Goal: Transaction & Acquisition: Purchase product/service

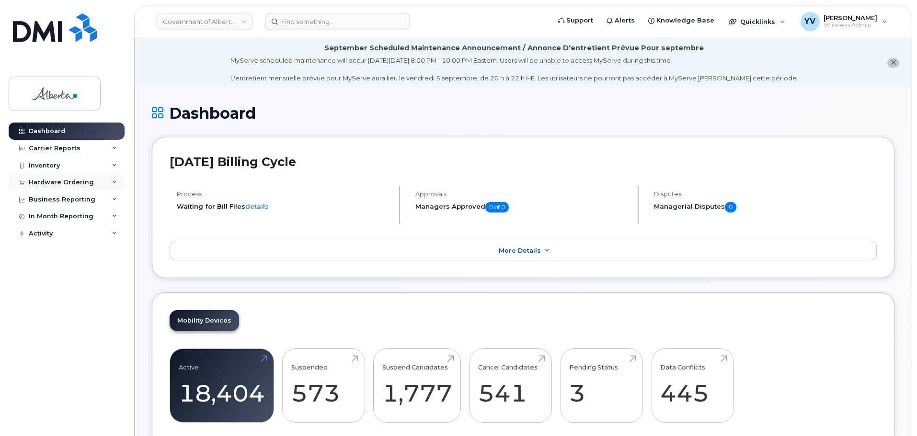
click at [45, 179] on div "Hardware Ordering" at bounding box center [61, 183] width 65 height 8
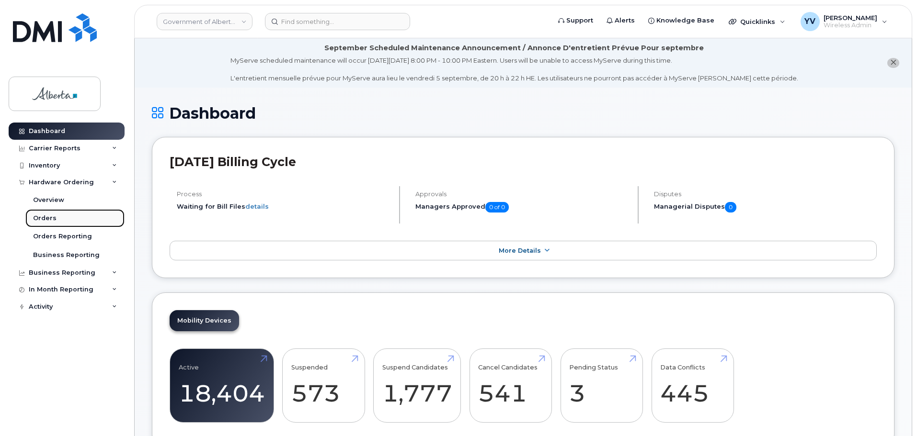
click at [39, 214] on div "Orders" at bounding box center [44, 218] width 23 height 9
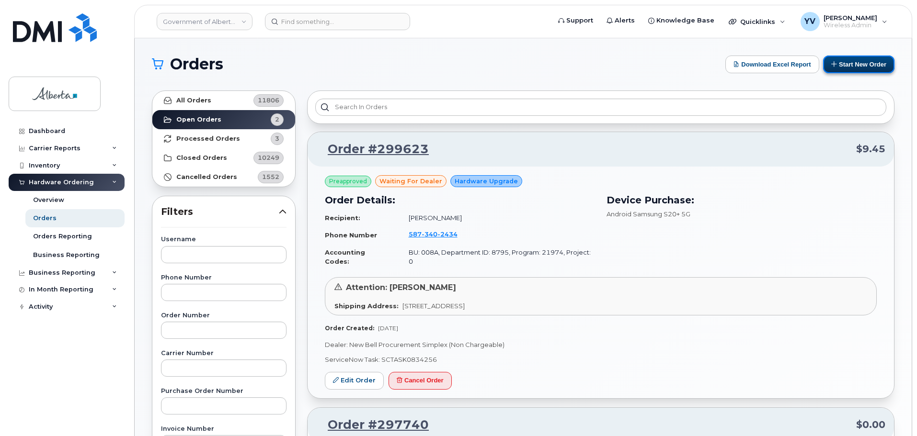
click at [854, 62] on button "Start New Order" at bounding box center [858, 65] width 71 height 18
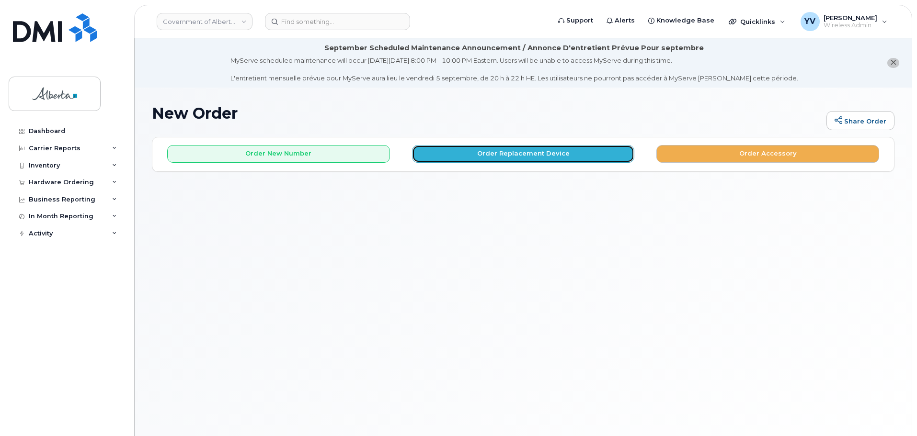
click at [498, 151] on button "Order Replacement Device" at bounding box center [523, 154] width 223 height 18
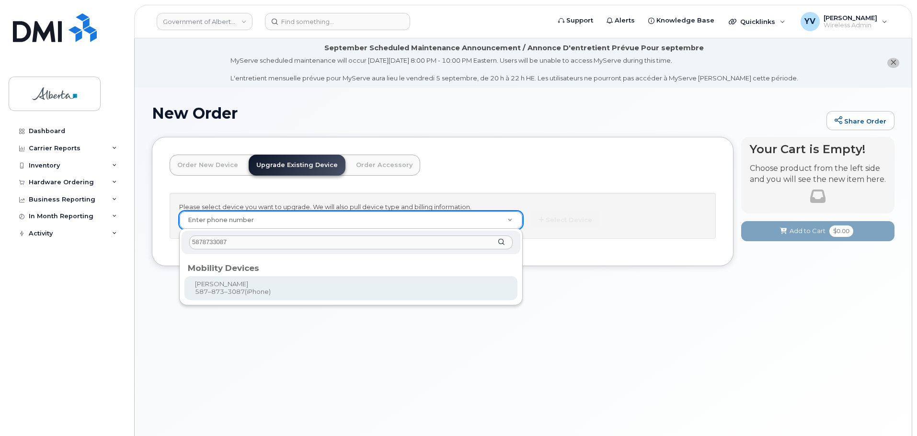
type input "5878733087"
type input "794520"
click at [206, 288] on div "New Order Share Order × Share This Order If you want to allow others to create …" at bounding box center [523, 274] width 777 height 372
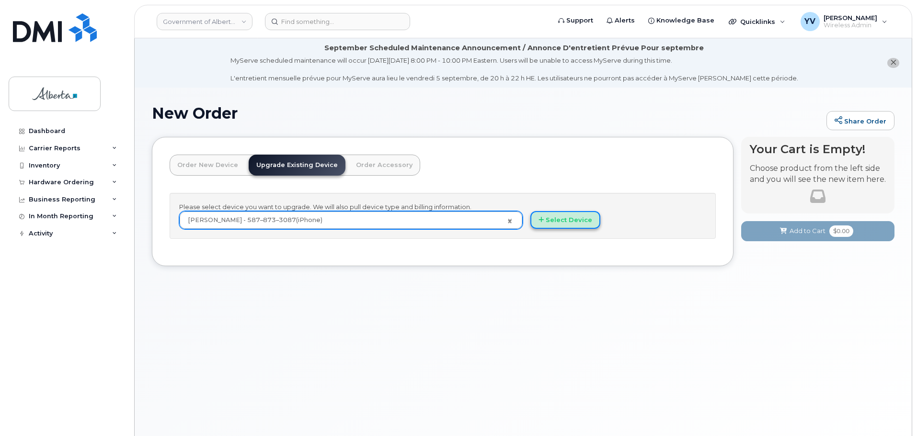
click at [558, 217] on button "Select Device" at bounding box center [565, 220] width 70 height 18
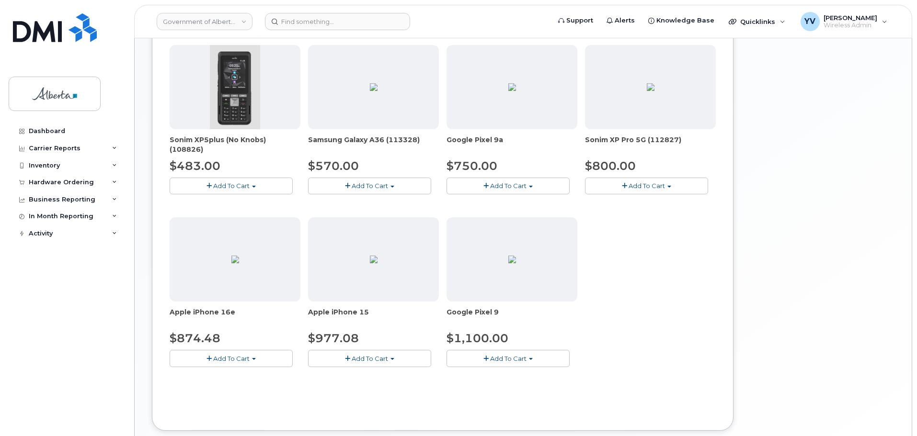
scroll to position [366, 0]
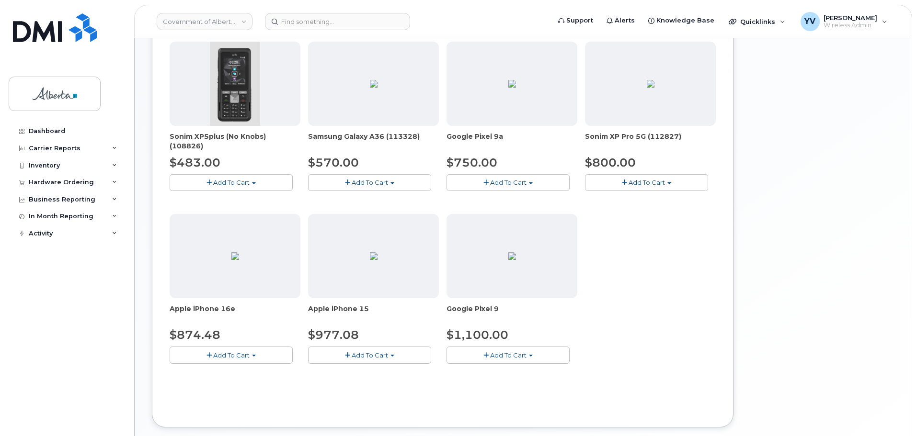
click at [253, 354] on button "Add To Cart" at bounding box center [231, 355] width 123 height 17
click at [233, 384] on link "$874.48 - 30-day upgrade (128GB model)" at bounding box center [248, 385] width 152 height 12
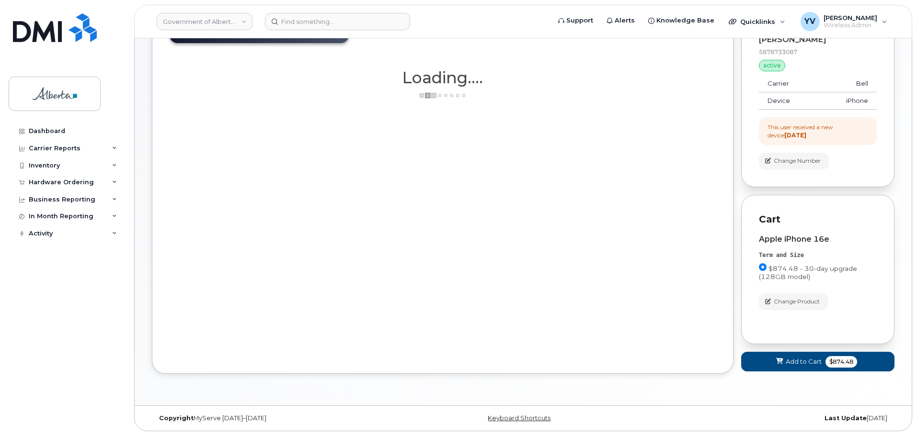
scroll to position [133, 0]
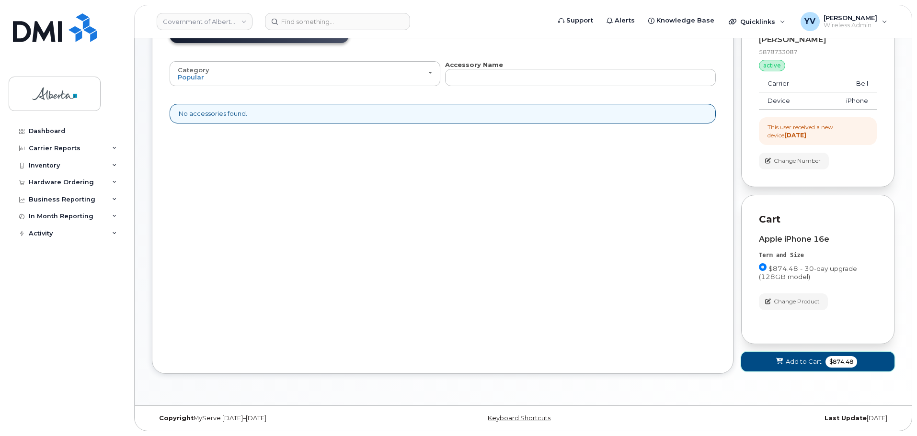
click at [808, 360] on span "Add to Cart" at bounding box center [803, 361] width 36 height 9
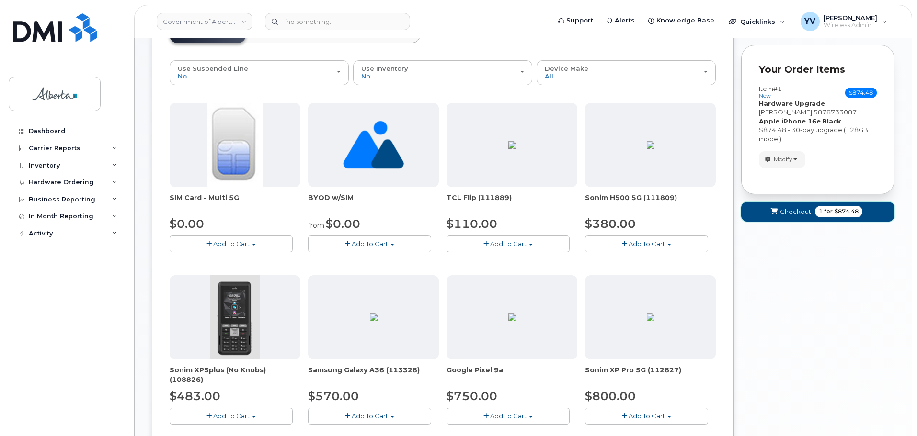
click at [792, 210] on span "Checkout" at bounding box center [795, 211] width 31 height 9
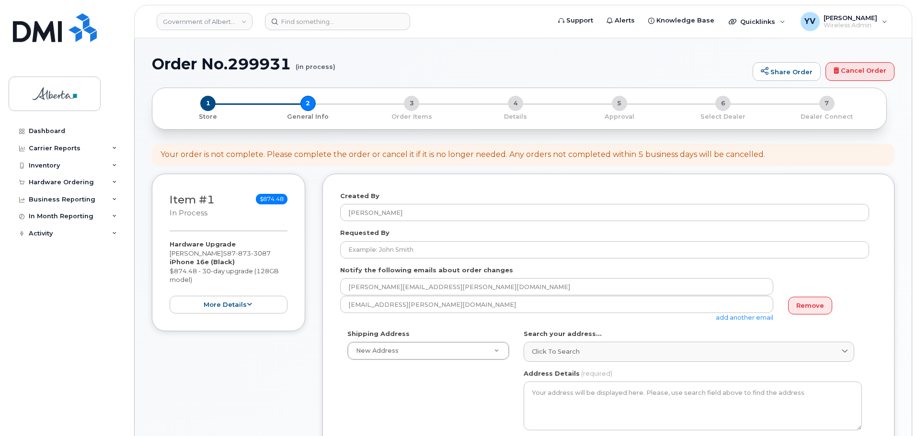
select select
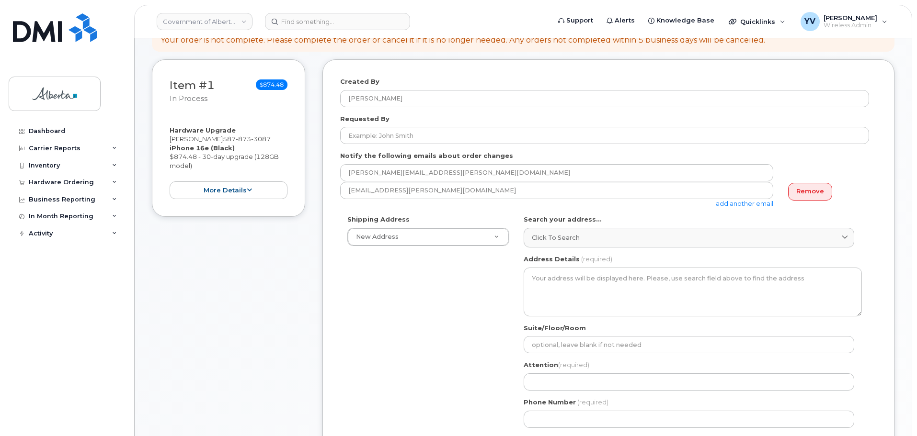
scroll to position [168, 0]
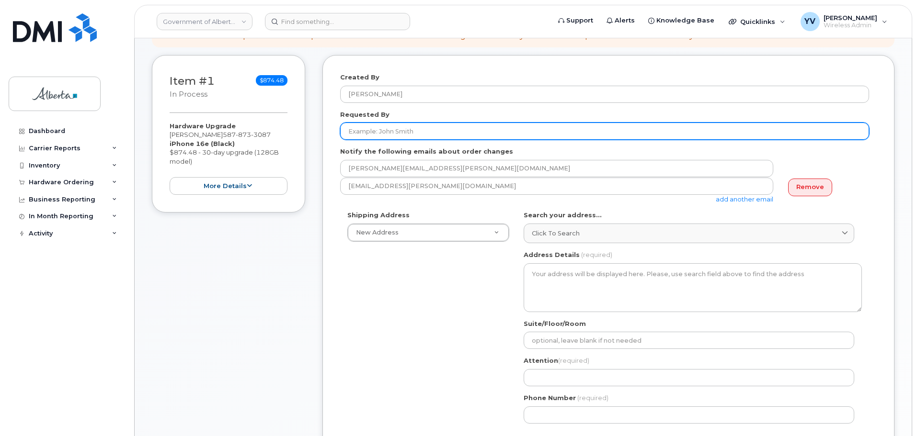
click at [356, 125] on input "Requested By" at bounding box center [604, 131] width 529 height 17
paste input "Purviben Pandya"
type input "Purviben Pandya"
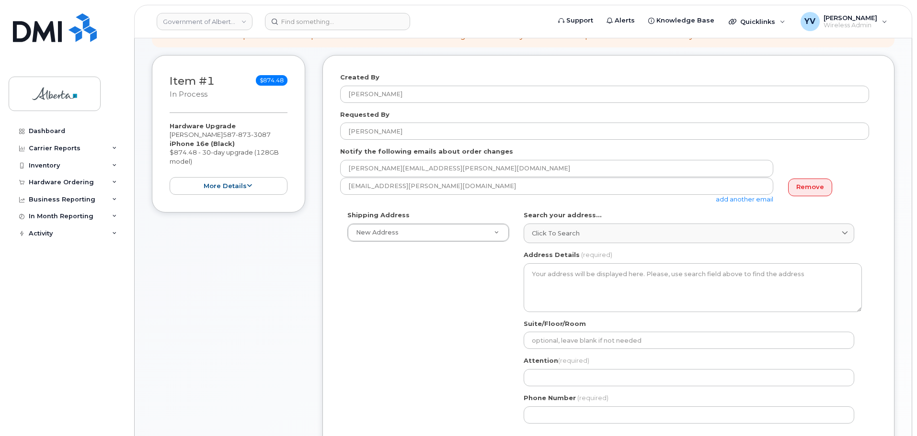
click at [749, 196] on link "add another email" at bounding box center [744, 199] width 57 height 8
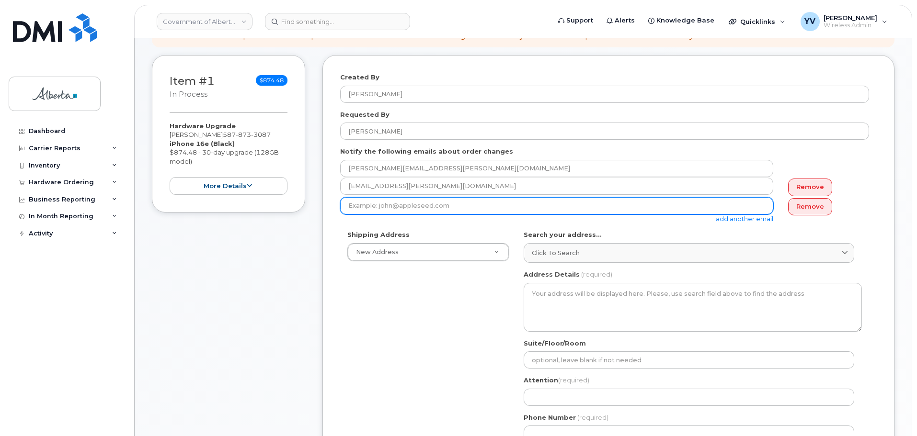
click at [349, 204] on input "email" at bounding box center [556, 205] width 433 height 17
paste input "Purviben.Pandya@gov.ab.ca"
type input "Purviben.Pandya@gov.ab.ca"
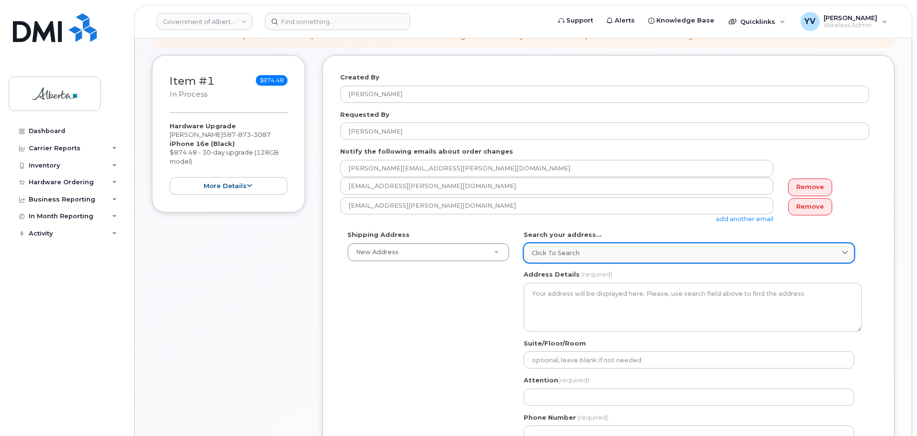
click at [536, 252] on span "Click to search" at bounding box center [556, 253] width 48 height 9
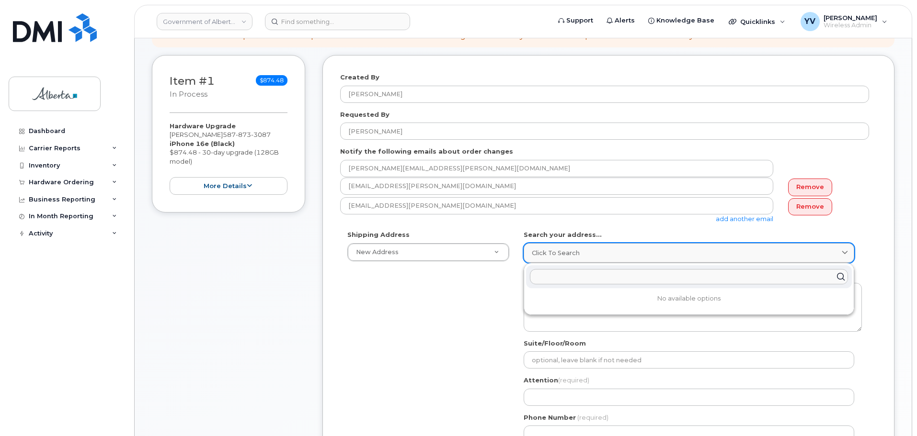
paste input "10800 - 97 Avenue"
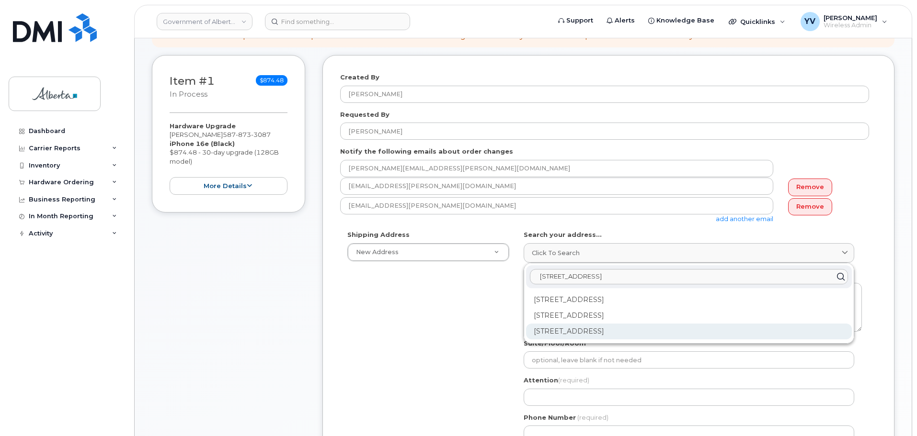
type input "10800 - 97 Avenue"
click at [655, 329] on div "10800 97 Ave NW Edmonton AB T5K 2B6" at bounding box center [689, 332] width 326 height 16
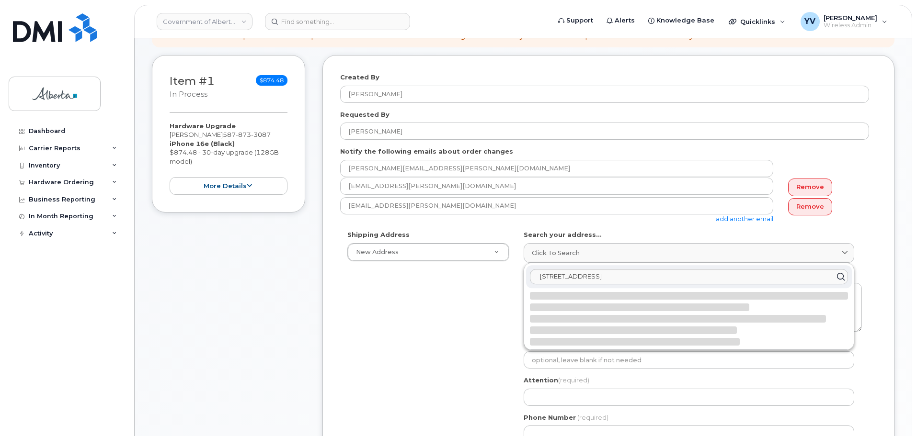
select select
type textarea "10800 97 Ave NW EDMONTON AB T5K 2B6 CANADA"
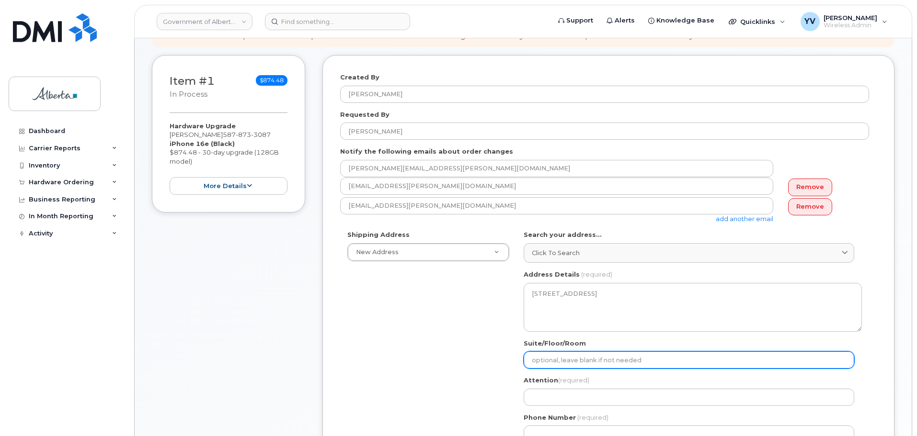
click at [538, 366] on input "Suite/Floor/Room" at bounding box center [688, 360] width 330 height 17
paste input "Room 227"
select select
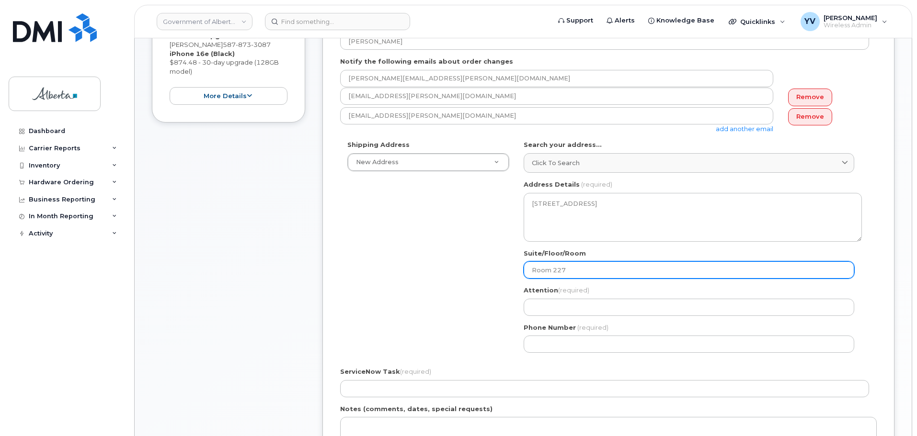
scroll to position [344, 0]
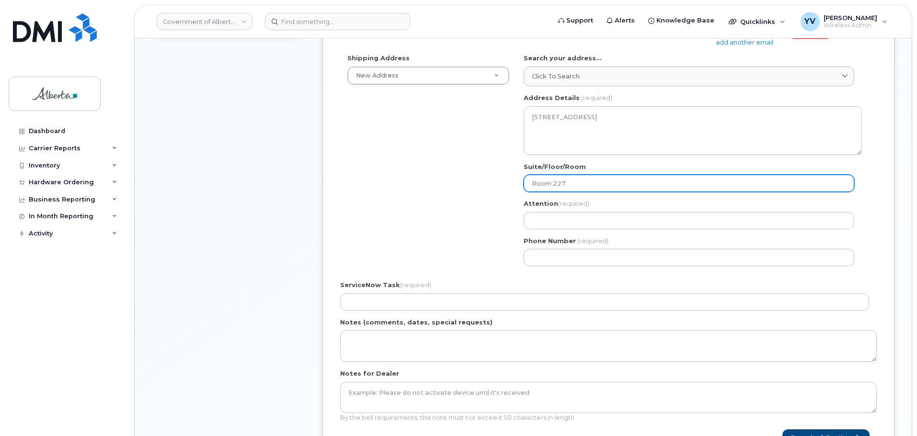
type input "Room 227"
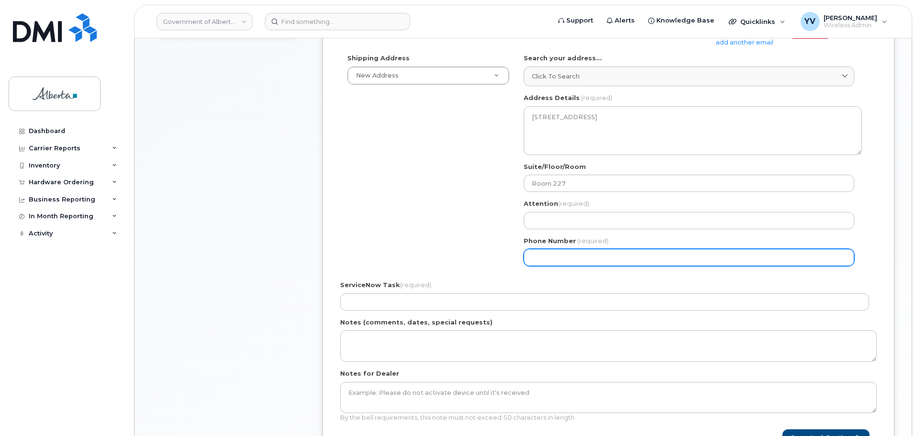
click at [539, 255] on input "Phone Number" at bounding box center [688, 257] width 330 height 17
paste input "5878733087"
select select
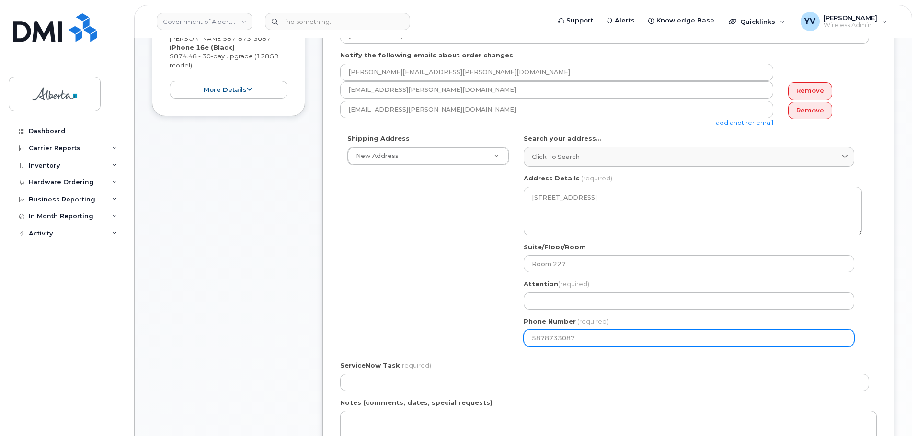
scroll to position [203, 0]
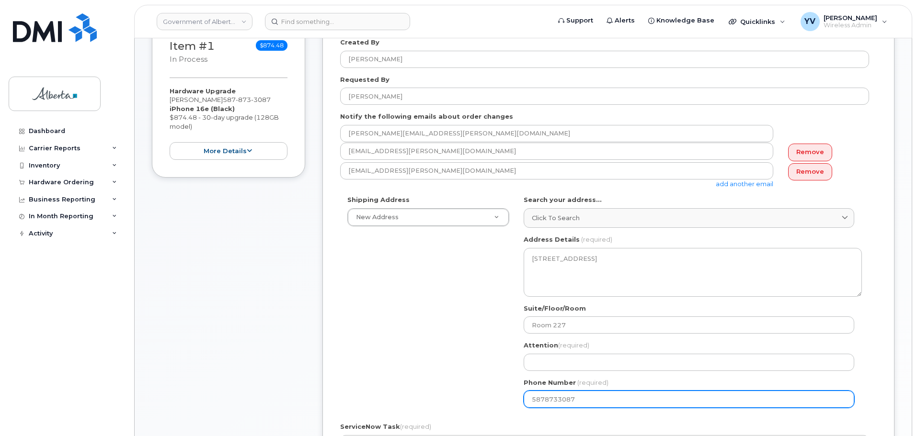
type input "5878733087"
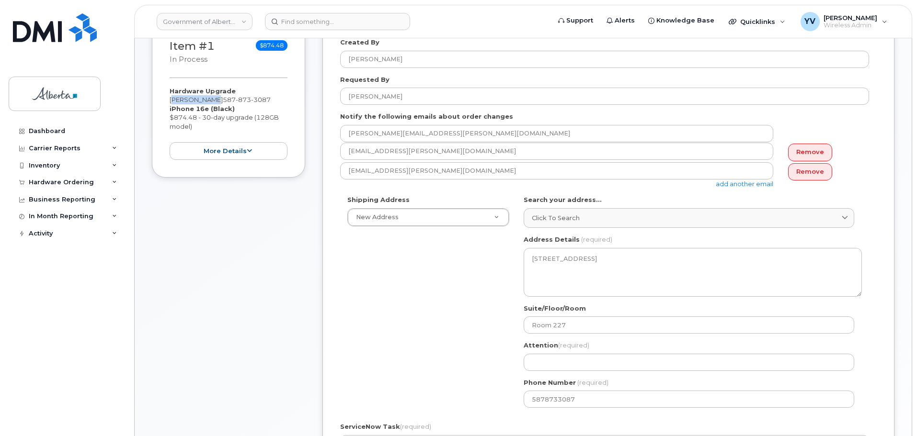
drag, startPoint x: 207, startPoint y: 98, endPoint x: 171, endPoint y: 100, distance: 35.9
click at [171, 100] on div "Hardware Upgrade Kyle Warner 587 873 3087 iPhone 16e (Black) $874.48 - 30-day u…" at bounding box center [229, 124] width 118 height 74
copy div "[PERSON_NAME]"
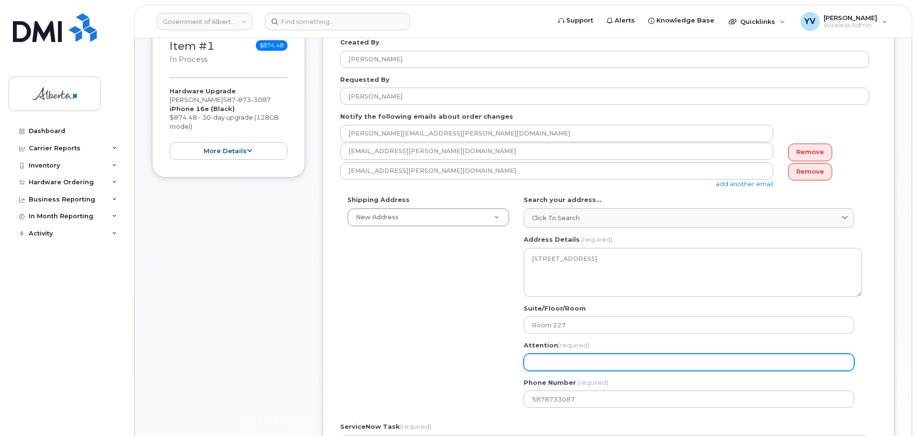
click at [535, 363] on input "Attention (required)" at bounding box center [688, 362] width 330 height 17
paste input "[PERSON_NAME]"
select select
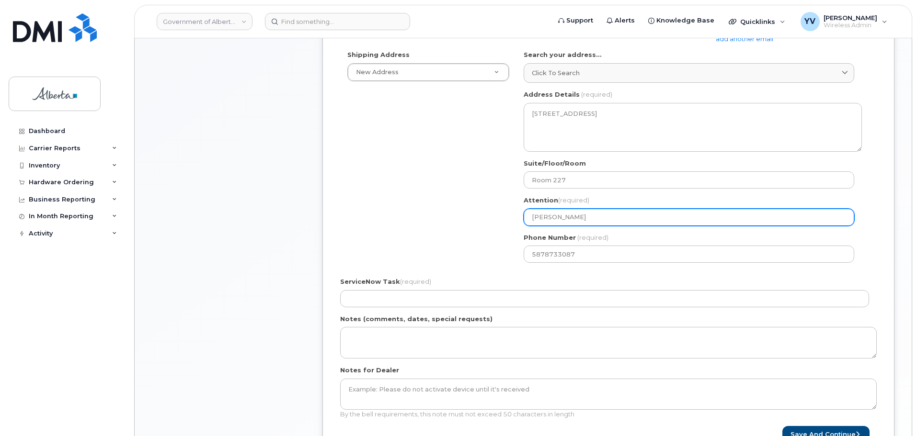
scroll to position [349, 0]
type input "[PERSON_NAME]"
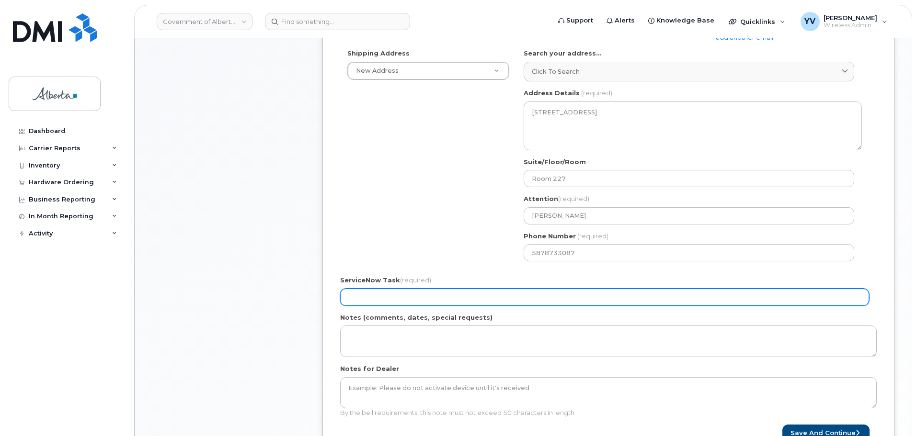
click at [352, 293] on input "ServiceNow Task (required)" at bounding box center [604, 297] width 529 height 17
paste input "SCTASK0843821"
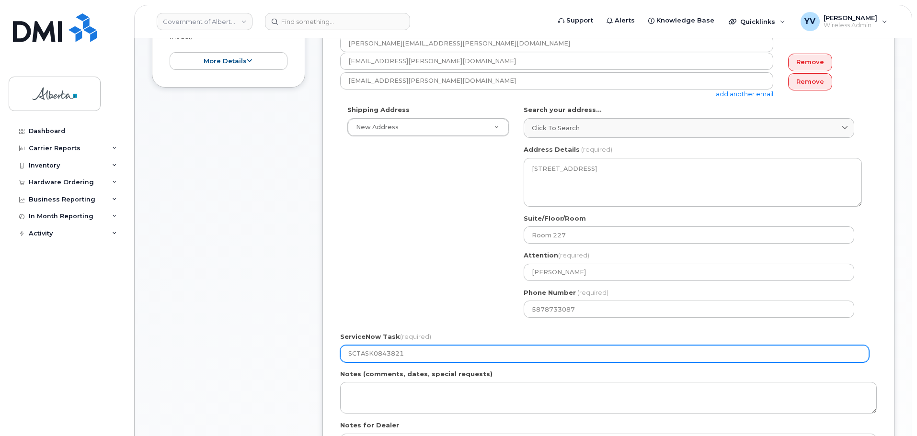
scroll to position [417, 0]
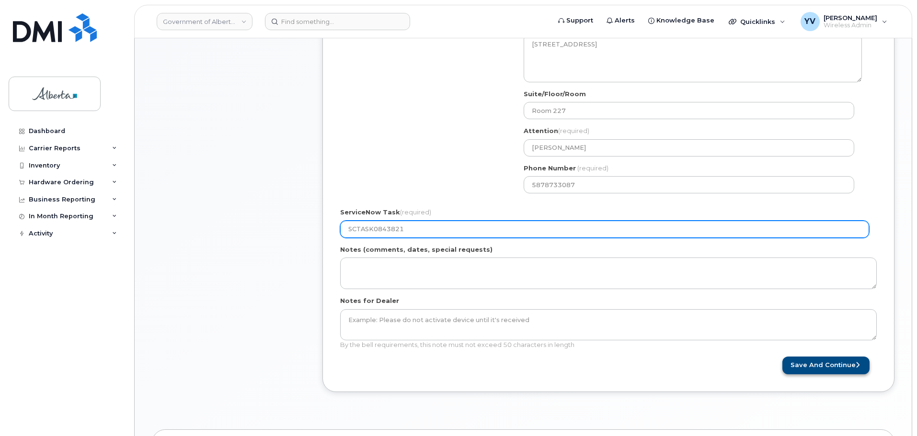
type input "SCTASK0843821"
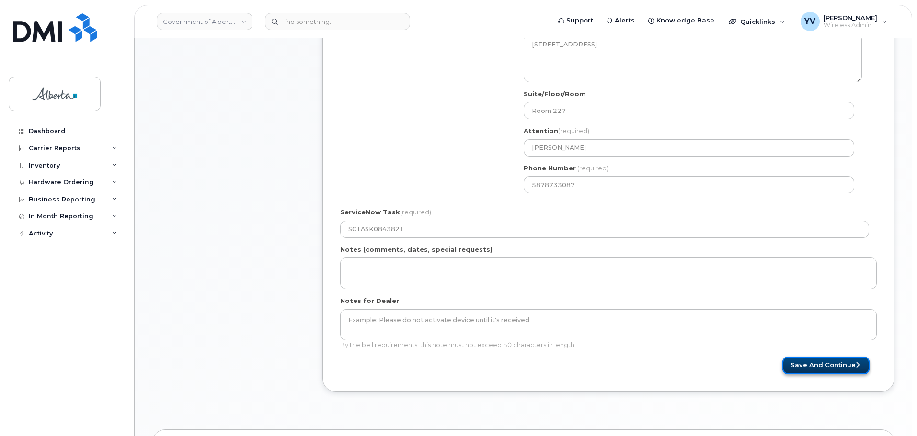
click at [823, 364] on button "Save and Continue" at bounding box center [825, 366] width 87 height 18
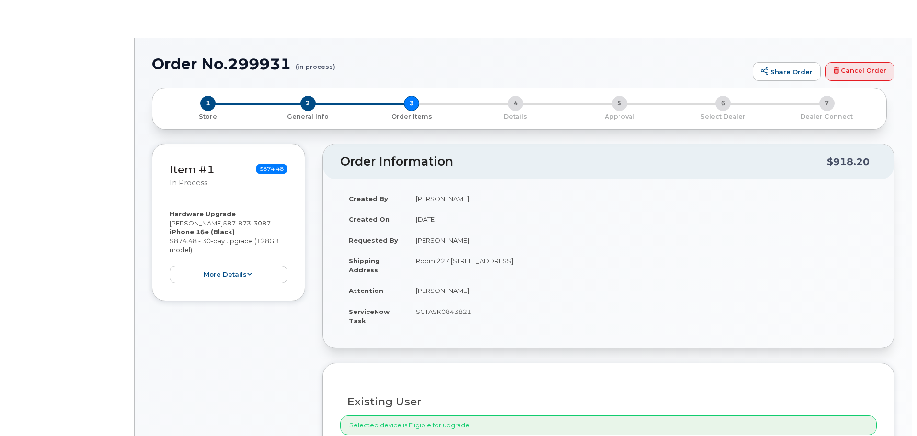
type input "[PERSON_NAME]"
type input "[PERSON_NAME][EMAIL_ADDRESS][PERSON_NAME][DOMAIN_NAME]"
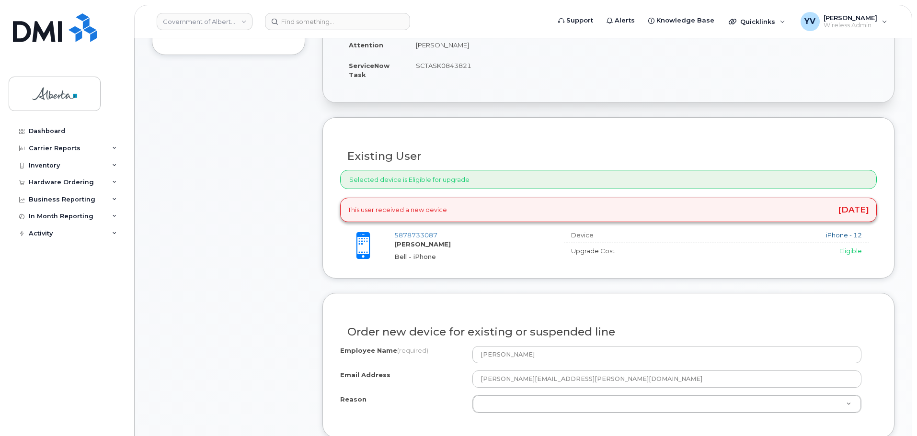
scroll to position [378, 0]
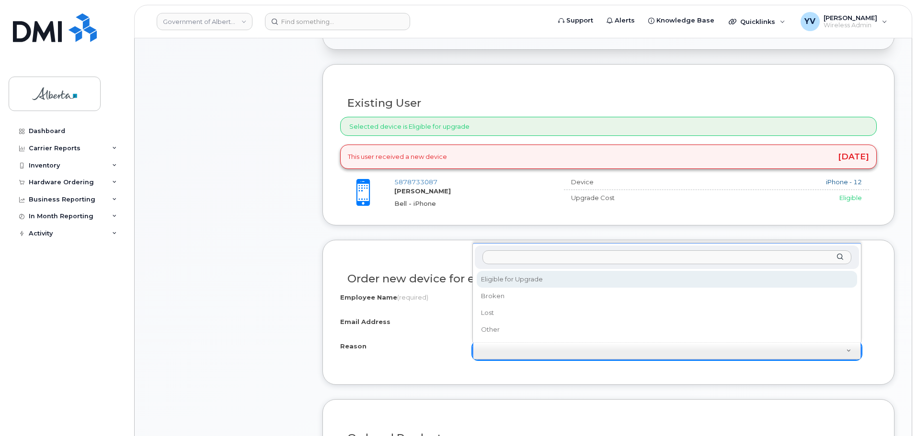
select select "eligible_for_upgrade"
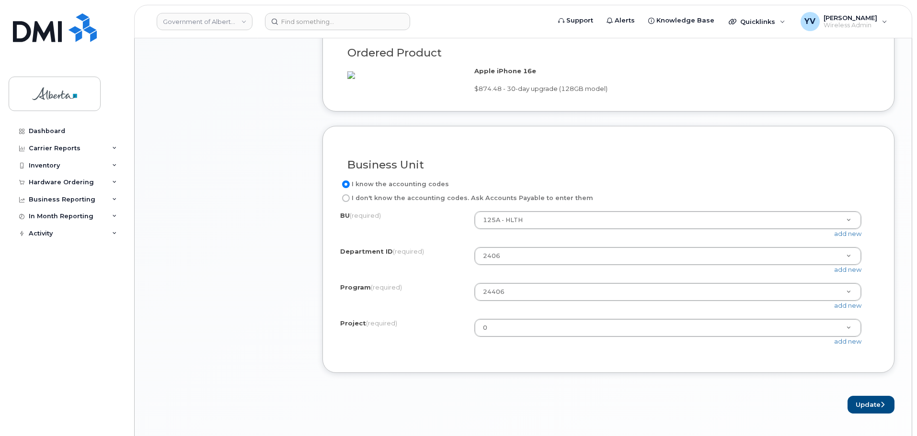
scroll to position [766, 0]
click at [867, 411] on button "Update" at bounding box center [870, 403] width 47 height 18
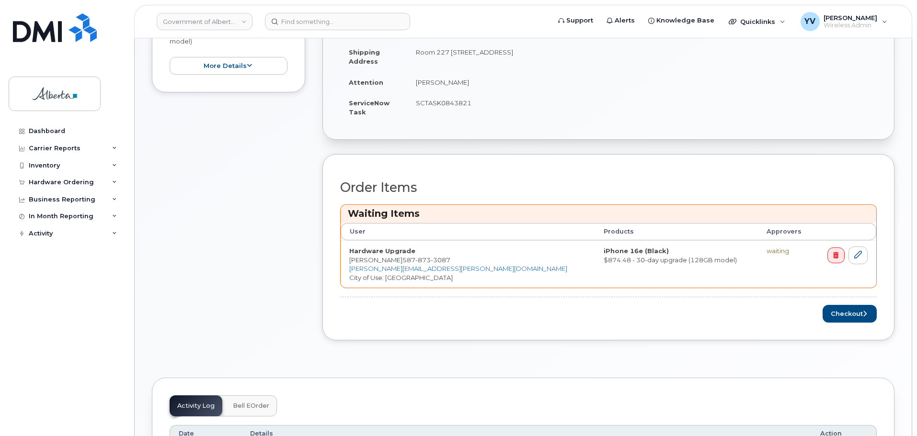
scroll to position [328, 0]
click at [837, 314] on button "Checkout" at bounding box center [849, 316] width 54 height 18
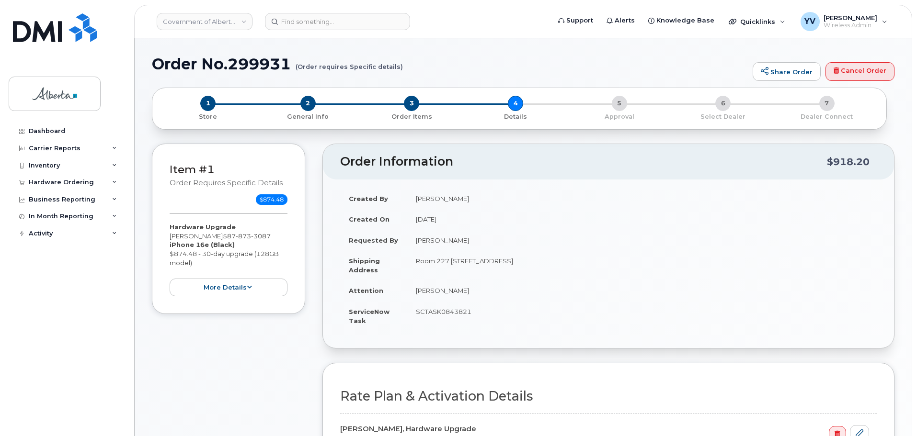
select select
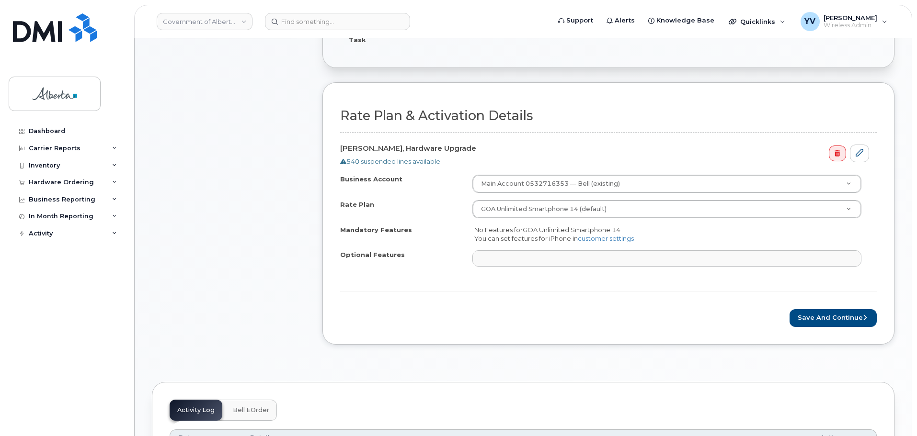
scroll to position [336, 0]
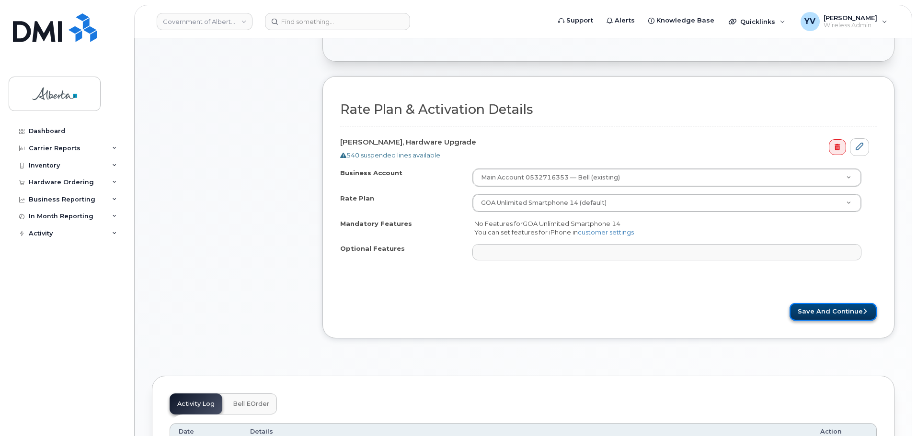
click at [830, 308] on button "Save and Continue" at bounding box center [832, 312] width 87 height 18
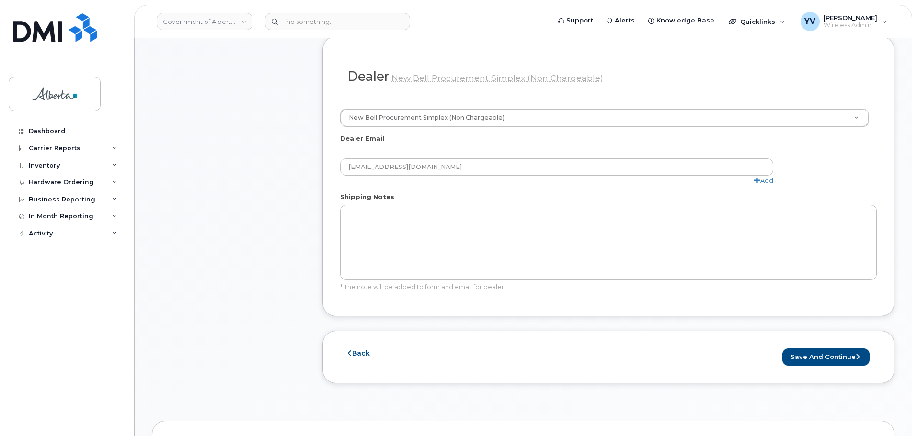
scroll to position [535, 0]
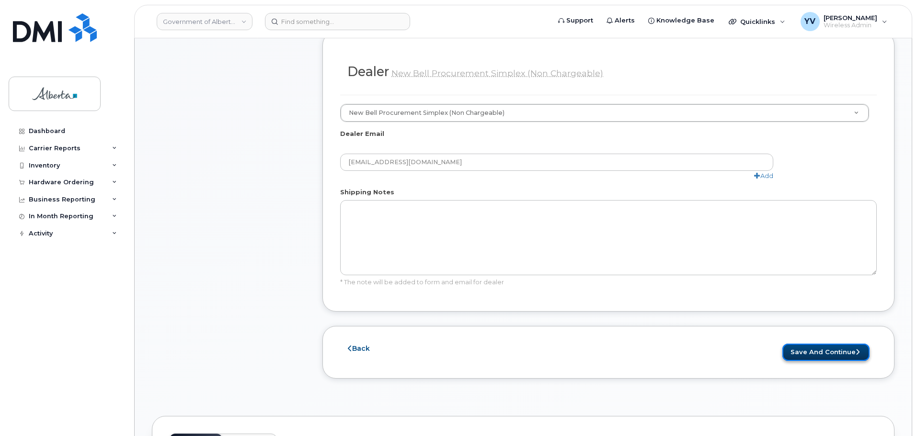
click at [823, 344] on button "Save and Continue" at bounding box center [825, 353] width 87 height 18
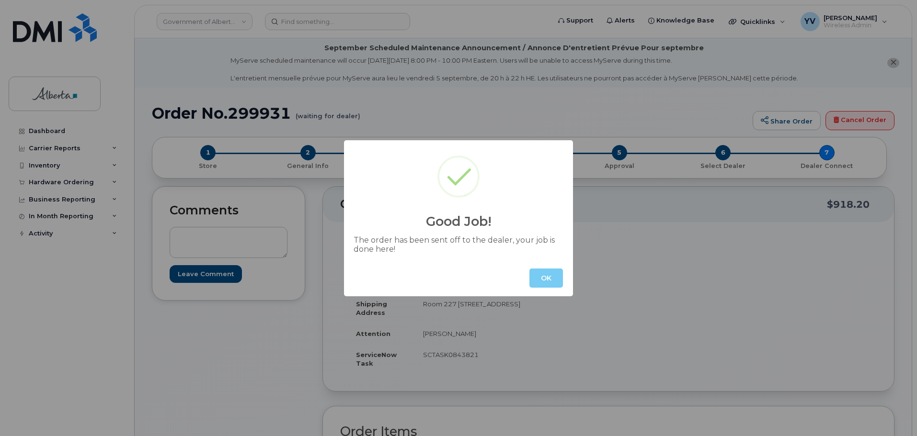
click at [546, 279] on button "OK" at bounding box center [546, 278] width 34 height 19
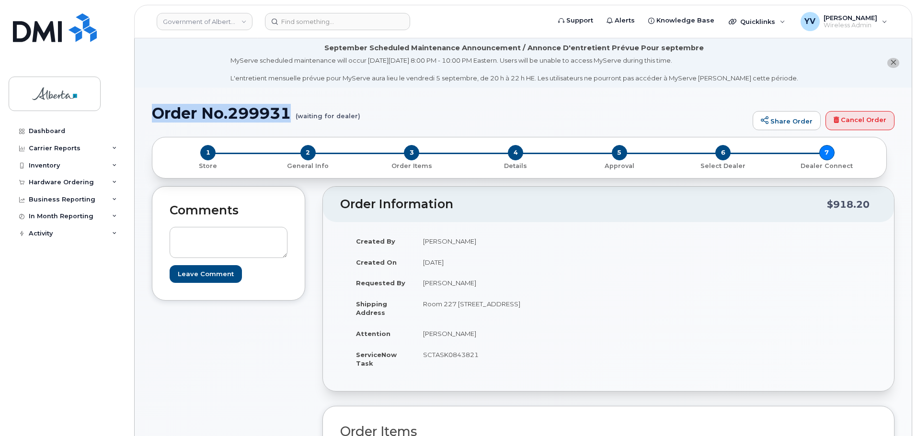
drag, startPoint x: 295, startPoint y: 111, endPoint x: 158, endPoint y: 117, distance: 136.6
click at [158, 117] on h1 "Order No.299931 (waiting for dealer)" at bounding box center [450, 113] width 596 height 17
copy h1 "Order No.299931"
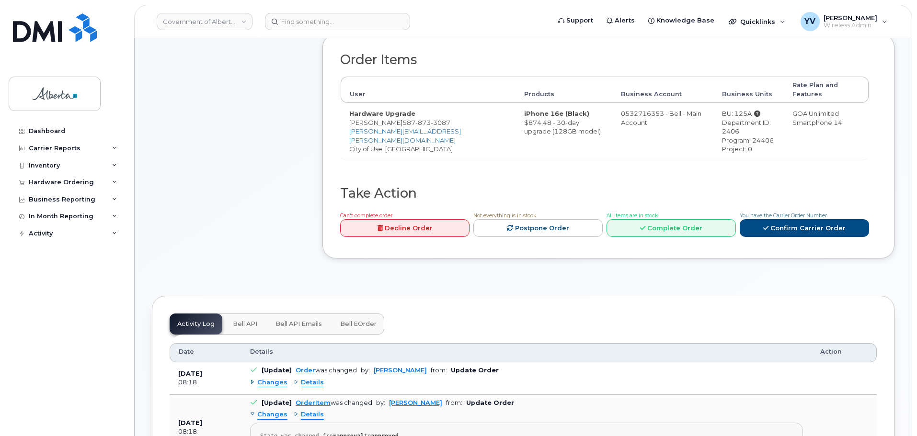
scroll to position [423, 0]
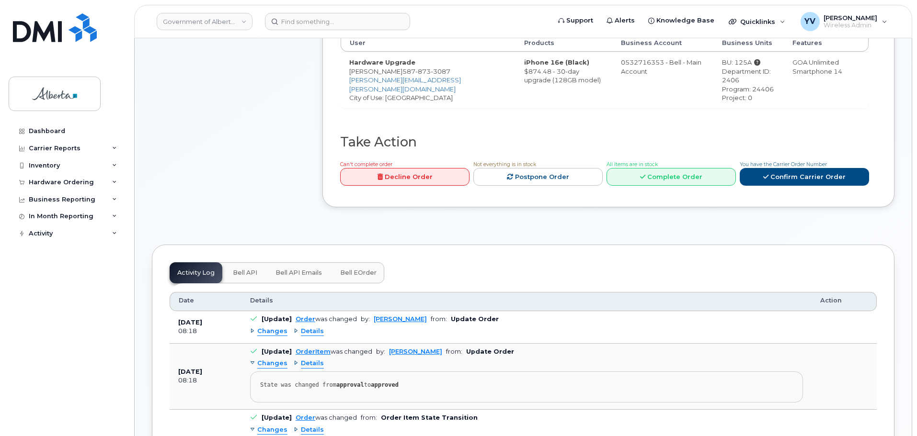
click at [249, 269] on span "Bell API" at bounding box center [245, 273] width 24 height 8
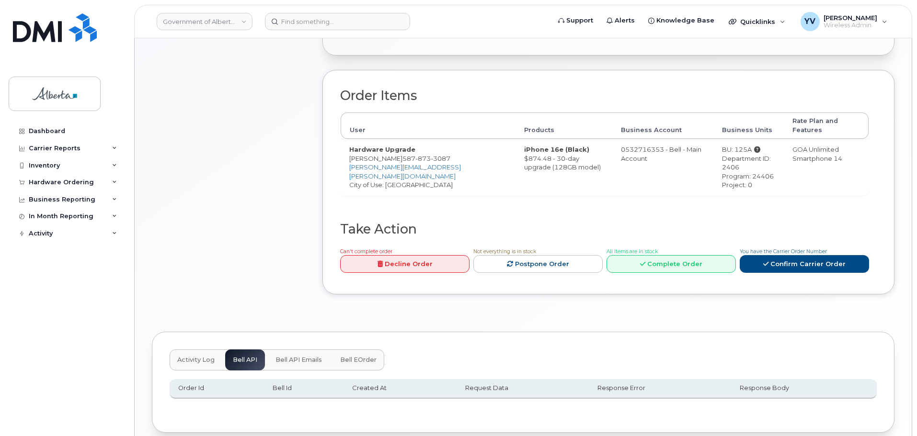
scroll to position [0, 0]
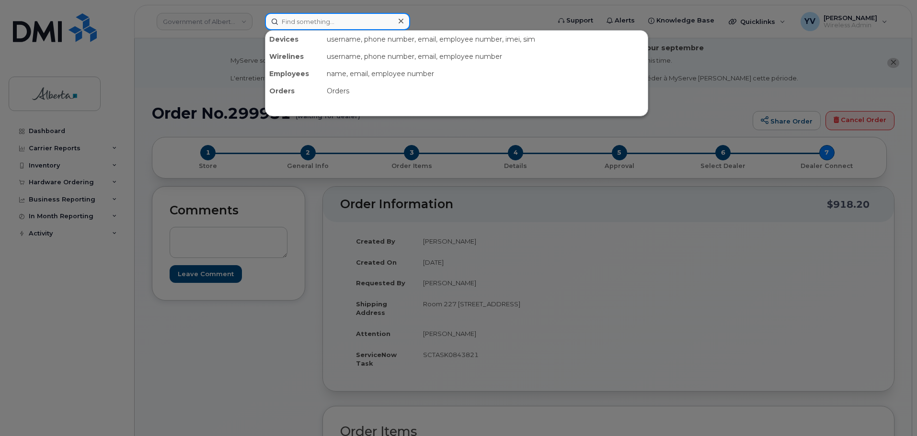
click at [287, 20] on input at bounding box center [337, 21] width 145 height 17
paste input "5875450176"
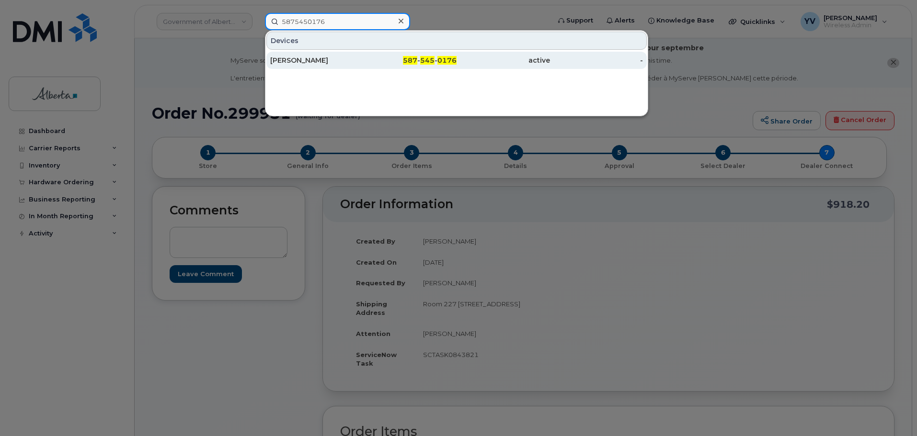
type input "5875450176"
click at [425, 58] on span "545" at bounding box center [427, 60] width 14 height 9
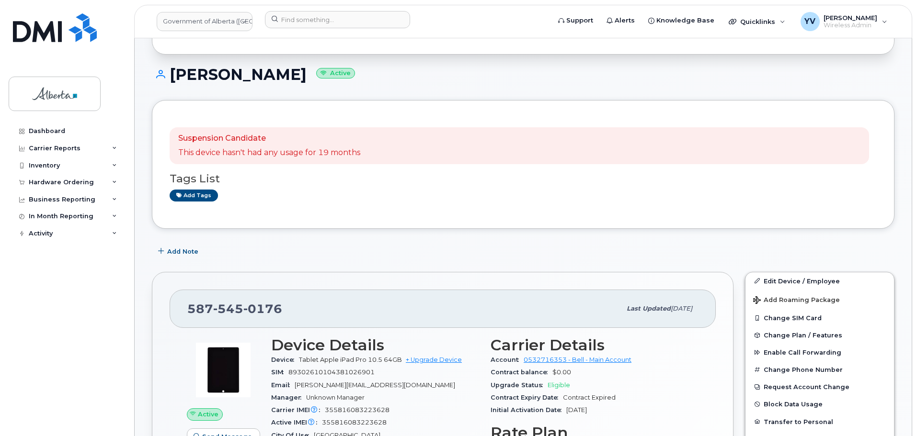
scroll to position [253, 0]
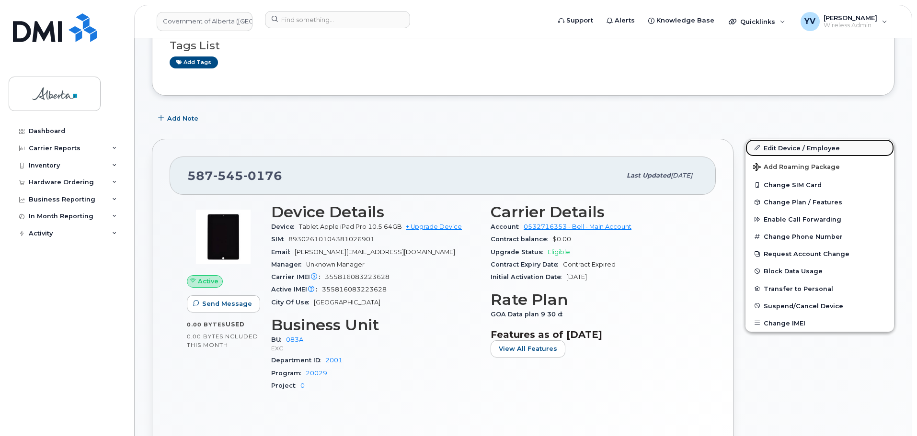
click at [781, 145] on link "Edit Device / Employee" at bounding box center [819, 147] width 148 height 17
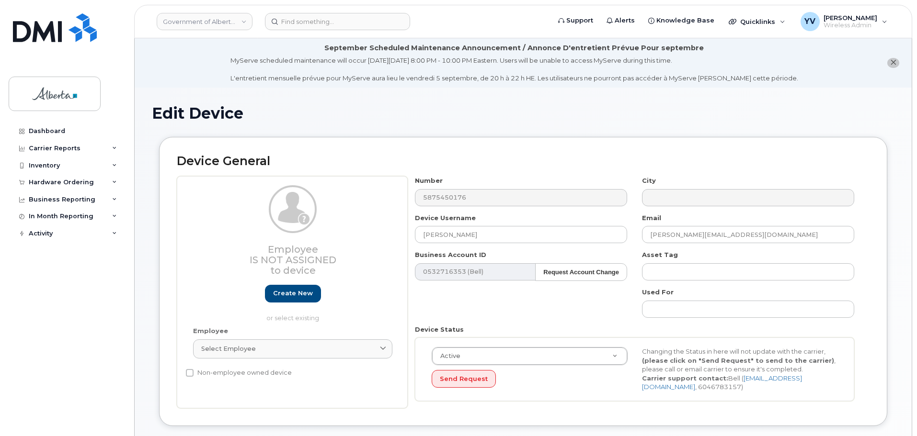
select select "4733126"
drag, startPoint x: 472, startPoint y: 237, endPoint x: 416, endPoint y: 240, distance: 56.2
click at [416, 240] on input "[PERSON_NAME]" at bounding box center [521, 234] width 212 height 17
paste input "[PERSON_NAME]"
type input "[PERSON_NAME]"
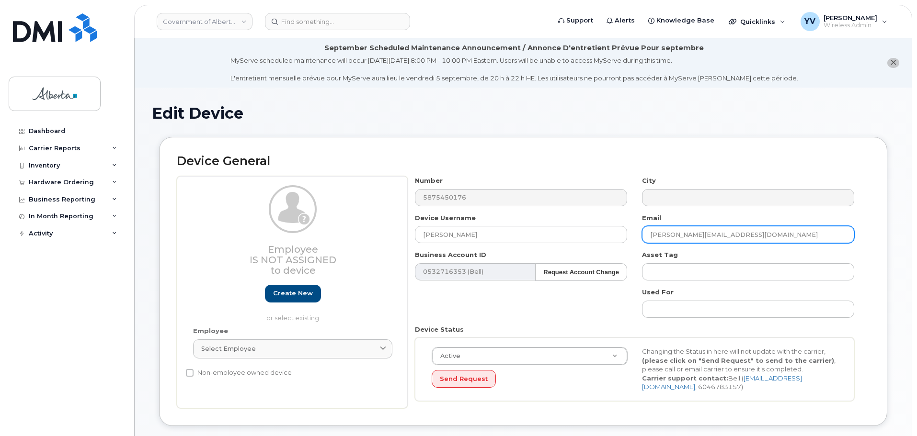
drag, startPoint x: 734, startPoint y: 236, endPoint x: 643, endPoint y: 237, distance: 91.5
click at [643, 237] on input "Ashish.Sharma@gov.ab.ca" at bounding box center [748, 234] width 212 height 17
paste input "Jon.Macpherson"
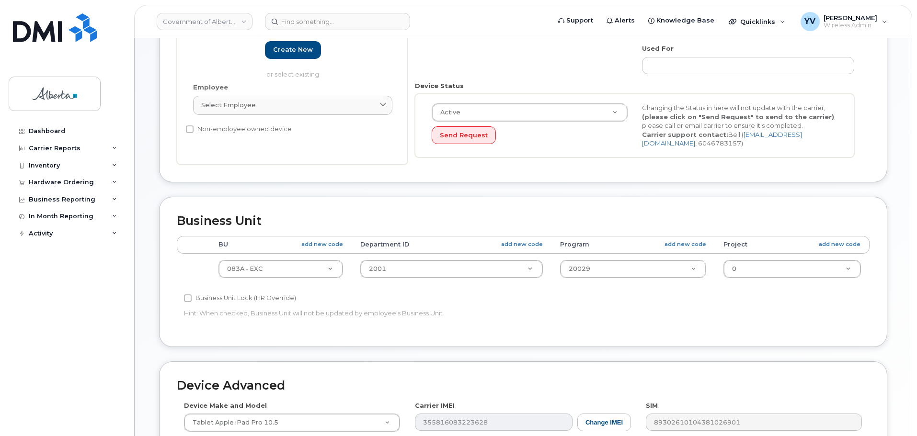
scroll to position [245, 0]
type input "[PERSON_NAME][EMAIL_ADDRESS][PERSON_NAME][DOMAIN_NAME]"
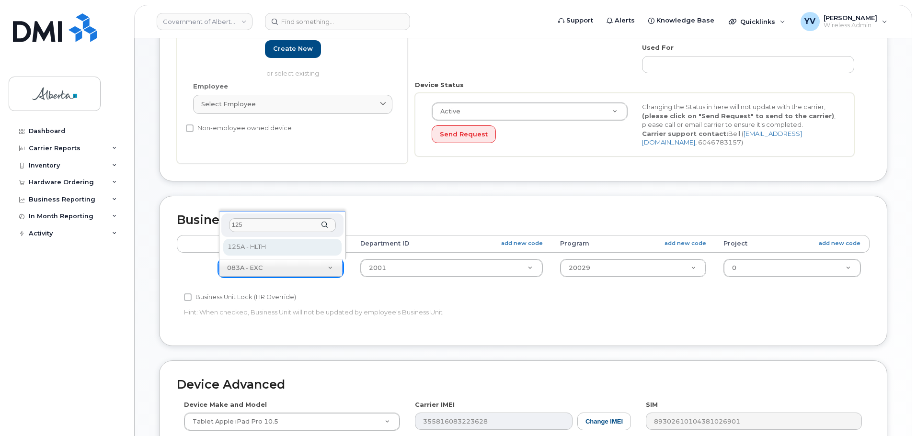
type input "125"
select select "4120335"
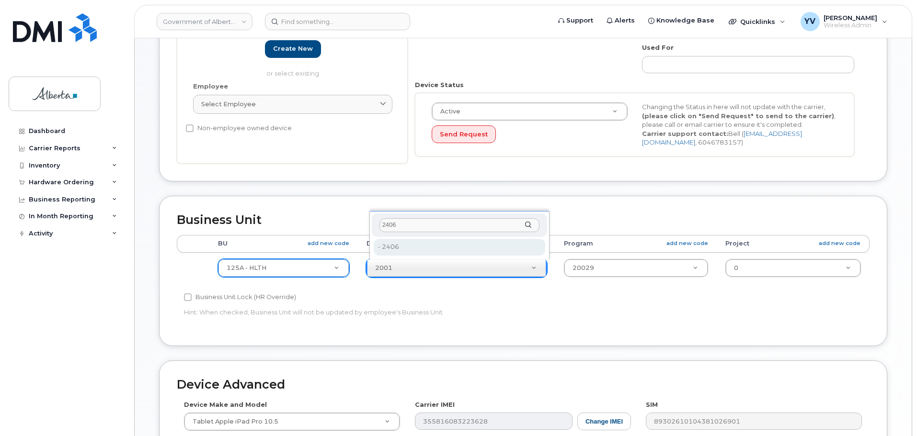
type input "2406"
type input "4120360"
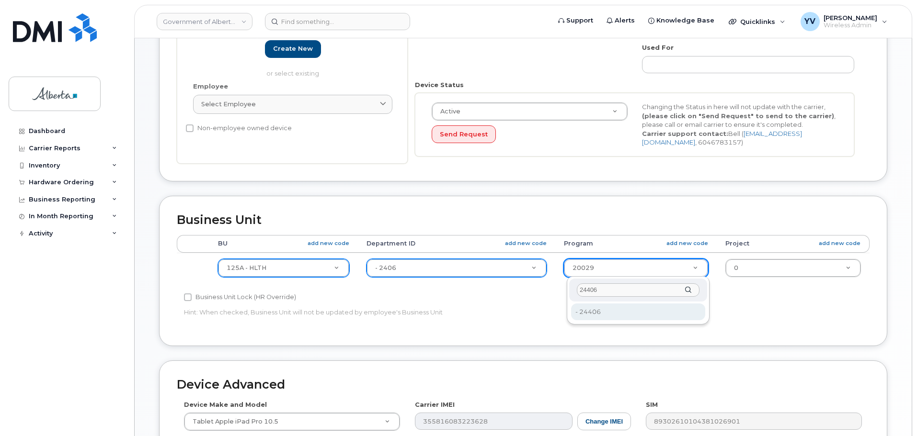
type input "24406"
type input "4120392"
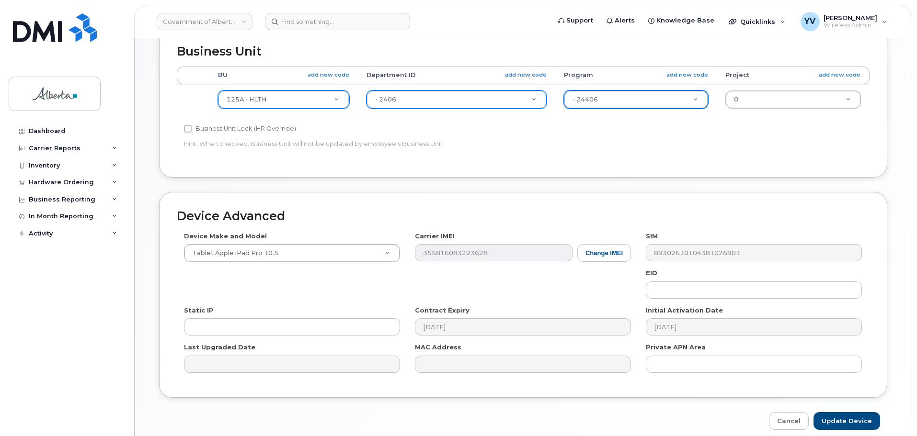
scroll to position [424, 0]
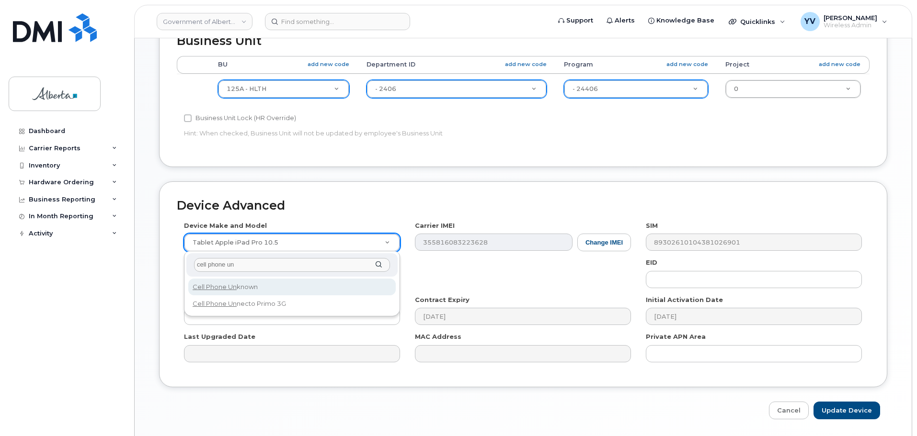
type input "cell phone un"
select select "97"
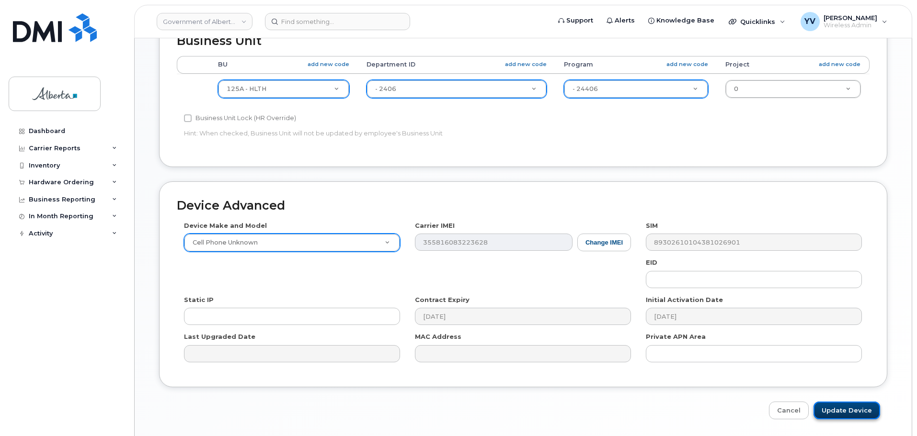
click at [844, 407] on input "Update Device" at bounding box center [846, 411] width 67 height 18
type input "Saving..."
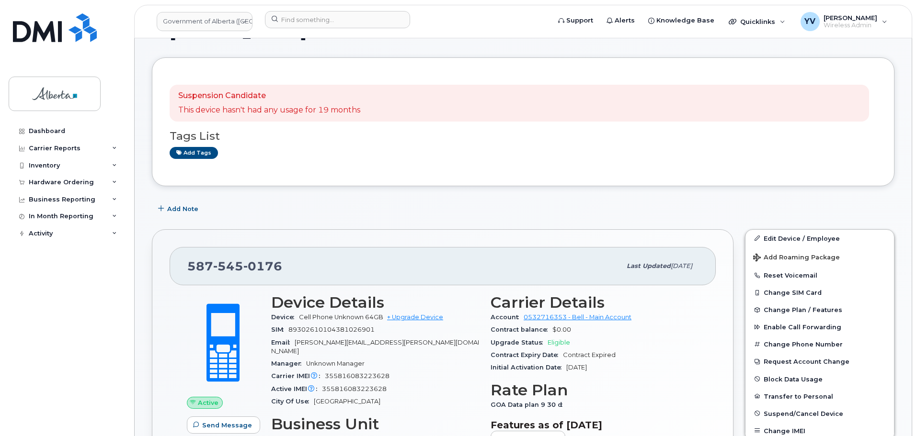
scroll to position [41, 0]
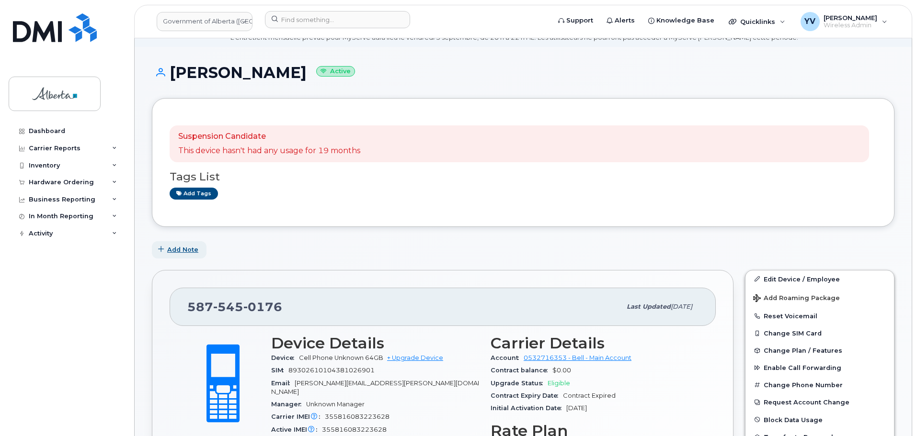
click at [180, 246] on span "Add Note" at bounding box center [182, 249] width 31 height 9
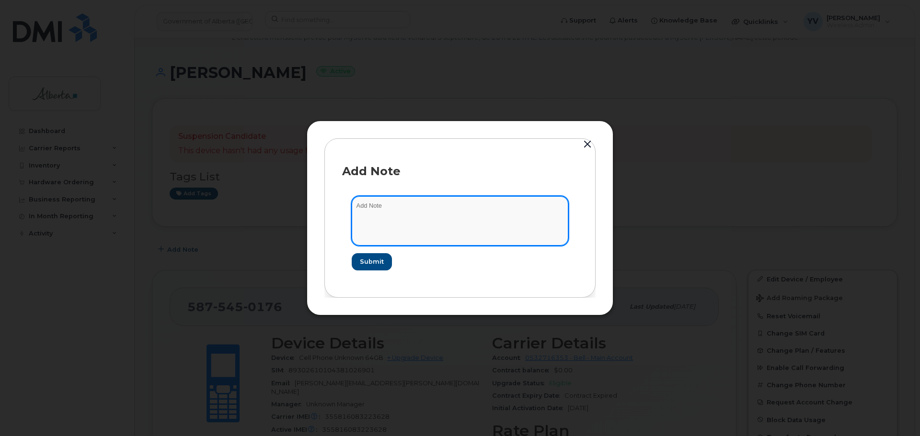
click at [367, 210] on textarea at bounding box center [460, 220] width 216 height 49
paste textarea "SCTASK0842389 5875450176 DO NOT DELETE - BEING REASSIGNED to [PERSON_NAME]. Pre…"
type textarea "SCTASK0842389 5875450176 DO NOT DELETE - BEING REASSIGNED to [PERSON_NAME]. Pre…"
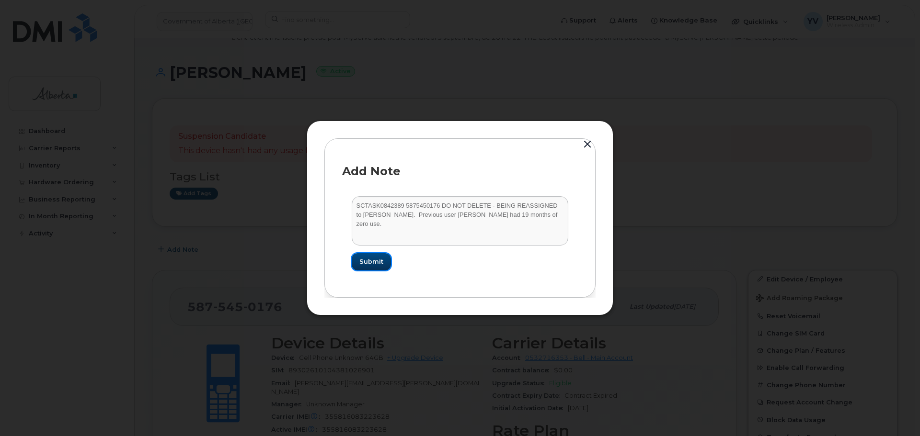
click at [369, 262] on span "Submit" at bounding box center [371, 261] width 24 height 9
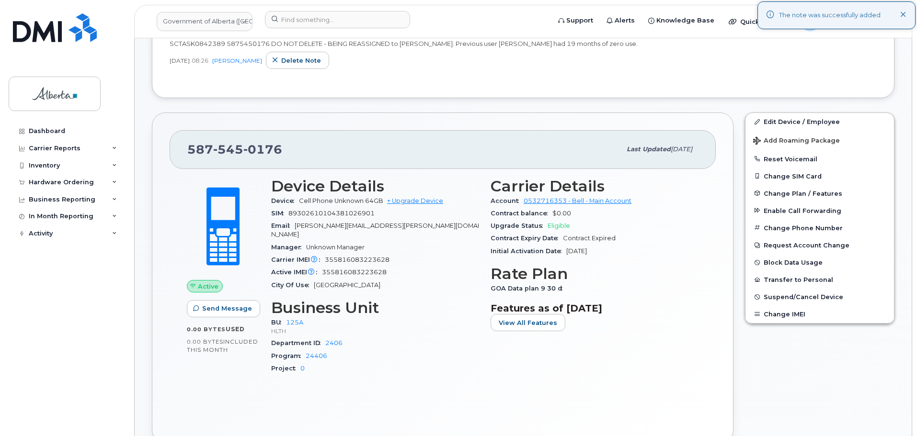
scroll to position [290, 0]
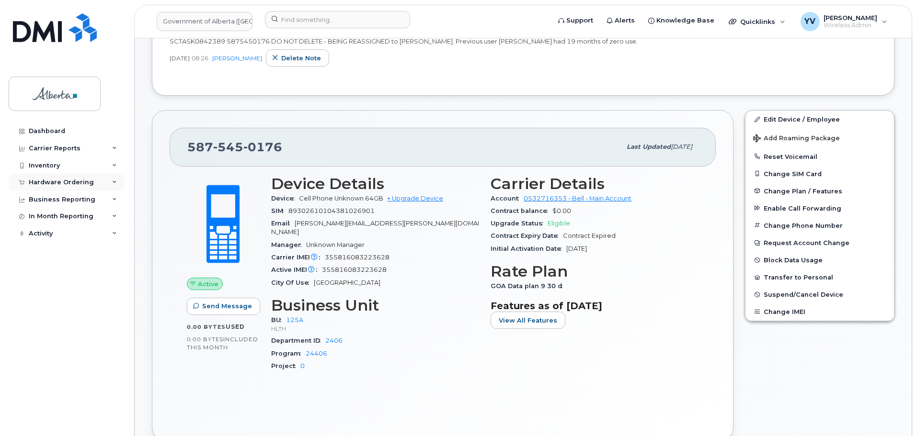
click at [47, 180] on div "Hardware Ordering" at bounding box center [61, 183] width 65 height 8
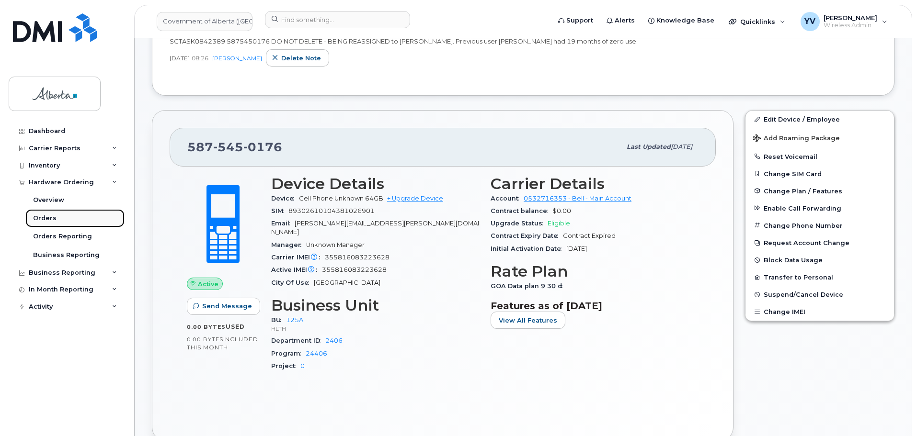
click at [40, 216] on div "Orders" at bounding box center [44, 218] width 23 height 9
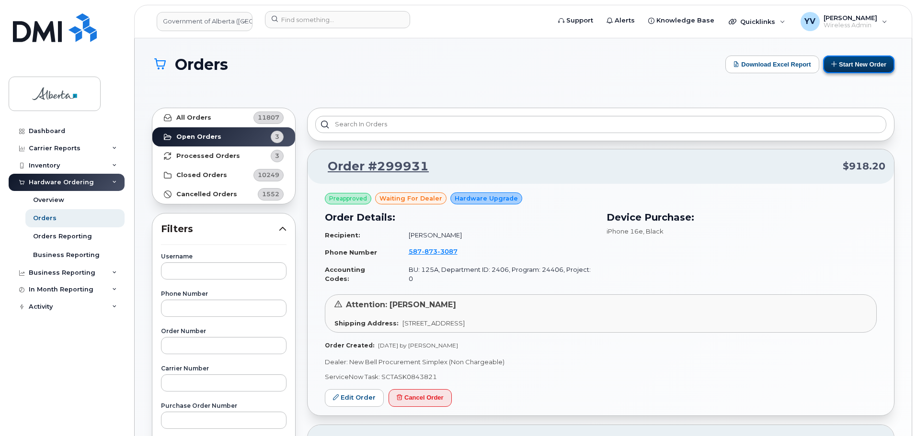
click at [859, 62] on button "Start New Order" at bounding box center [858, 65] width 71 height 18
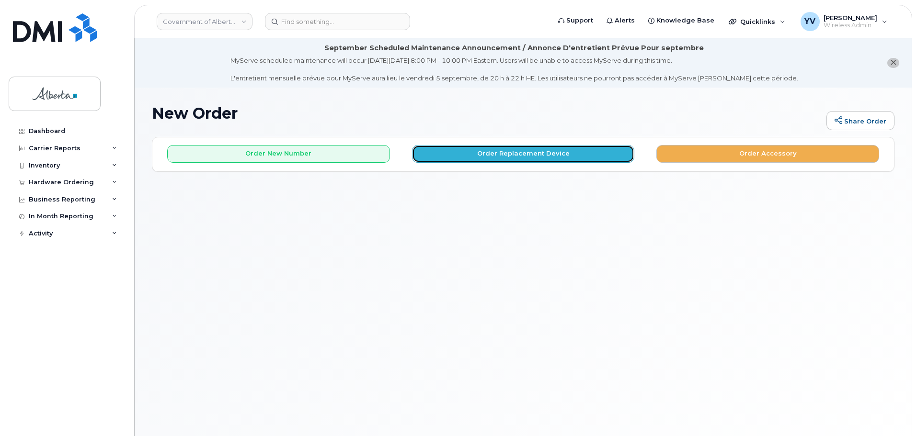
click at [525, 153] on button "Order Replacement Device" at bounding box center [523, 154] width 223 height 18
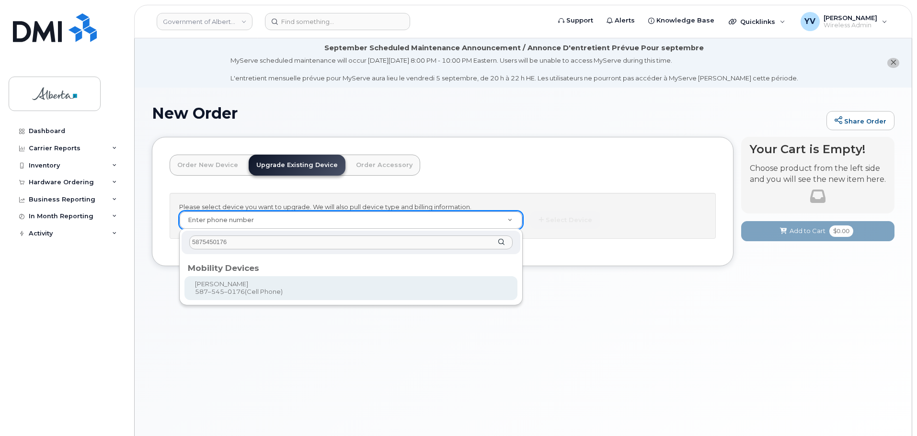
type input "5875450176"
type input "824681"
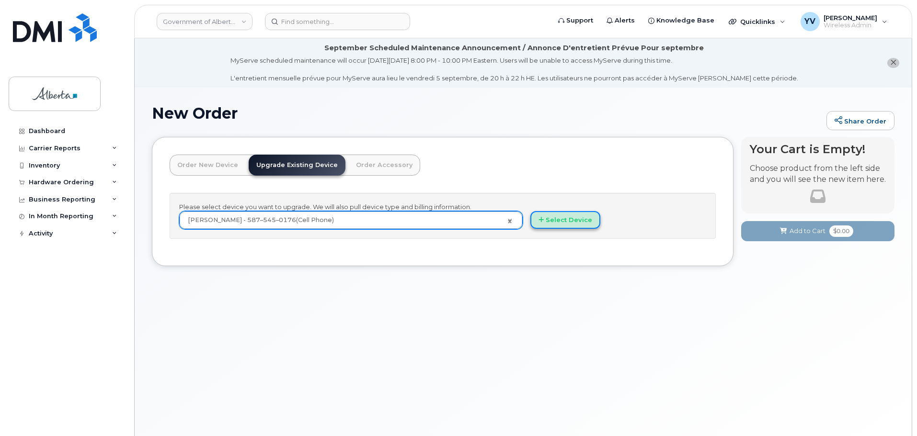
click at [566, 217] on button "Select Device" at bounding box center [565, 220] width 70 height 18
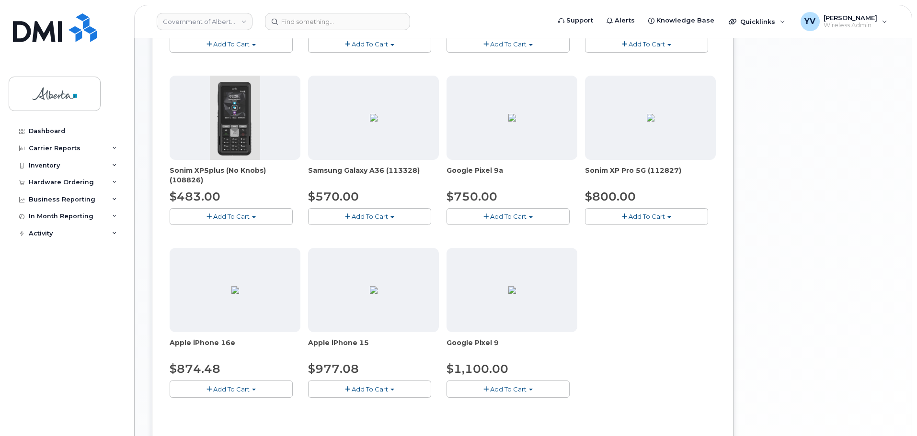
scroll to position [388, 0]
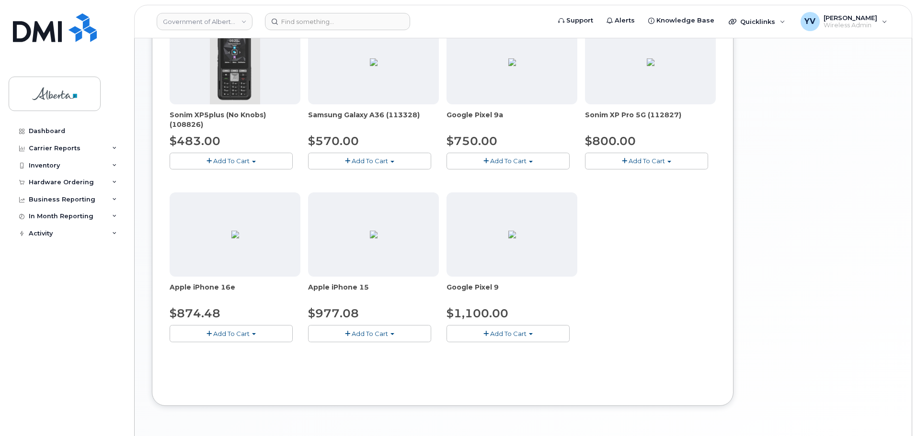
click at [254, 331] on button "Add To Cart" at bounding box center [231, 333] width 123 height 17
click at [245, 362] on link "$874.48 - 30-day upgrade (128GB model)" at bounding box center [248, 363] width 152 height 12
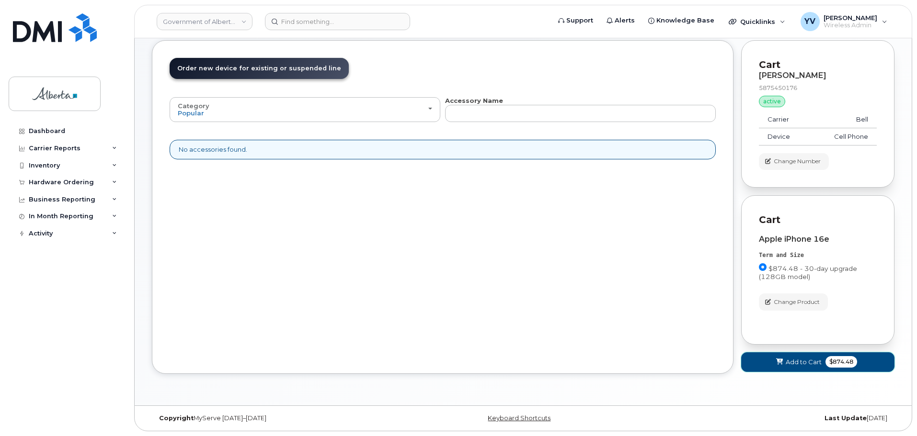
click at [802, 360] on span "Add to Cart" at bounding box center [803, 362] width 36 height 9
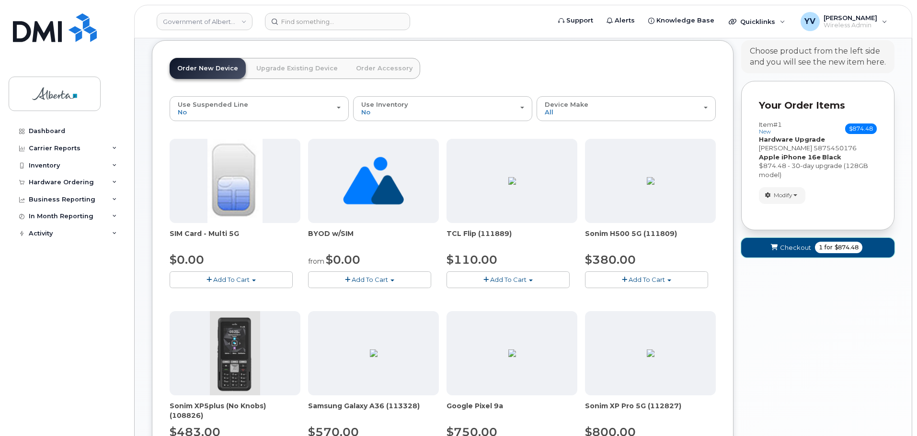
click at [796, 249] on span "Checkout" at bounding box center [795, 247] width 31 height 9
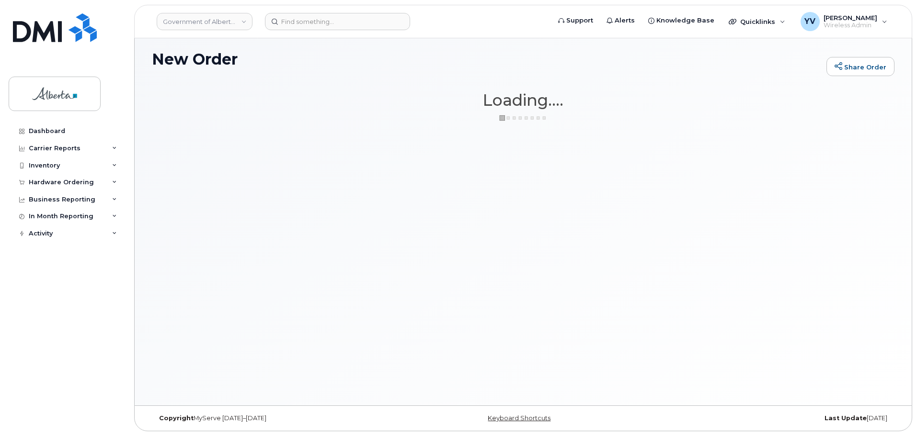
scroll to position [54, 0]
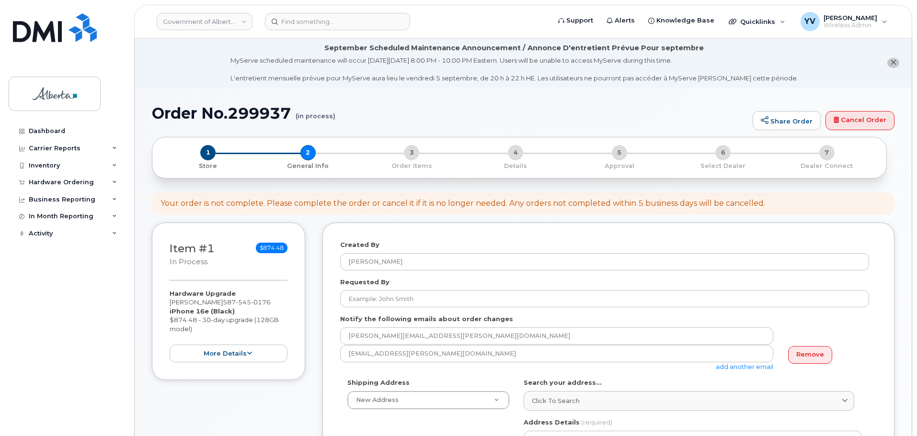
select select
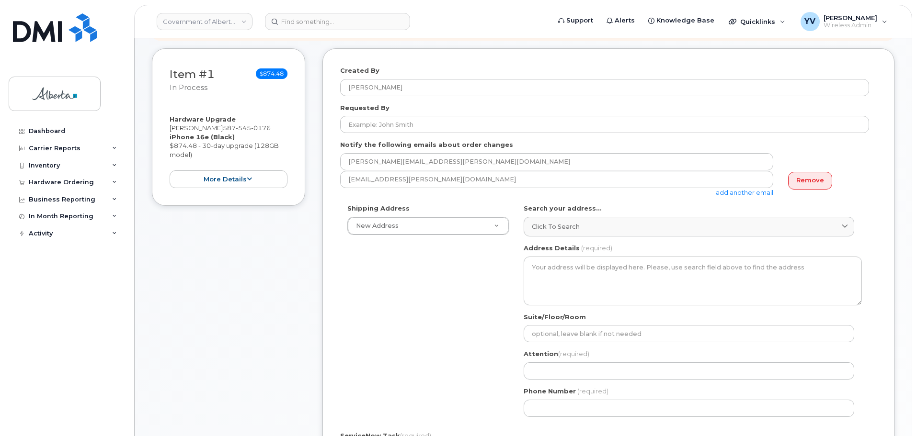
scroll to position [177, 0]
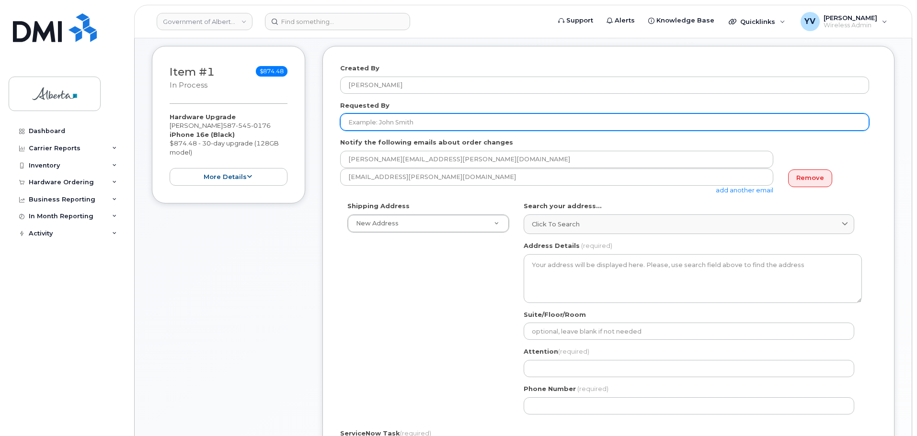
click at [357, 120] on input "Requested By" at bounding box center [604, 122] width 529 height 17
paste input "[PERSON_NAME]"
type input "[PERSON_NAME]"
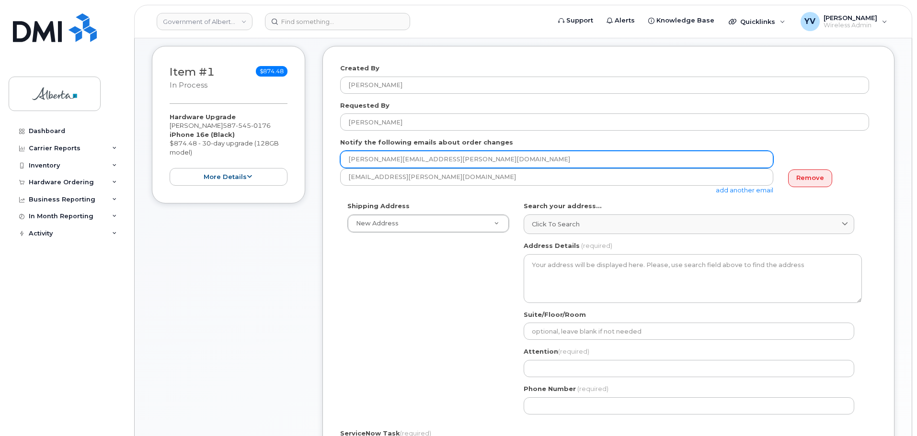
drag, startPoint x: 435, startPoint y: 159, endPoint x: 338, endPoint y: 158, distance: 97.2
click at [338, 158] on div "Created By [PERSON_NAME] Requested By [PERSON_NAME] Notify the following emails…" at bounding box center [608, 329] width 572 height 567
paste input "[PERSON_NAME].[PERSON_NAME]"
type input "[PERSON_NAME][EMAIL_ADDRESS][PERSON_NAME][DOMAIN_NAME]"
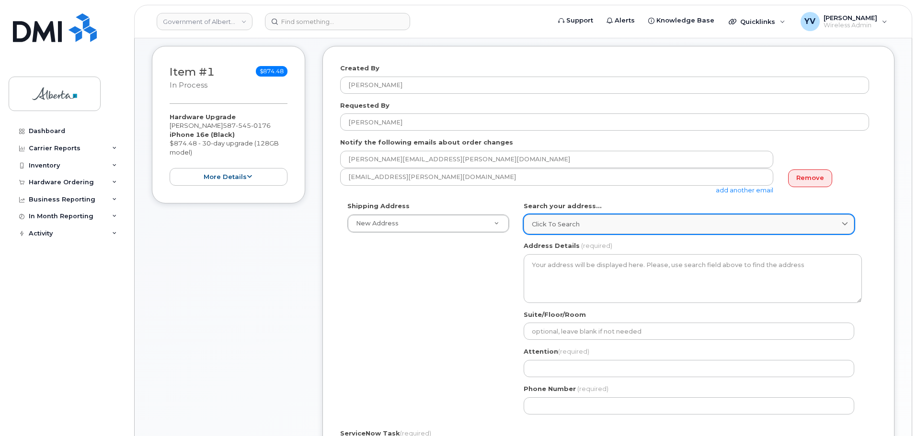
click at [546, 219] on link "Click to search" at bounding box center [688, 225] width 330 height 20
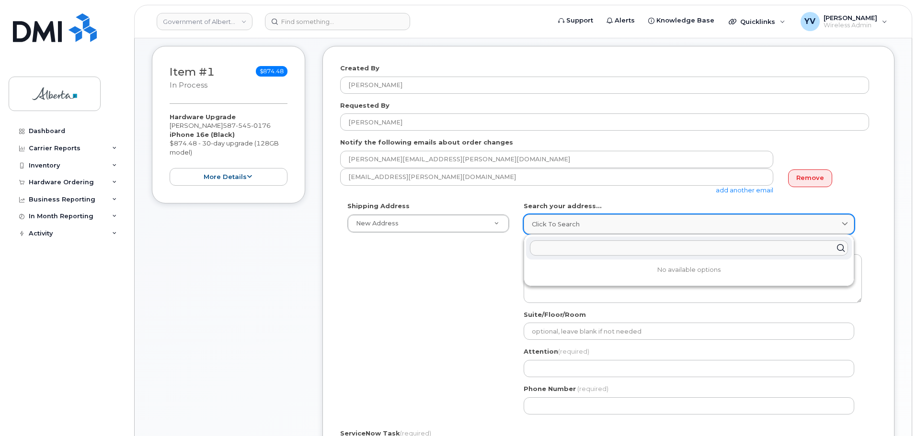
paste input "[STREET_ADDRESS]"
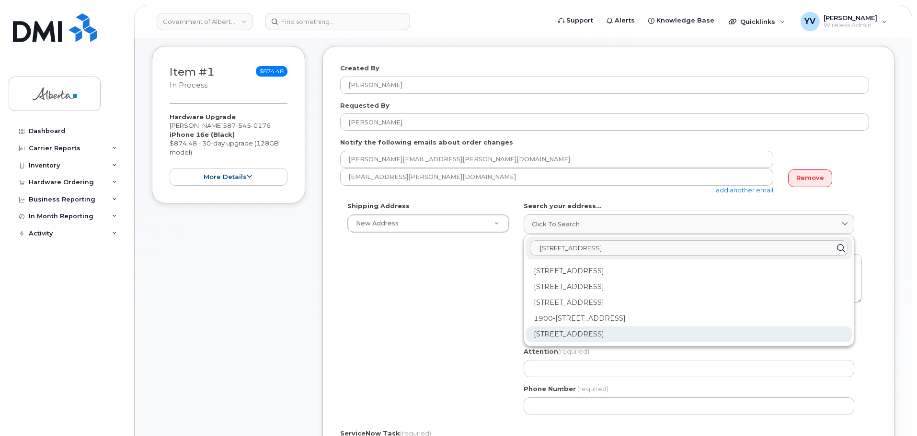
type input "[STREET_ADDRESS]"
click at [621, 333] on div "[STREET_ADDRESS]" at bounding box center [689, 335] width 326 height 16
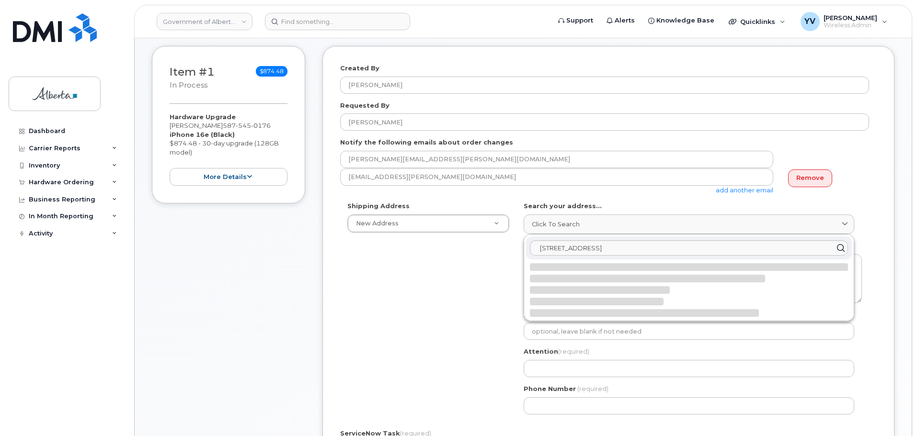
select select
type textarea "10025 Jasper Ave NW EDMONTON AB T5J 1S6 CANADA"
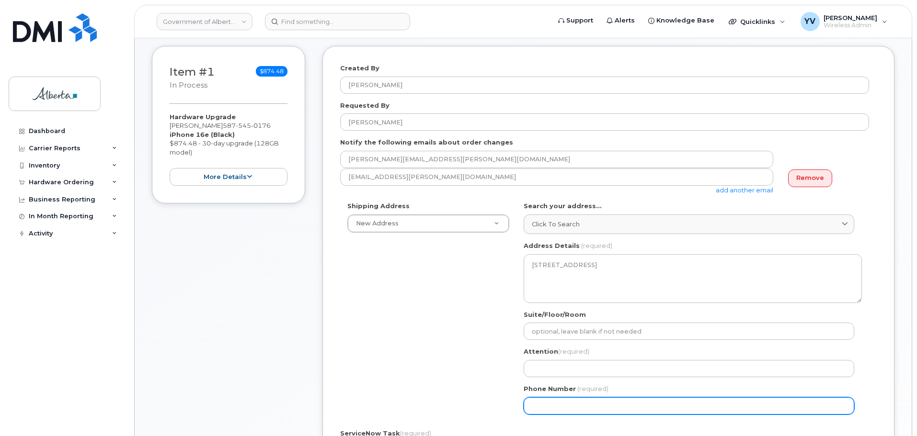
click at [547, 405] on input "Phone Number" at bounding box center [688, 406] width 330 height 17
paste input "7806383259"
select select
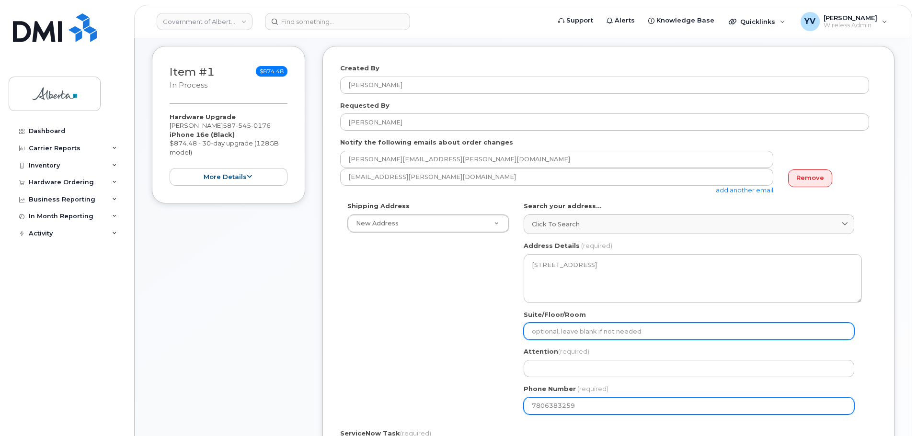
type input "7806383259"
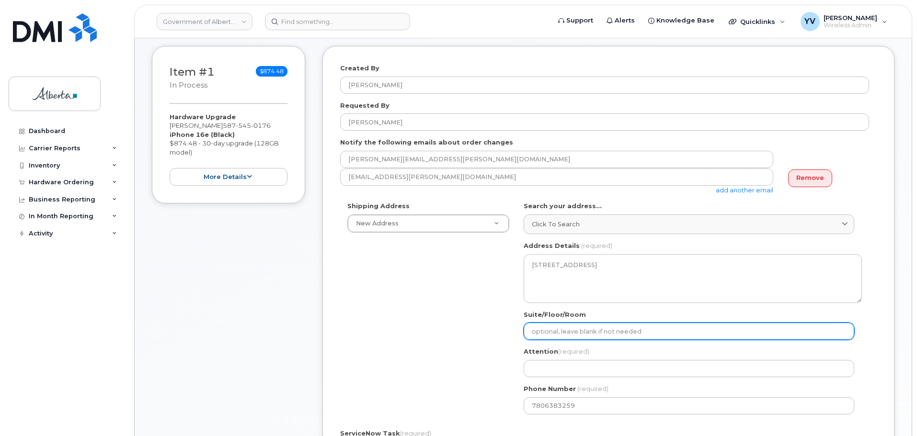
click at [553, 330] on input "Suite/Floor/Room" at bounding box center [688, 331] width 330 height 17
type input "Main Floor"
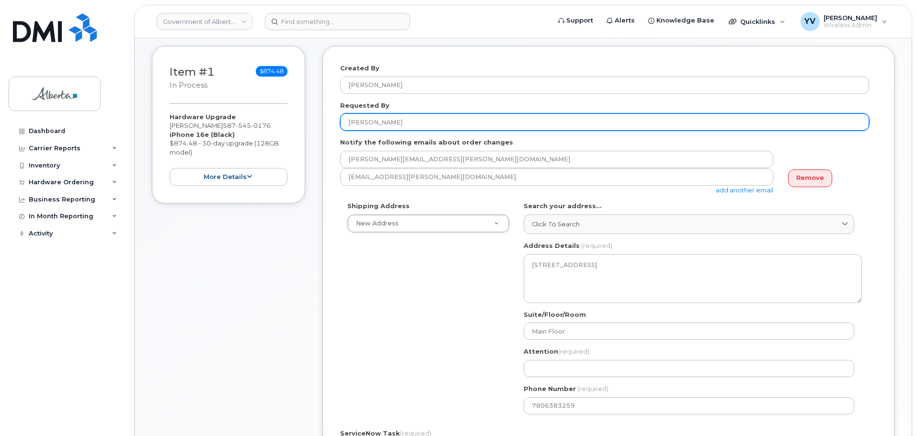
drag, startPoint x: 416, startPoint y: 122, endPoint x: 343, endPoint y: 123, distance: 72.8
click at [343, 123] on input "[PERSON_NAME]" at bounding box center [604, 122] width 529 height 17
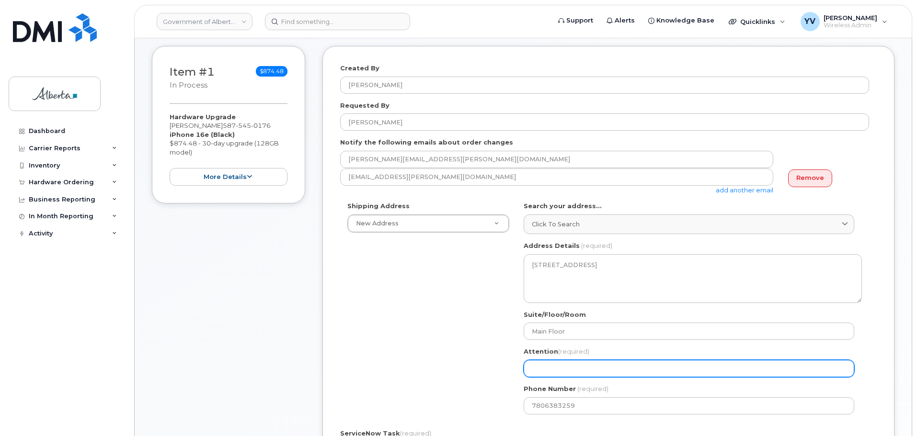
click at [537, 365] on input "Attention (required)" at bounding box center [688, 368] width 330 height 17
paste input "[PERSON_NAME]"
select select
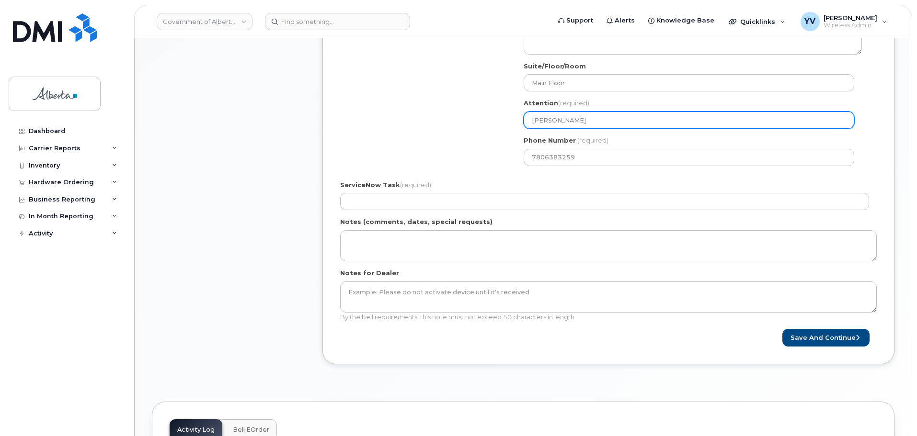
scroll to position [451, 0]
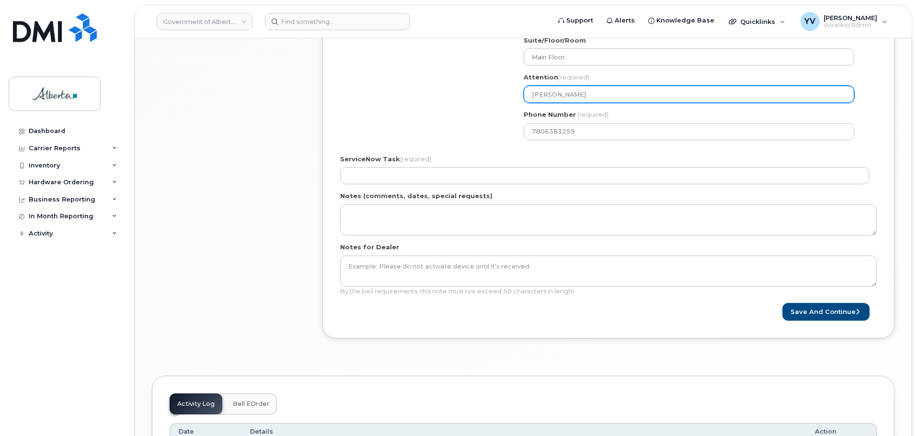
type input "[PERSON_NAME]"
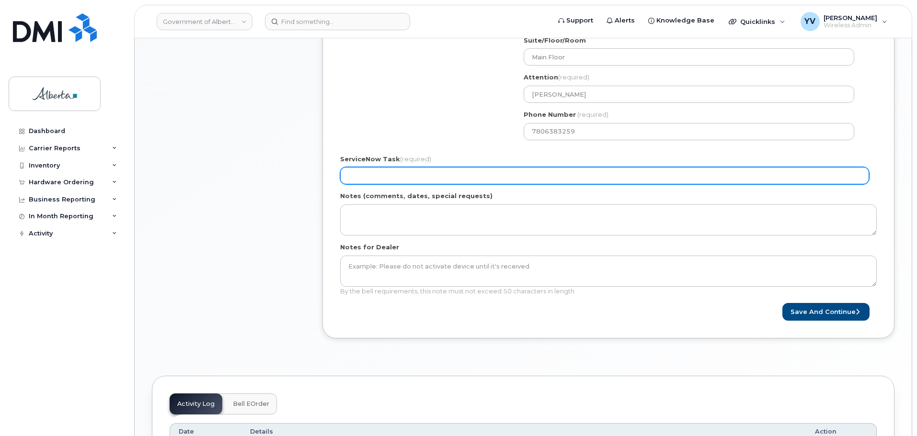
click at [375, 172] on input "ServiceNow Task (required)" at bounding box center [604, 175] width 529 height 17
paste input "SCTASK0842389"
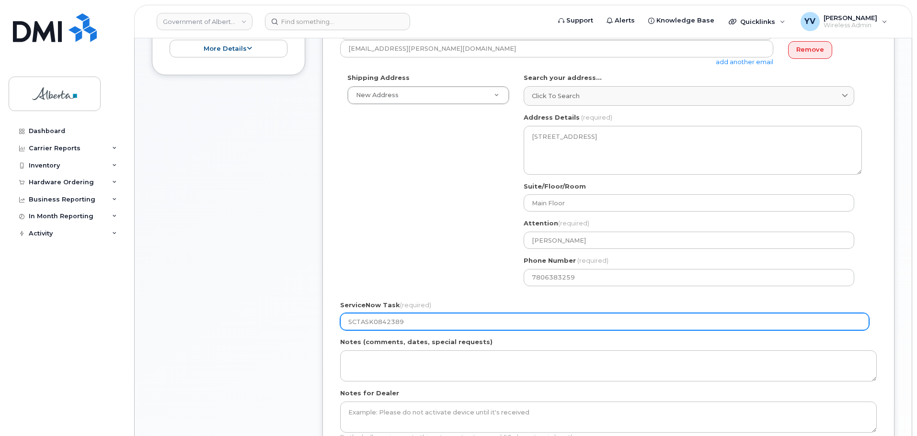
scroll to position [443, 0]
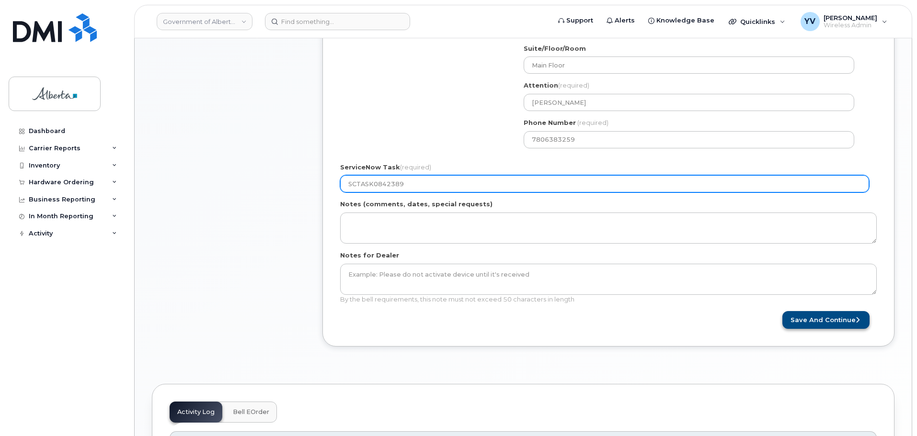
type input "SCTASK0842389"
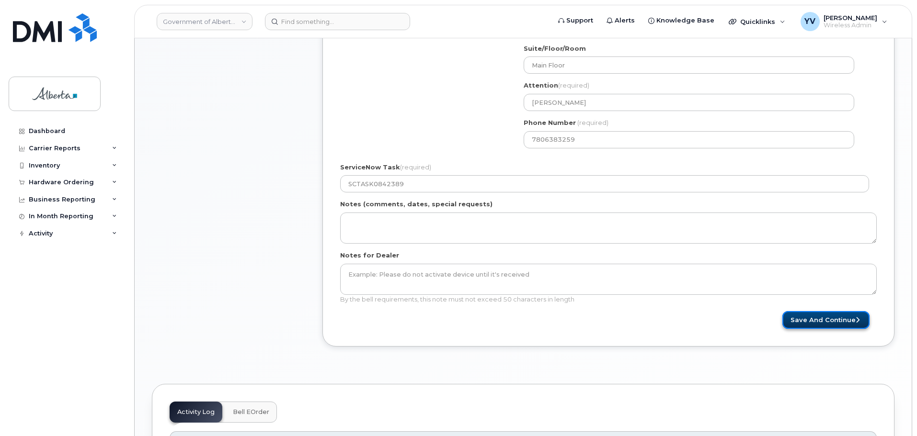
click at [815, 318] on button "Save and Continue" at bounding box center [825, 320] width 87 height 18
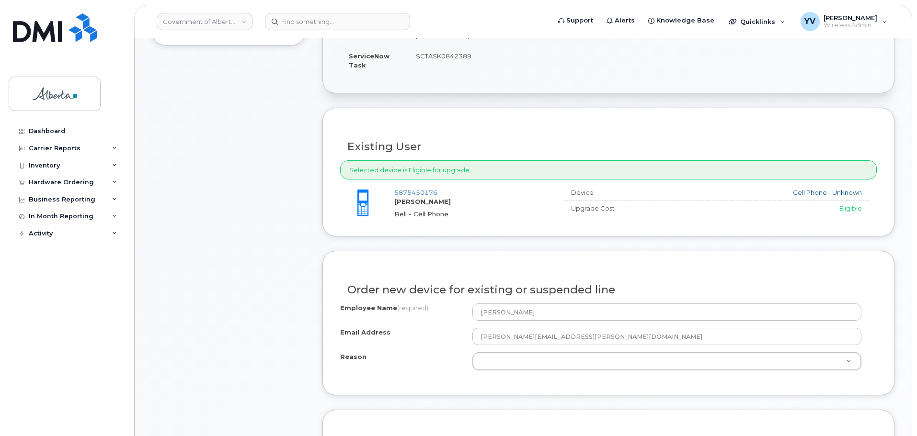
scroll to position [364, 0]
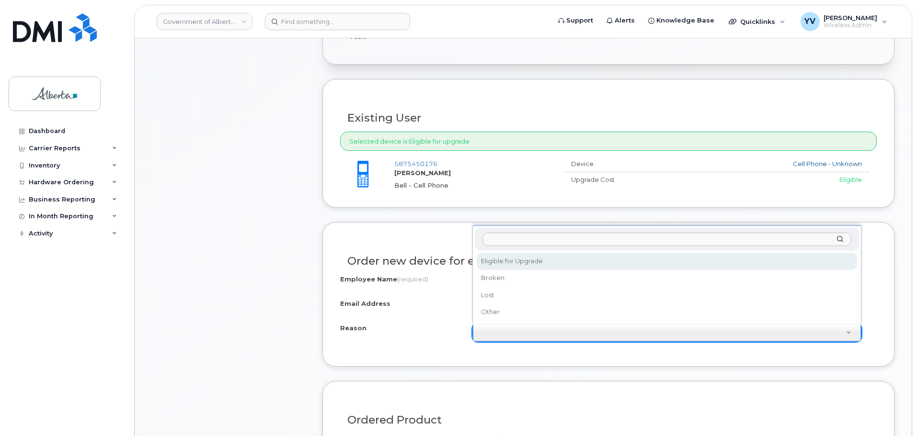
select select "eligible_for_upgrade"
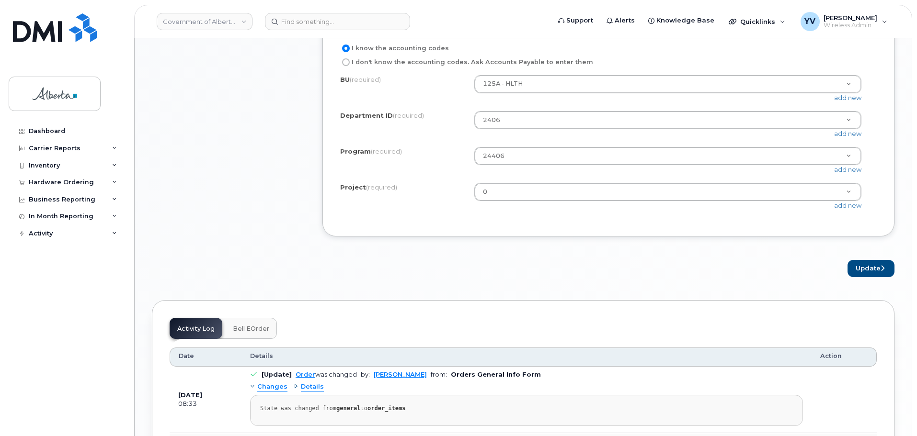
scroll to position [871, 0]
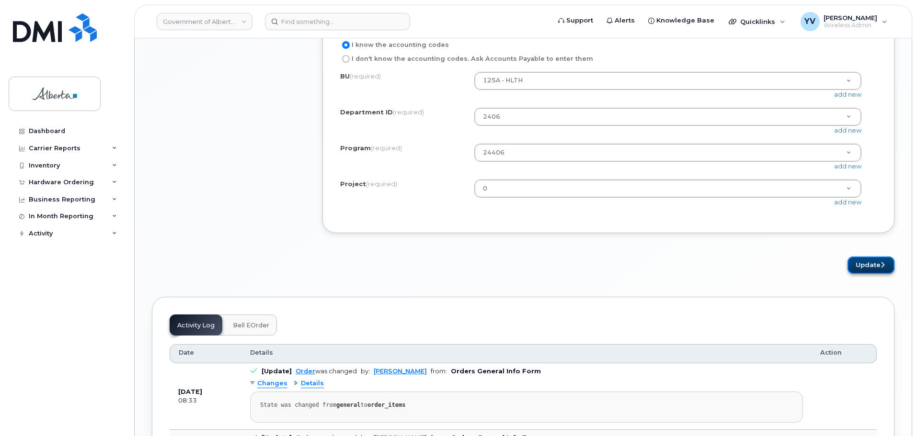
click at [869, 273] on button "Update" at bounding box center [870, 266] width 47 height 18
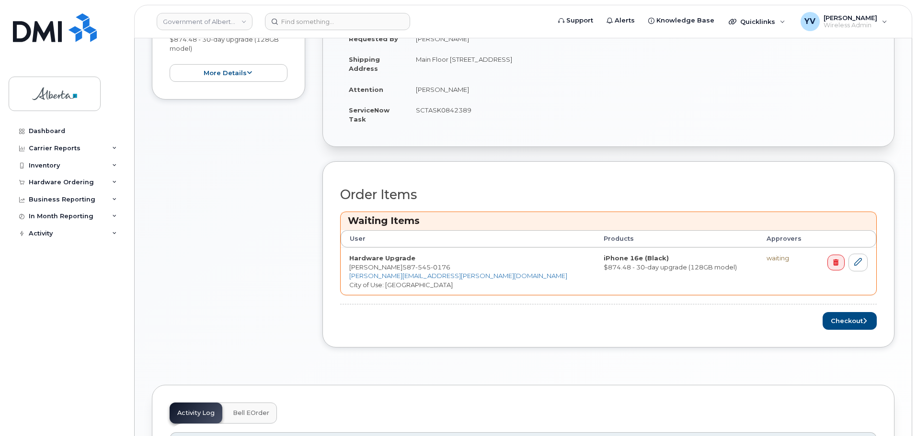
scroll to position [351, 0]
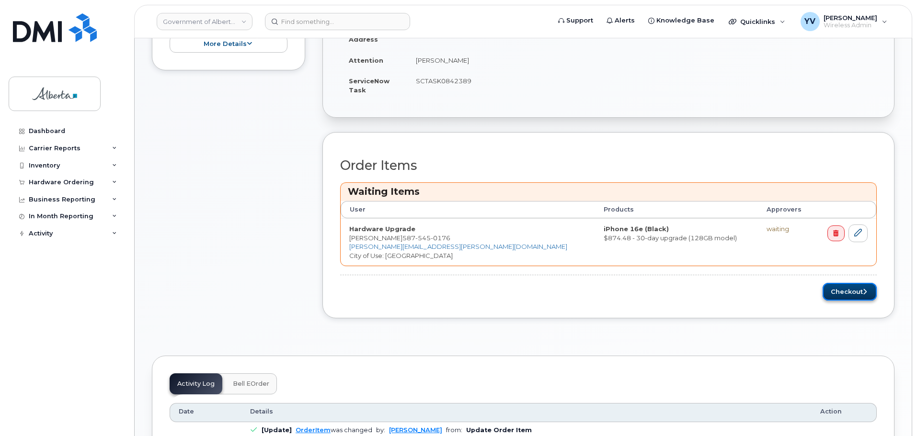
click at [830, 289] on button "Checkout" at bounding box center [849, 292] width 54 height 18
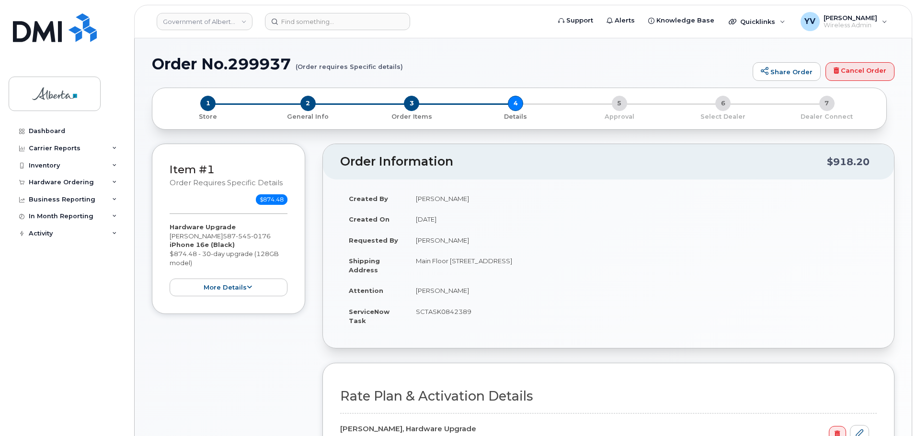
select select
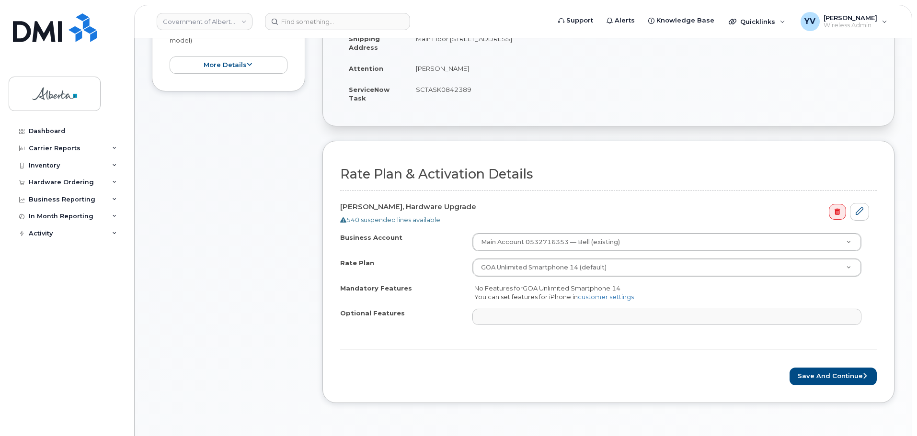
scroll to position [289, 0]
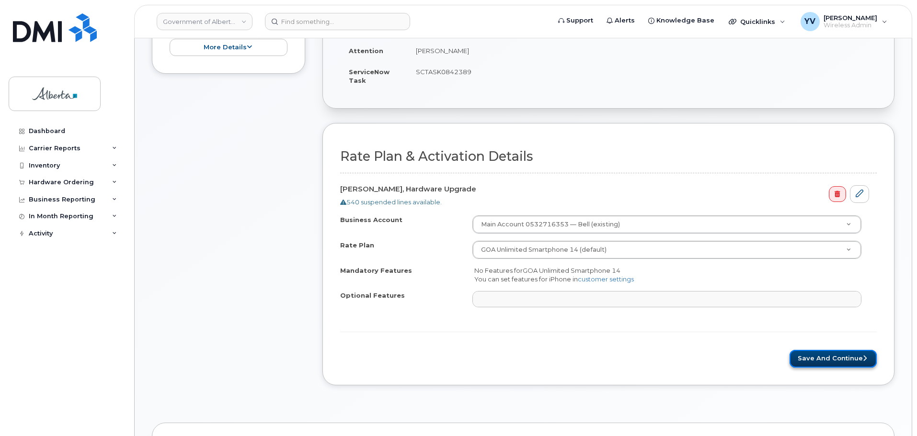
click at [828, 353] on button "Save and Continue" at bounding box center [832, 359] width 87 height 18
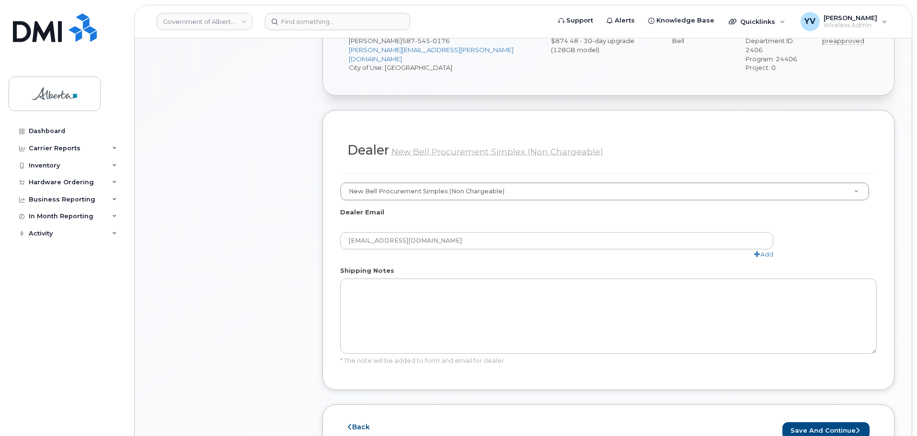
scroll to position [594, 0]
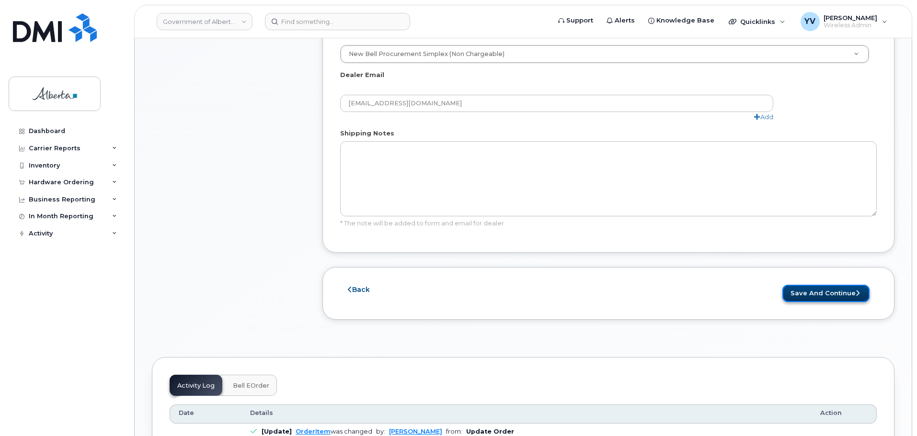
click at [828, 285] on button "Save and Continue" at bounding box center [825, 294] width 87 height 18
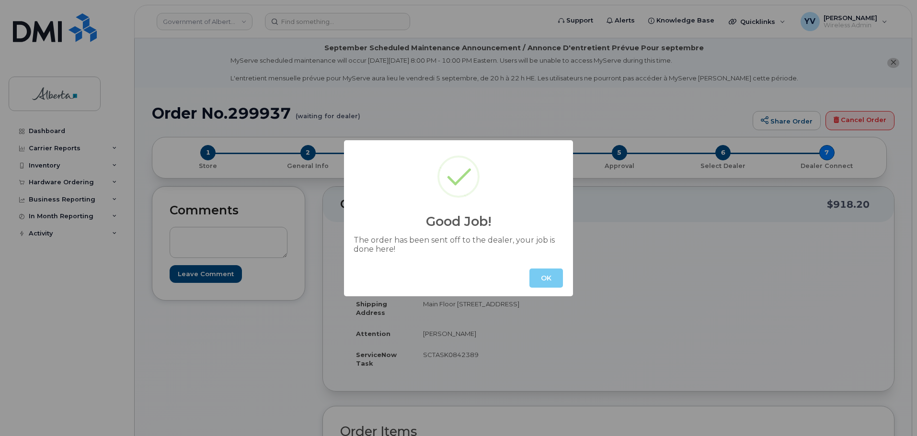
click at [555, 274] on button "OK" at bounding box center [546, 278] width 34 height 19
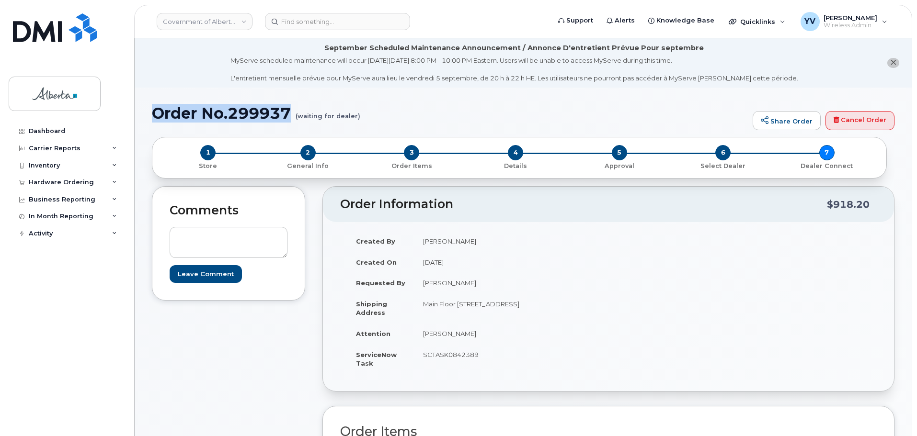
drag, startPoint x: 291, startPoint y: 111, endPoint x: 151, endPoint y: 113, distance: 140.3
copy h1 "Order No.299937"
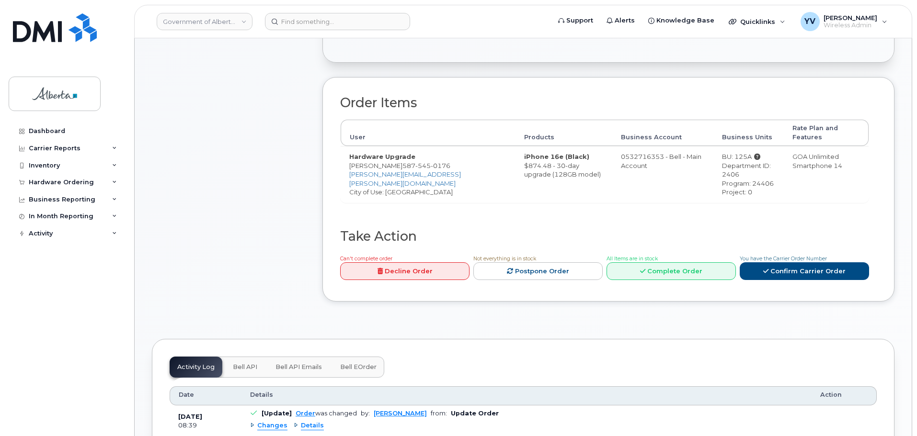
scroll to position [442, 0]
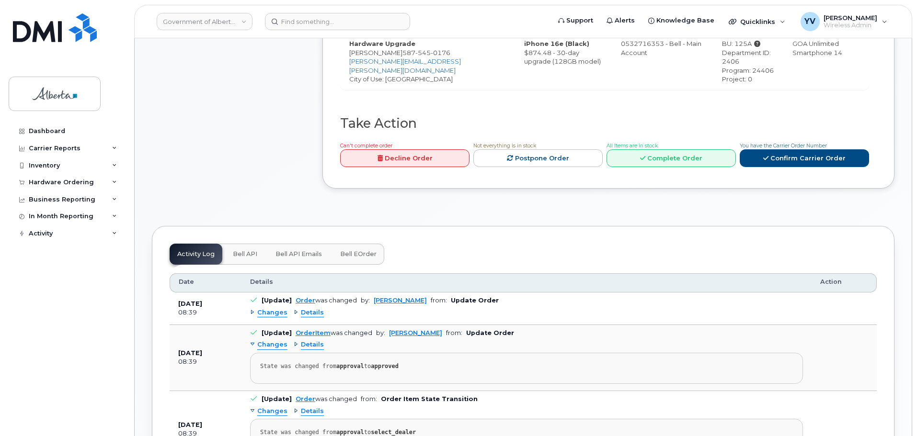
click at [246, 250] on span "Bell API" at bounding box center [245, 254] width 24 height 8
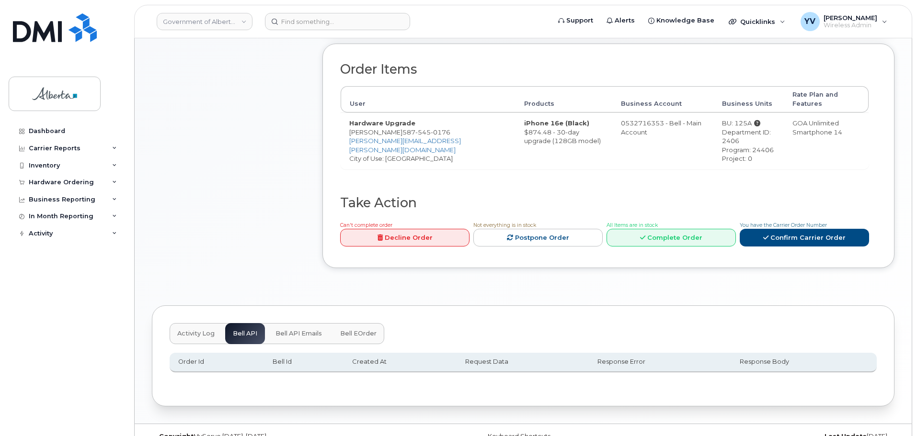
scroll to position [361, 0]
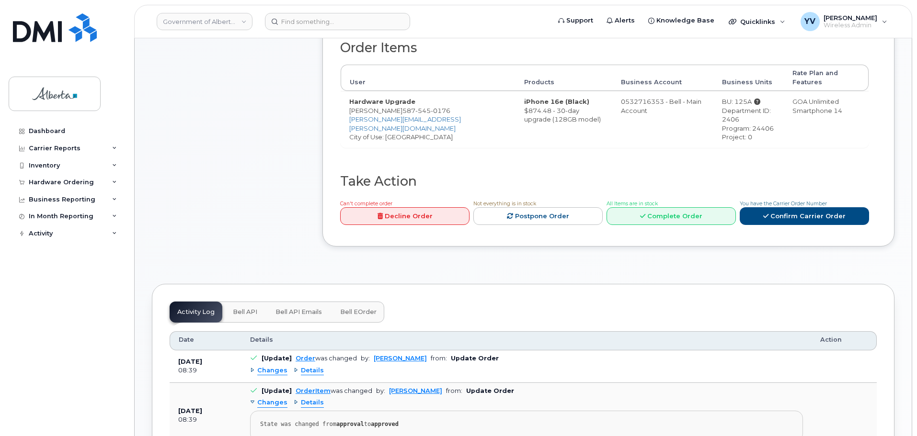
scroll to position [397, 0]
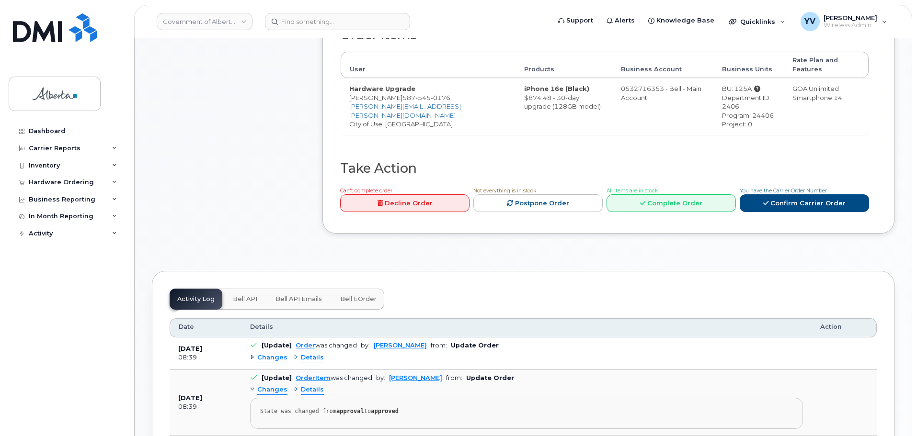
click at [240, 289] on button "Bell API" at bounding box center [245, 299] width 40 height 21
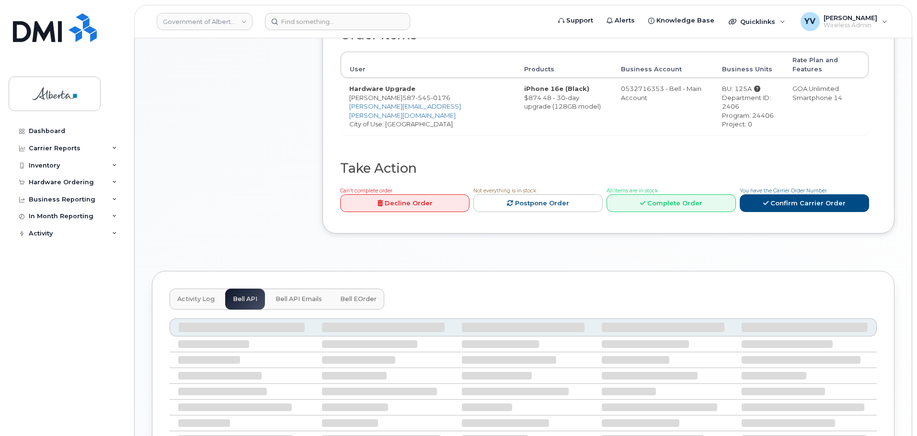
scroll to position [372, 0]
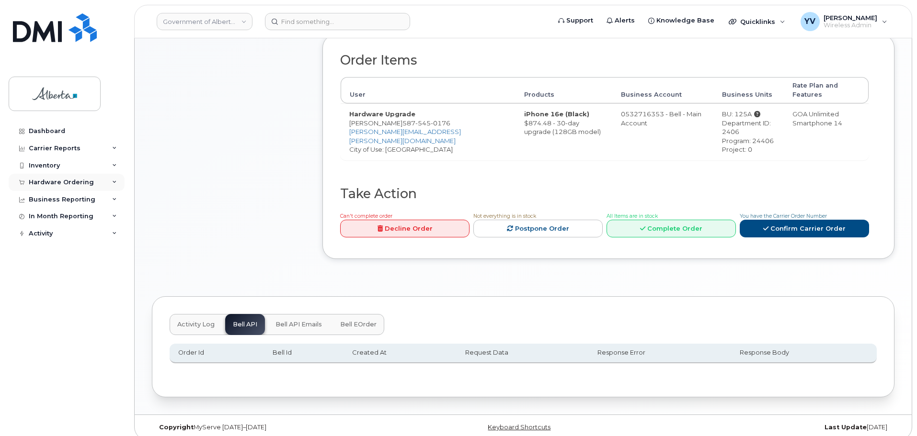
click at [49, 182] on div "Hardware Ordering" at bounding box center [61, 183] width 65 height 8
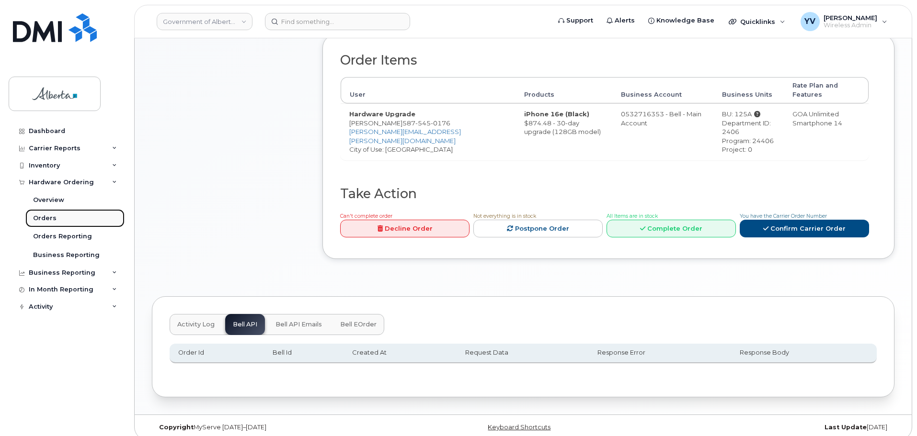
click at [45, 213] on link "Orders" at bounding box center [74, 218] width 99 height 18
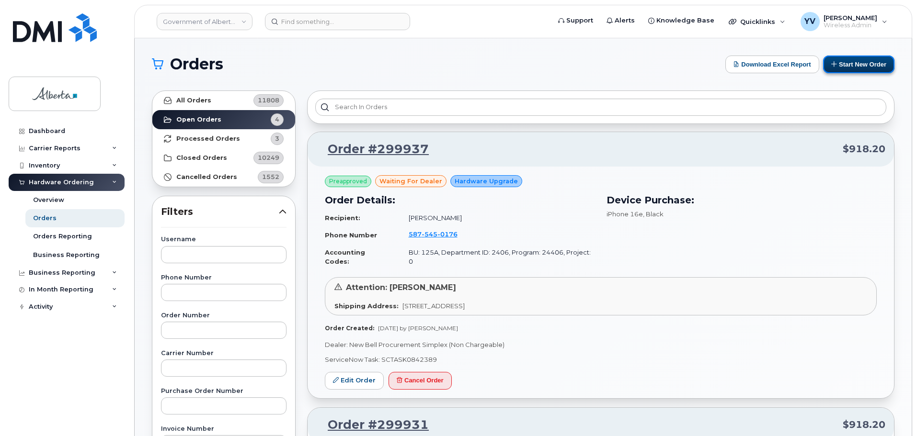
click at [866, 60] on button "Start New Order" at bounding box center [858, 65] width 71 height 18
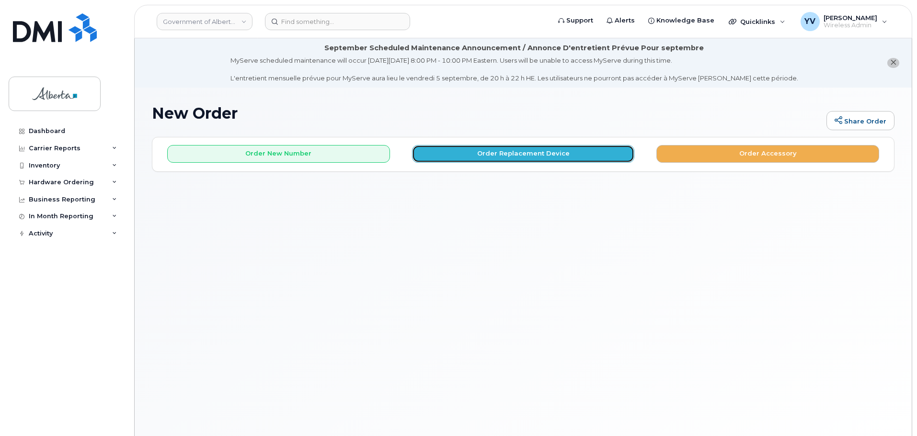
click at [519, 149] on button "Order Replacement Device" at bounding box center [523, 154] width 223 height 18
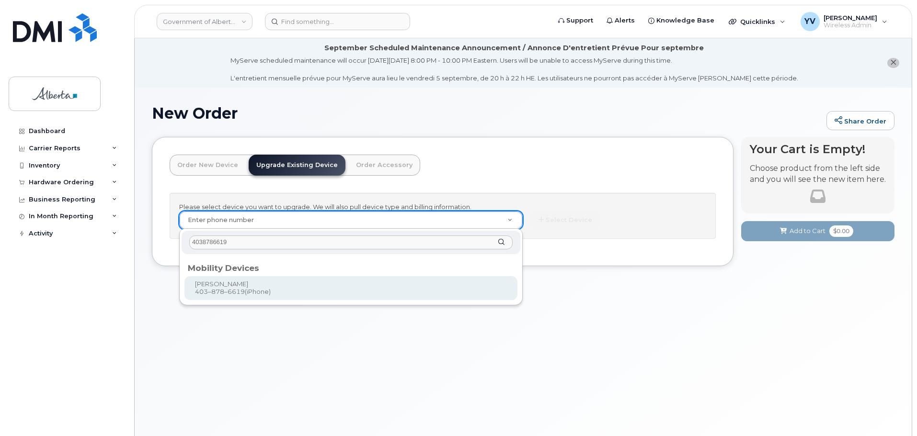
type input "4038786619"
type input "790626"
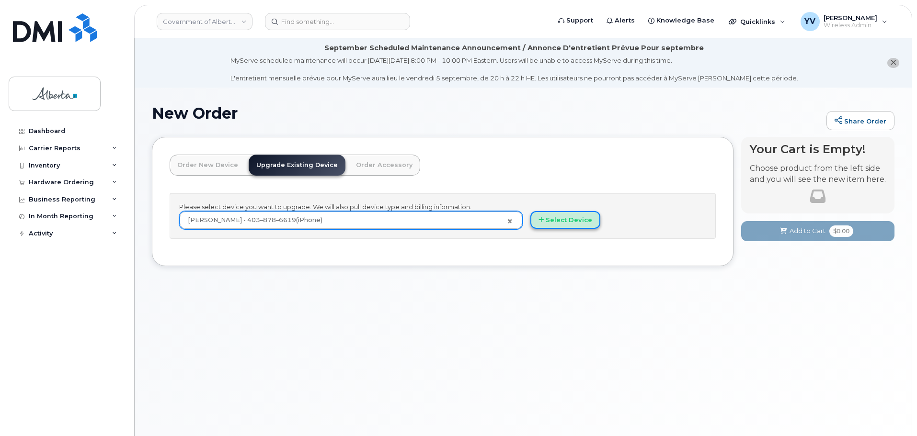
click at [574, 218] on button "Select Device" at bounding box center [565, 220] width 70 height 18
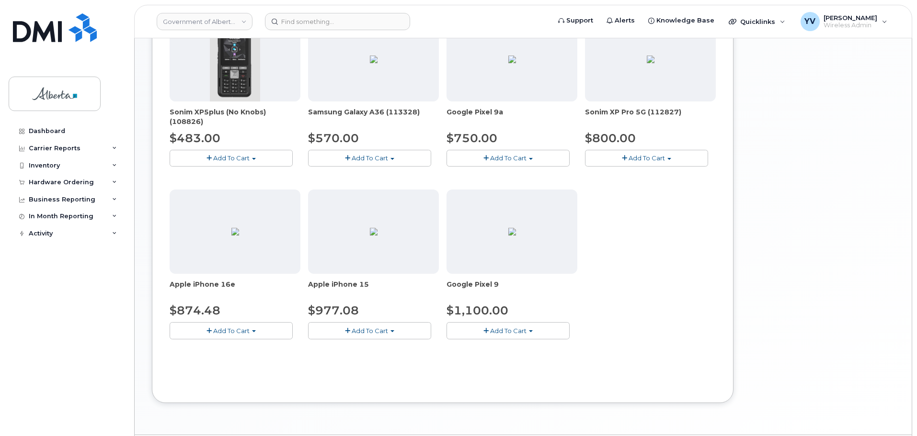
scroll to position [396, 0]
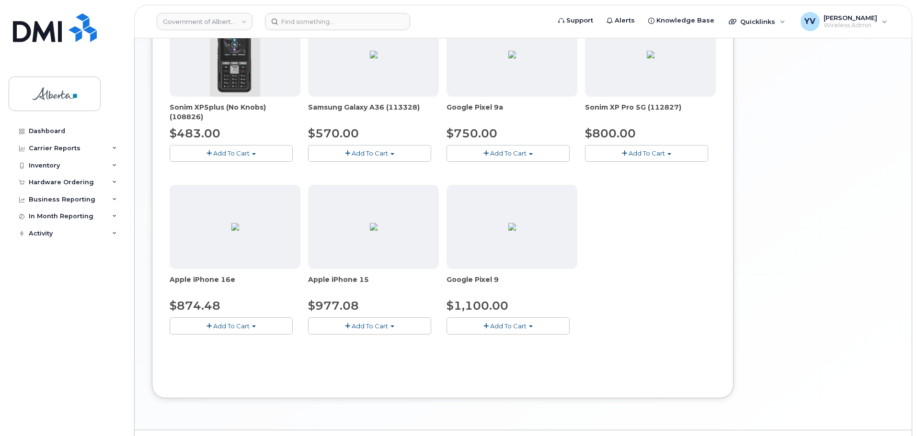
click at [532, 325] on button "Add To Cart" at bounding box center [507, 326] width 123 height 17
click at [517, 357] on link "$1100.00 - 30-day upgrade (128GB model)" at bounding box center [527, 356] width 157 height 12
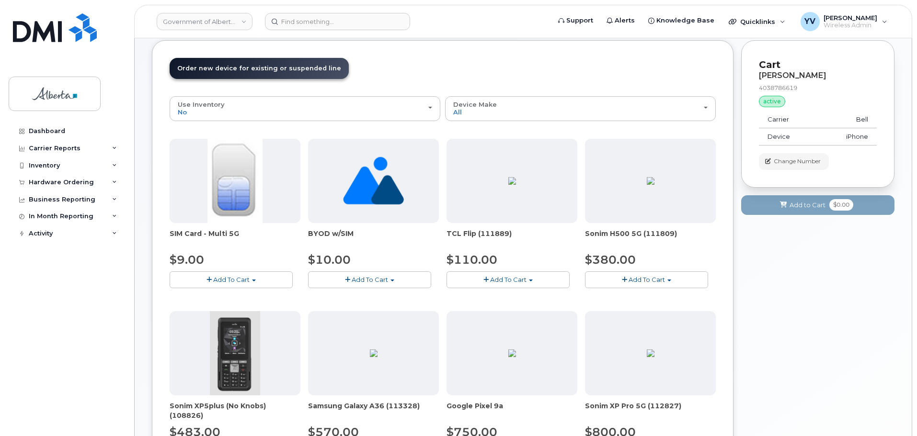
click at [517, 357] on div "Order New Device Upgrade Existing Device Order Accessory Order new device and n…" at bounding box center [442, 368] width 581 height 657
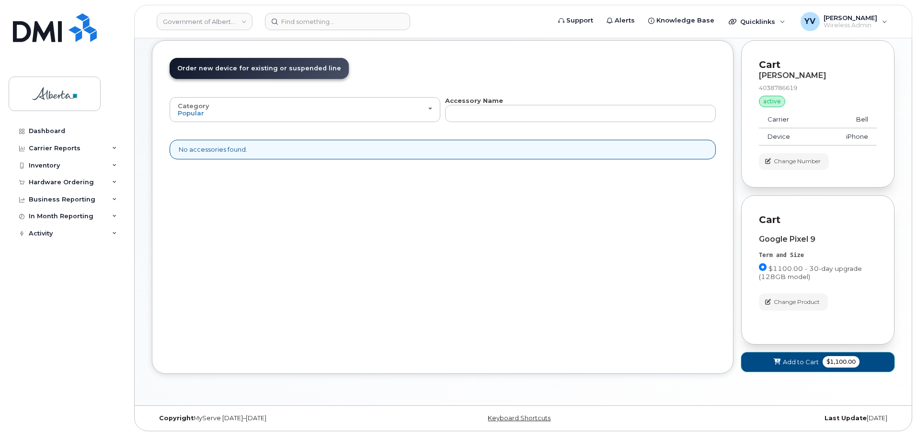
click at [797, 363] on span "Add to Cart" at bounding box center [801, 362] width 36 height 9
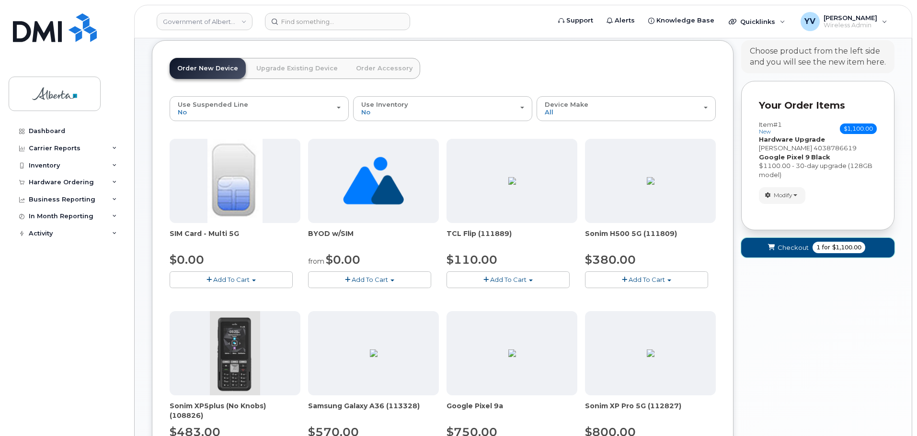
click at [790, 245] on span "Checkout" at bounding box center [792, 247] width 31 height 9
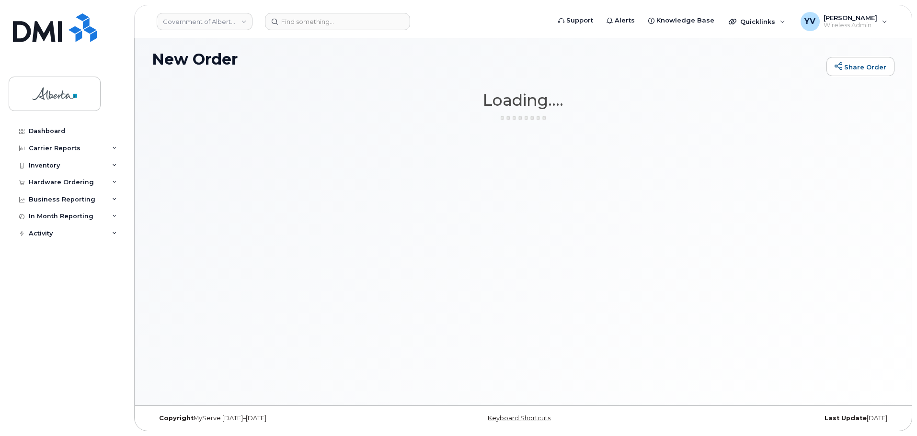
scroll to position [54, 0]
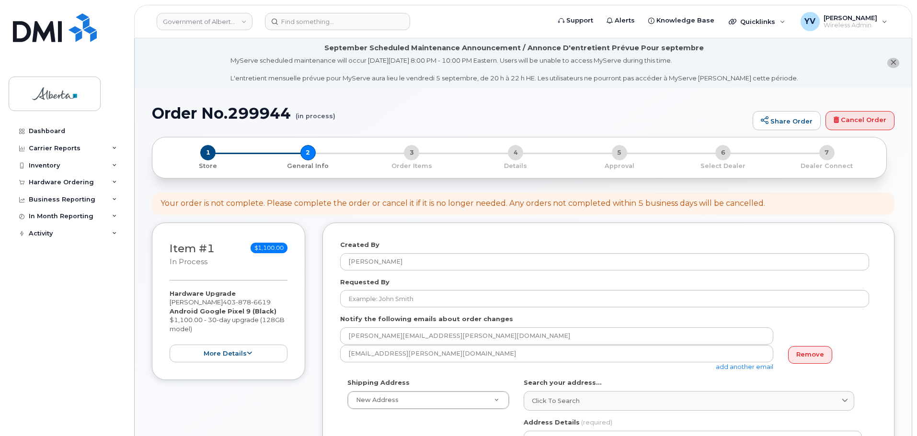
select select
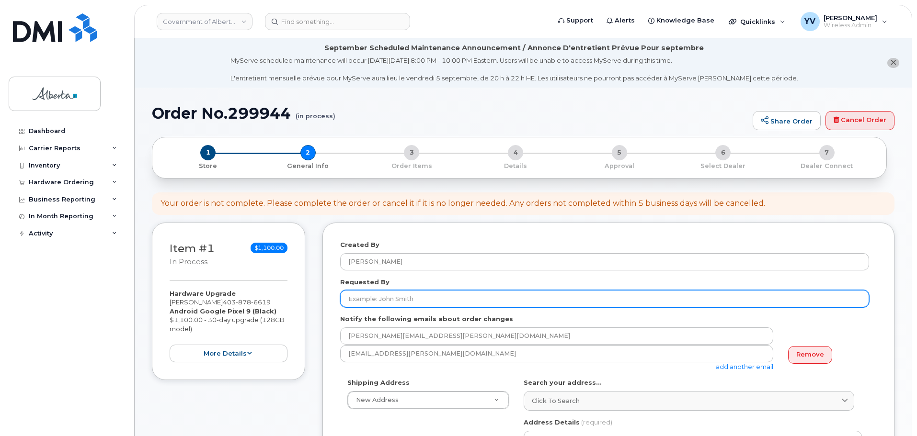
click at [345, 295] on input "Requested By" at bounding box center [604, 298] width 529 height 17
paste input "[PERSON_NAME]"
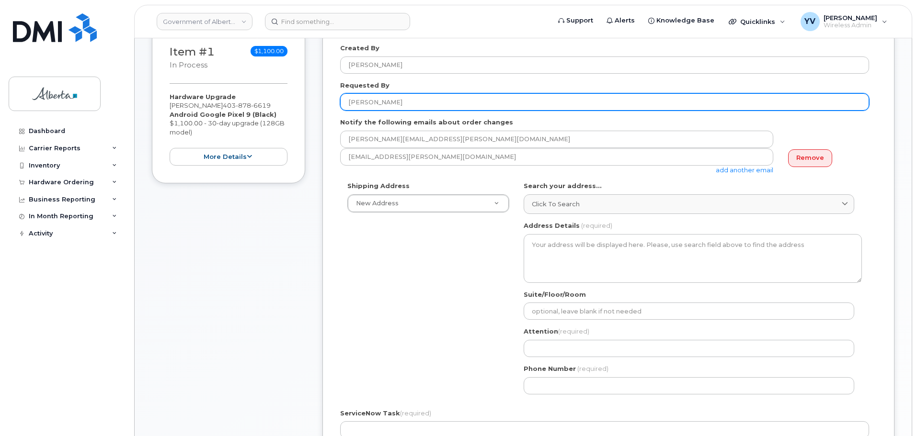
scroll to position [198, 0]
type input "[PERSON_NAME]"
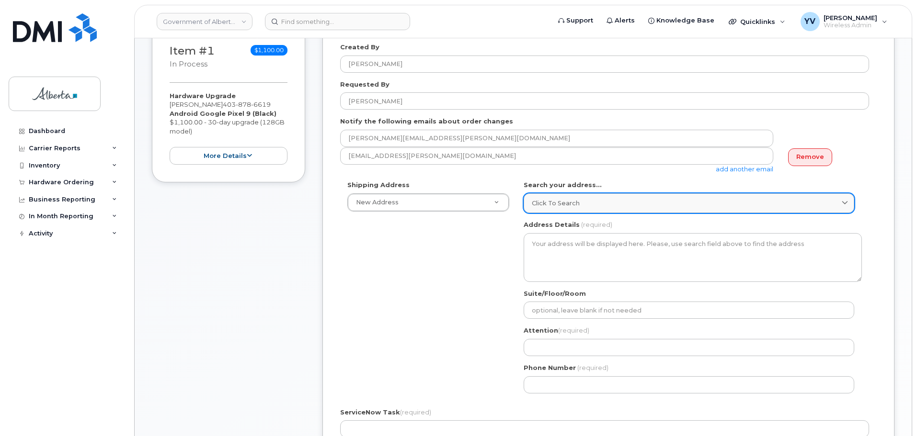
click at [542, 200] on span "Click to search" at bounding box center [556, 203] width 48 height 9
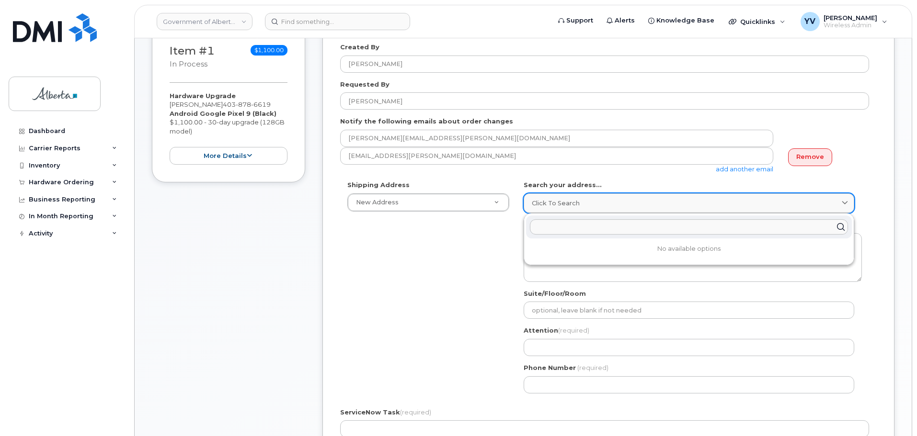
paste input "[STREET_ADDRESS]"
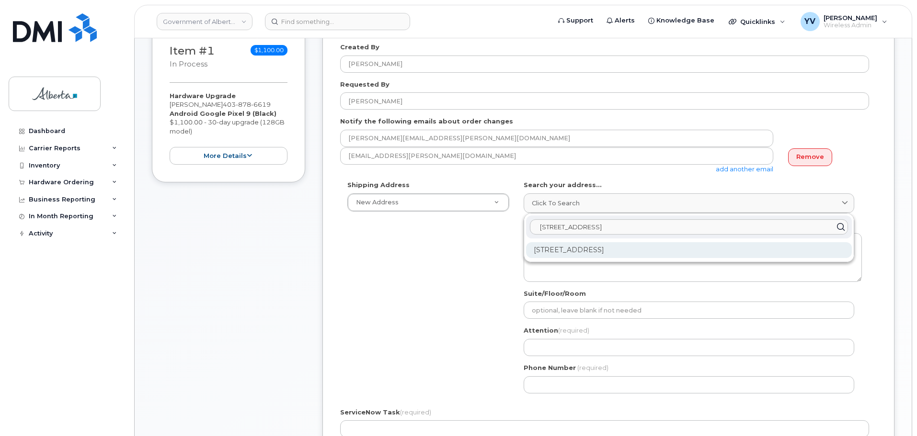
type input "[STREET_ADDRESS]"
click at [601, 248] on div "[STREET_ADDRESS]" at bounding box center [689, 250] width 326 height 16
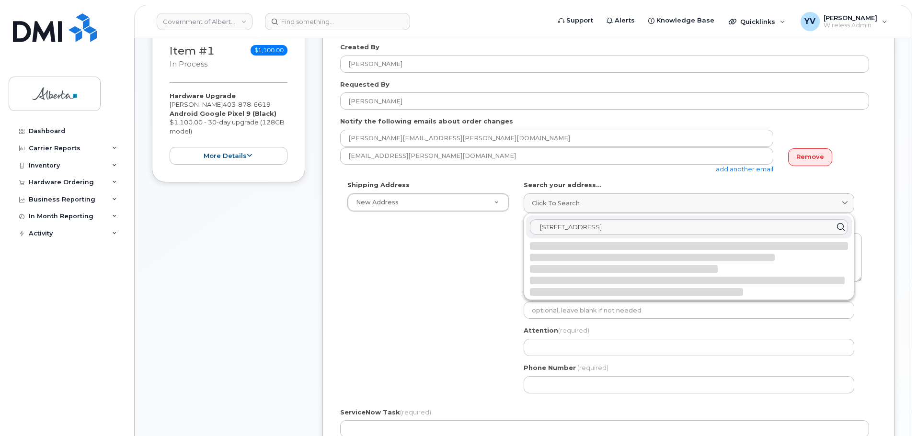
select select
type textarea "[STREET_ADDRESS]"
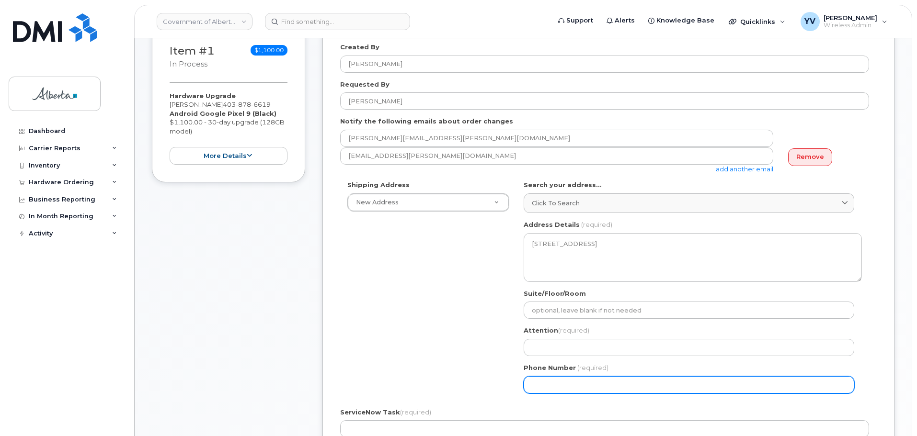
click at [548, 385] on input "Phone Number" at bounding box center [688, 384] width 330 height 17
paste input "4038786619"
select select
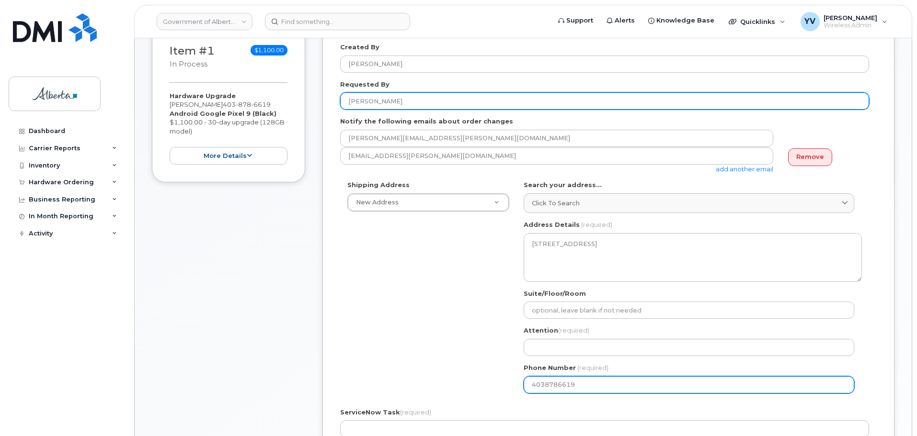
type input "4038786619"
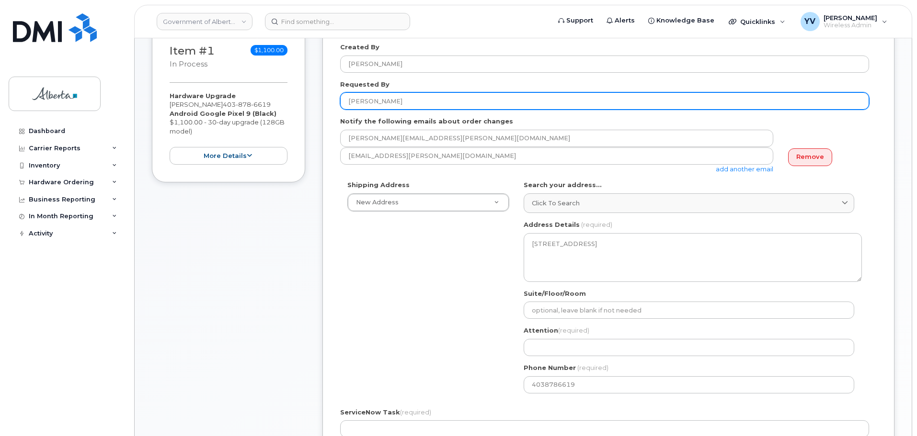
drag, startPoint x: 386, startPoint y: 101, endPoint x: 348, endPoint y: 105, distance: 38.0
click at [348, 105] on input "[PERSON_NAME]" at bounding box center [604, 100] width 529 height 17
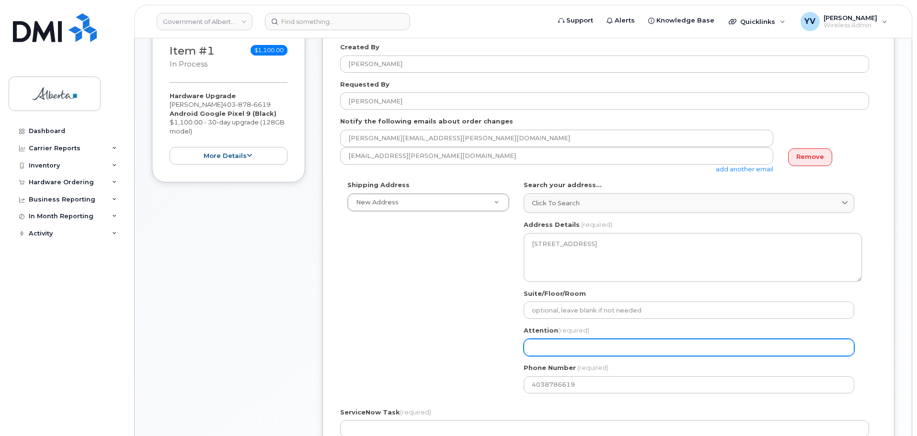
click at [530, 347] on input "Attention (required)" at bounding box center [688, 347] width 330 height 17
paste input "[PERSON_NAME]"
select select
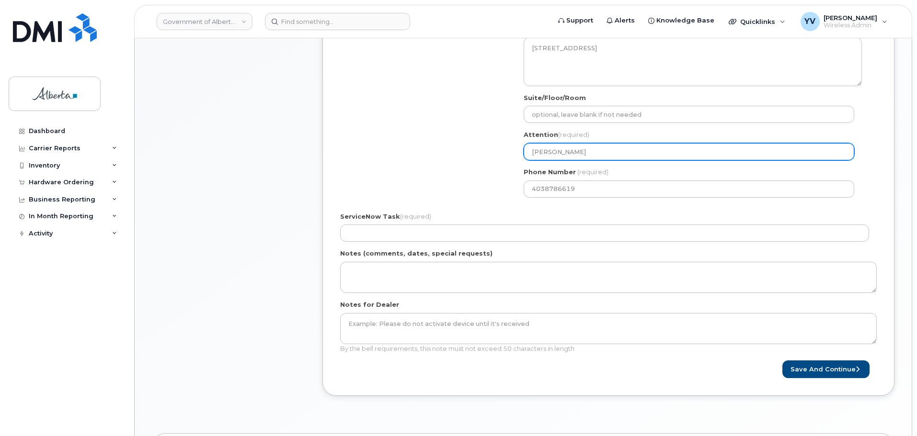
scroll to position [423, 0]
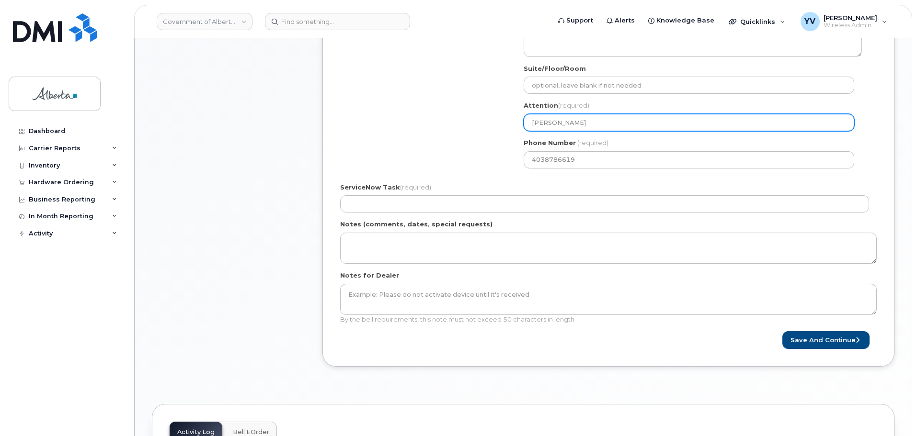
type input "[PERSON_NAME]"
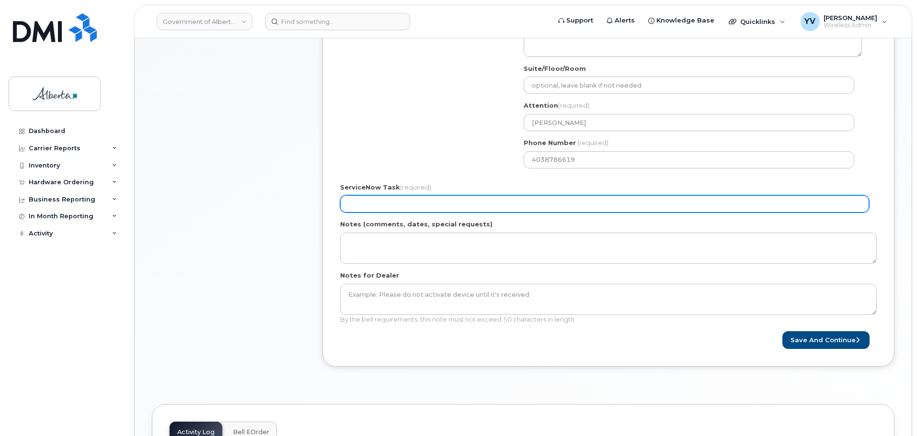
click at [357, 199] on input "ServiceNow Task (required)" at bounding box center [604, 203] width 529 height 17
paste input "SCTASK0843854"
type input "SCTASK0843854"
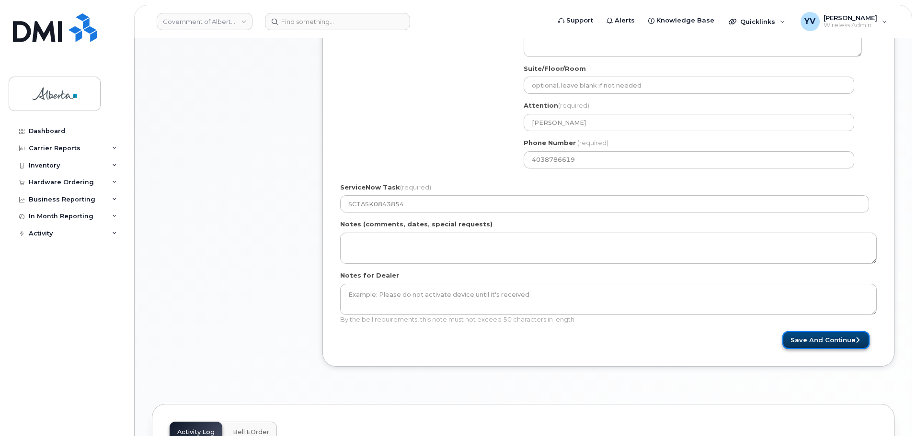
click at [834, 341] on button "Save and Continue" at bounding box center [825, 340] width 87 height 18
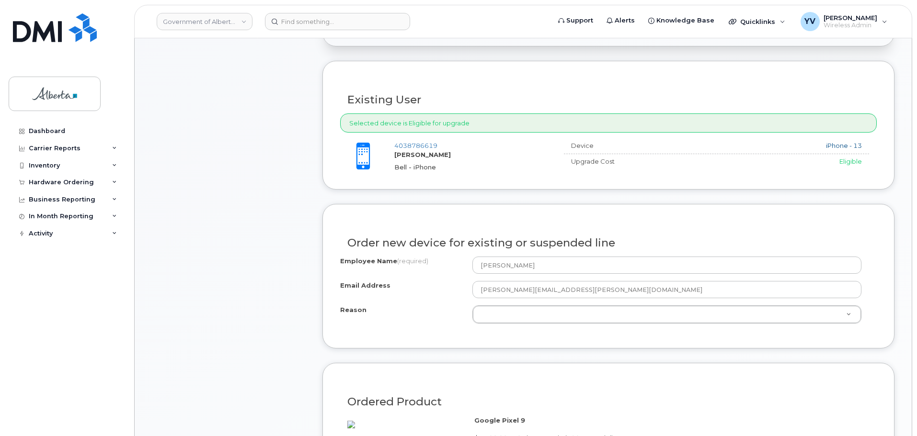
scroll to position [387, 0]
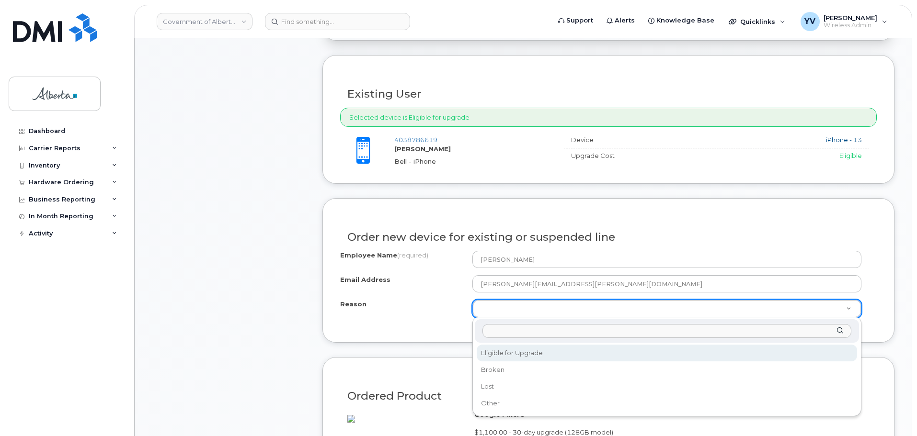
select select "eligible_for_upgrade"
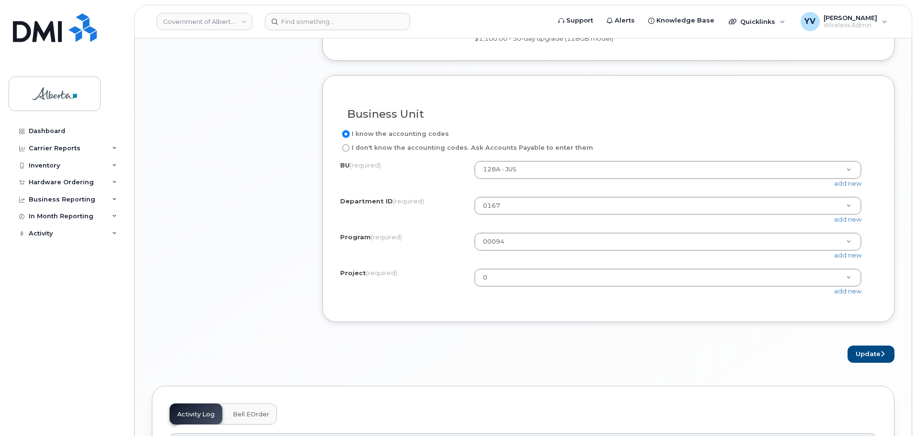
scroll to position [789, 0]
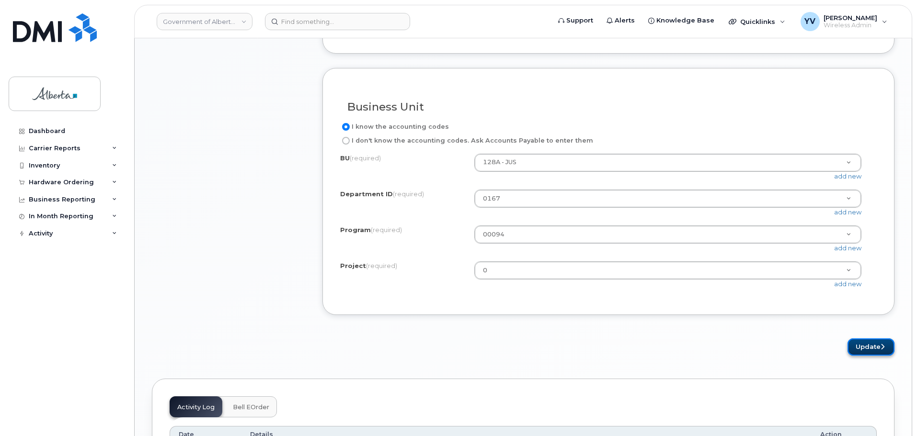
click at [869, 356] on button "Update" at bounding box center [870, 348] width 47 height 18
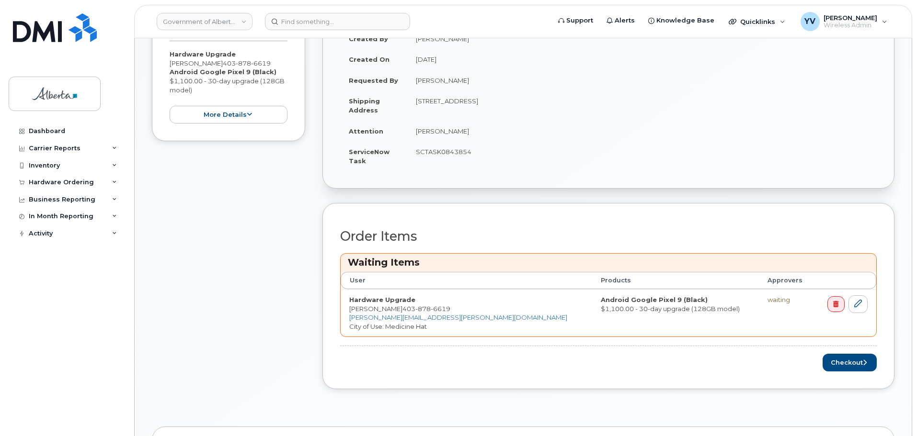
scroll to position [325, 0]
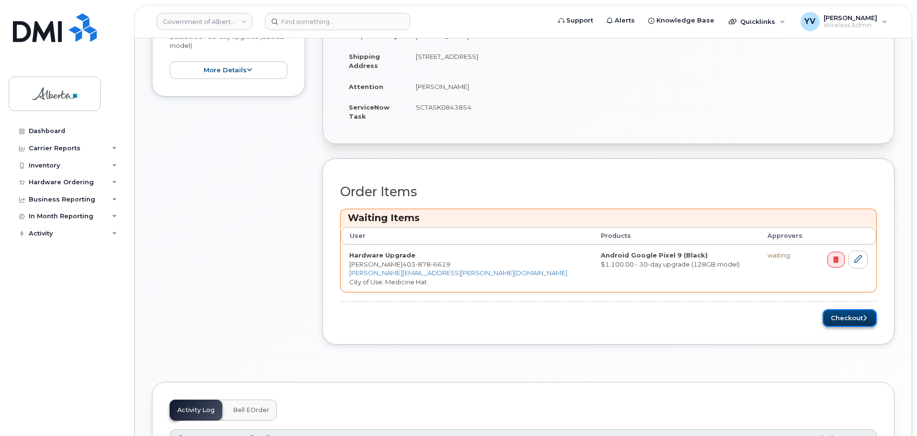
click at [837, 317] on button "Checkout" at bounding box center [849, 318] width 54 height 18
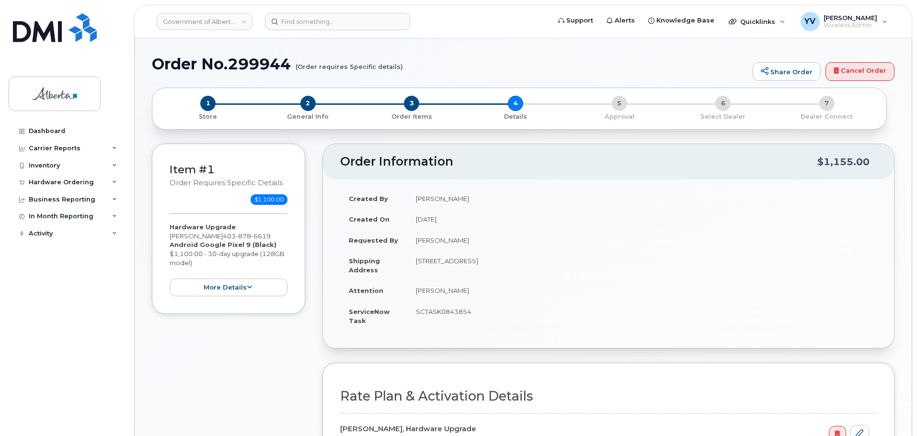
select select
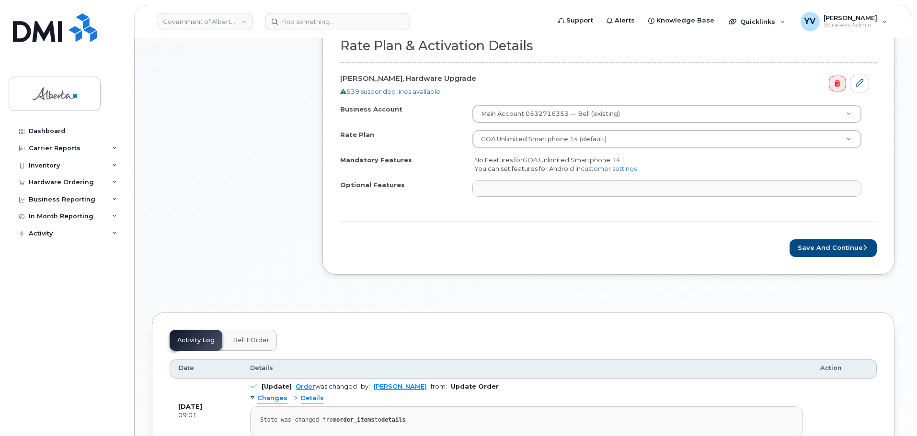
scroll to position [444, 0]
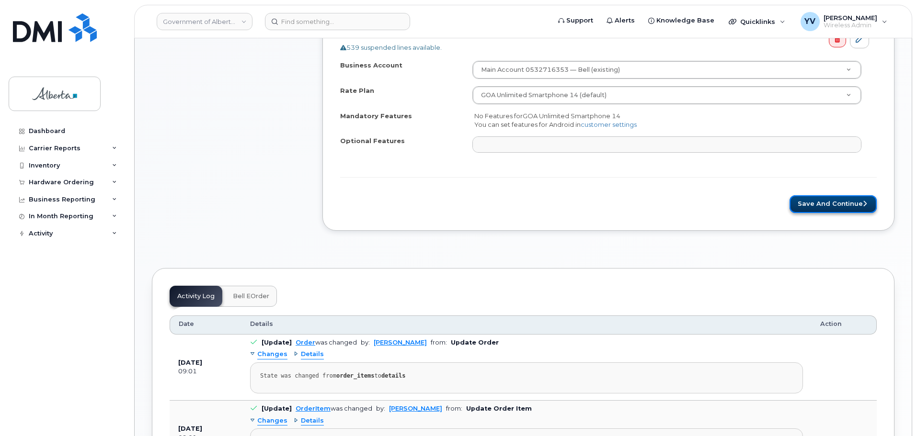
click at [839, 200] on button "Save and Continue" at bounding box center [832, 204] width 87 height 18
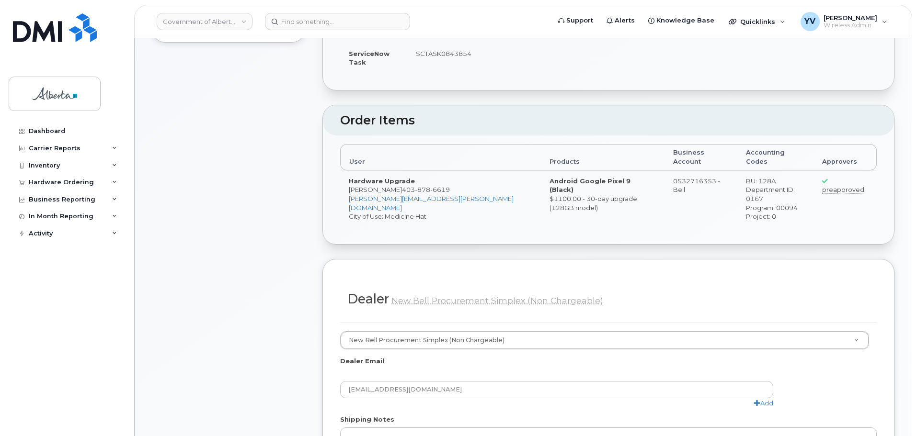
scroll to position [486, 0]
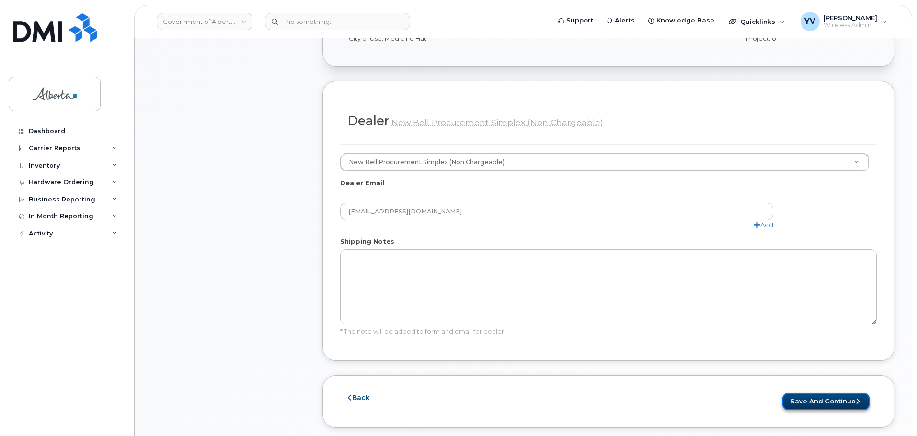
click at [830, 393] on button "Save and Continue" at bounding box center [825, 402] width 87 height 18
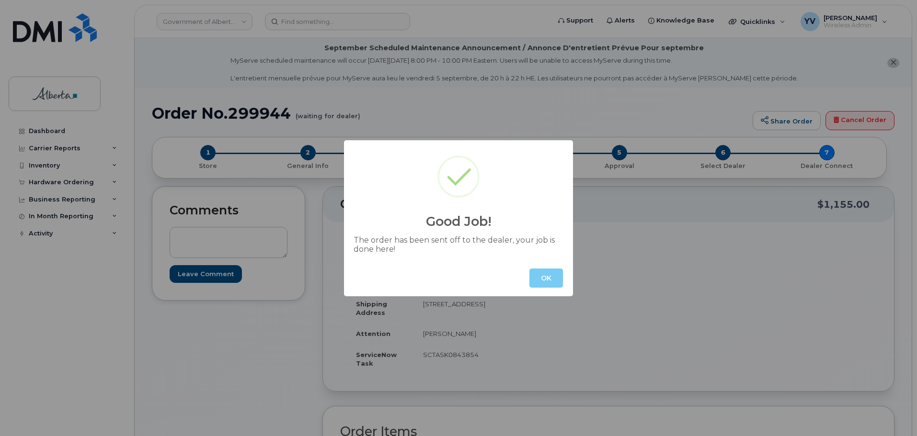
click at [548, 280] on button "OK" at bounding box center [546, 278] width 34 height 19
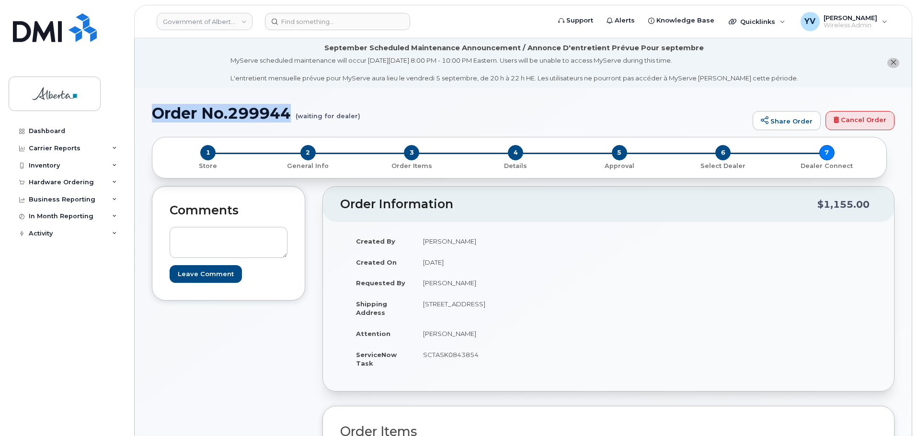
drag, startPoint x: 292, startPoint y: 115, endPoint x: 148, endPoint y: 116, distance: 143.7
copy h1 "Order No.299944"
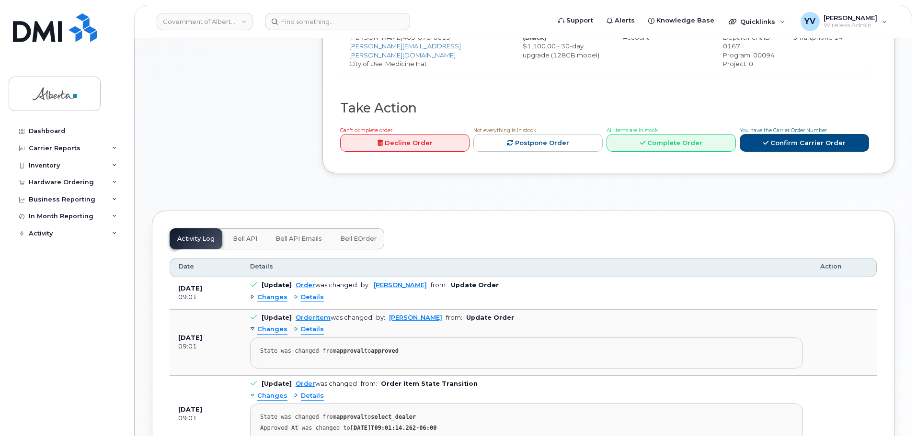
scroll to position [524, 0]
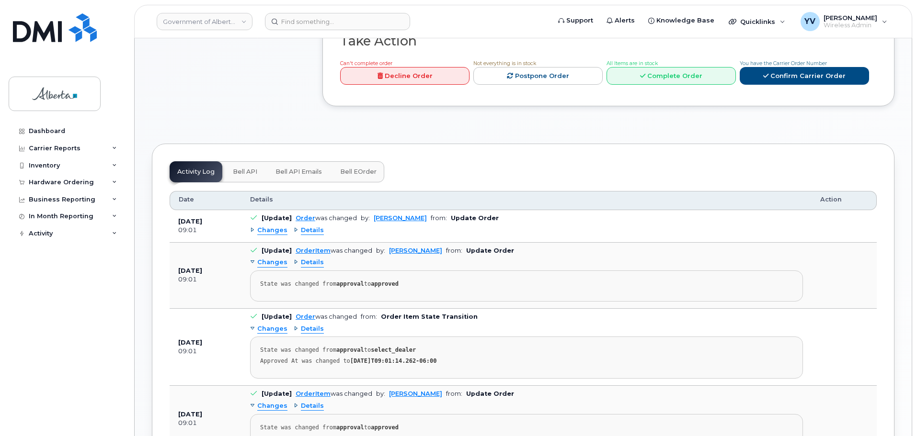
click at [237, 168] on span "Bell API" at bounding box center [245, 172] width 24 height 8
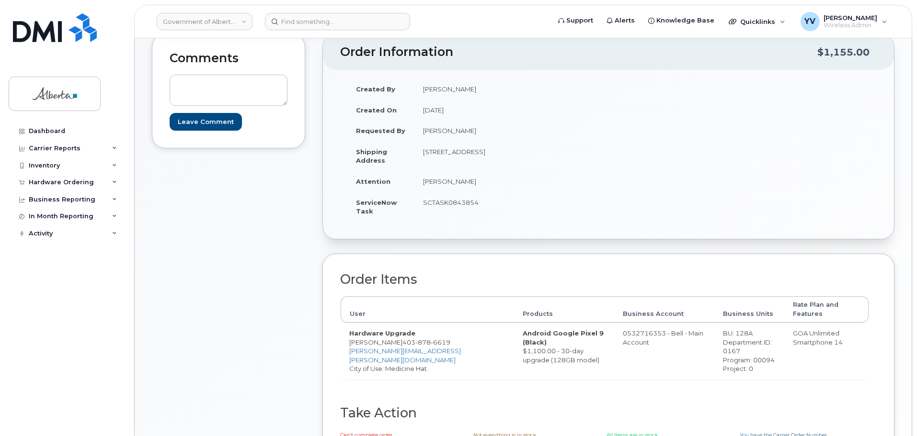
scroll to position [145, 0]
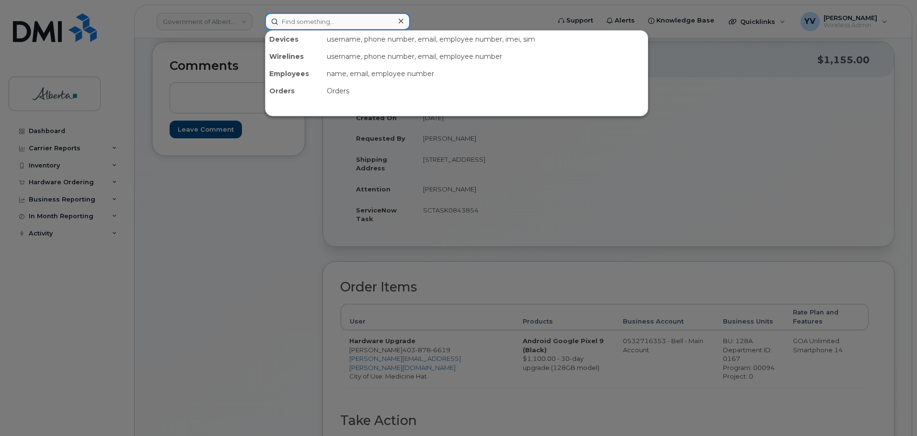
click at [295, 19] on input at bounding box center [337, 21] width 145 height 17
paste input "5873342375"
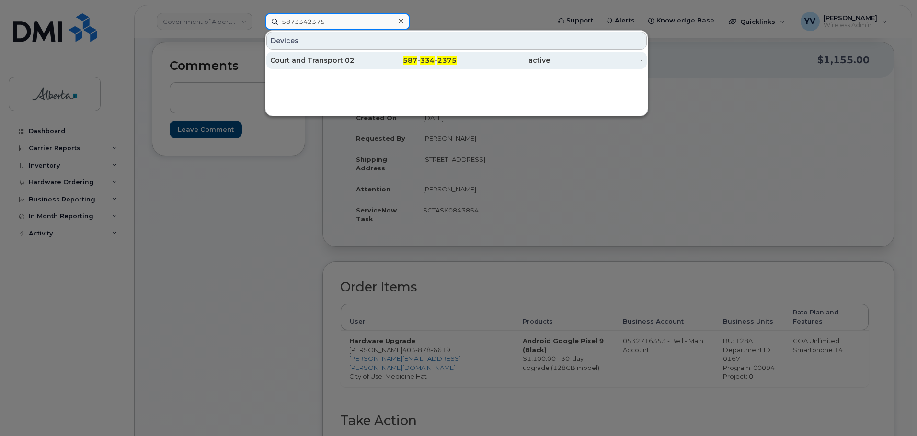
type input "5873342375"
click at [416, 60] on span "587" at bounding box center [410, 60] width 14 height 9
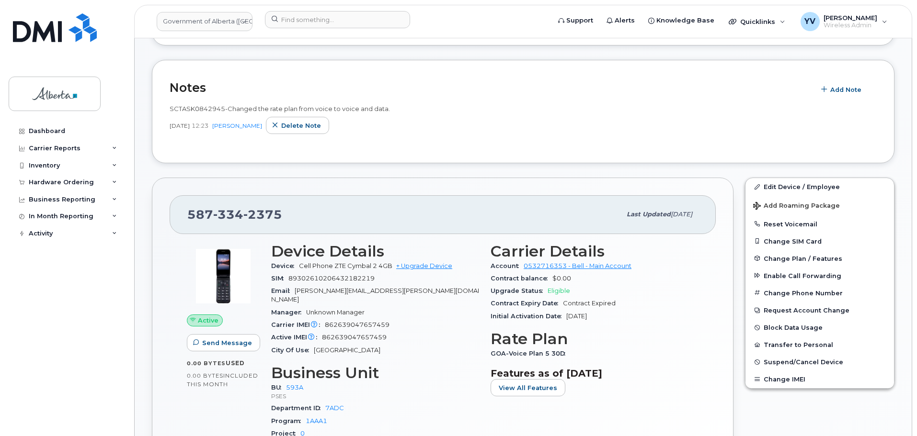
scroll to position [353, 0]
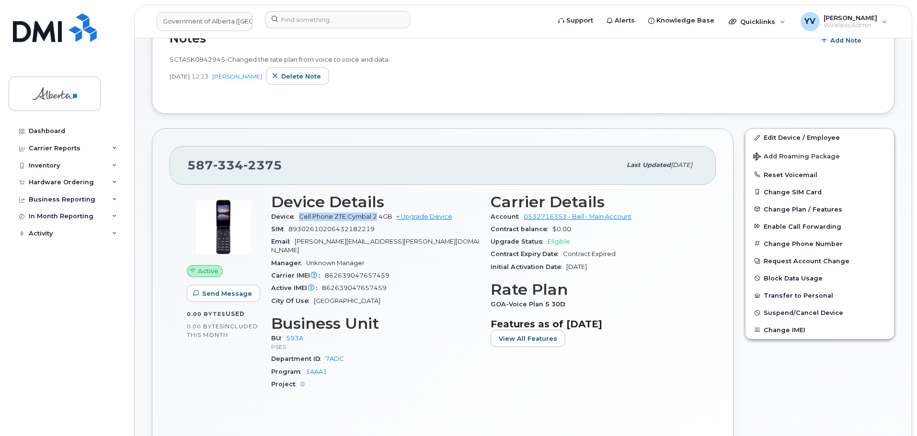
drag, startPoint x: 375, startPoint y: 215, endPoint x: 295, endPoint y: 218, distance: 81.0
click at [295, 218] on div "Device Cell Phone ZTE Cymbal 2 4GB + Upgrade Device" at bounding box center [375, 217] width 208 height 12
copy span "Cell Phone ZTE Cymbal 2"
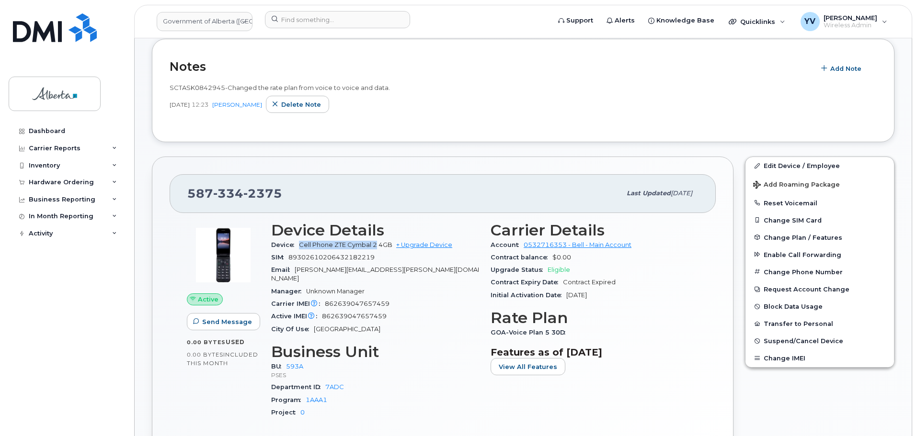
scroll to position [340, 0]
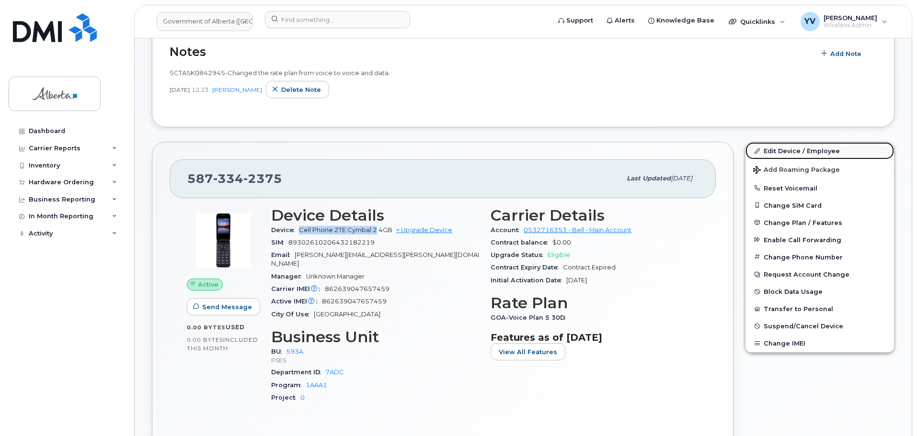
click at [794, 147] on link "Edit Device / Employee" at bounding box center [819, 150] width 148 height 17
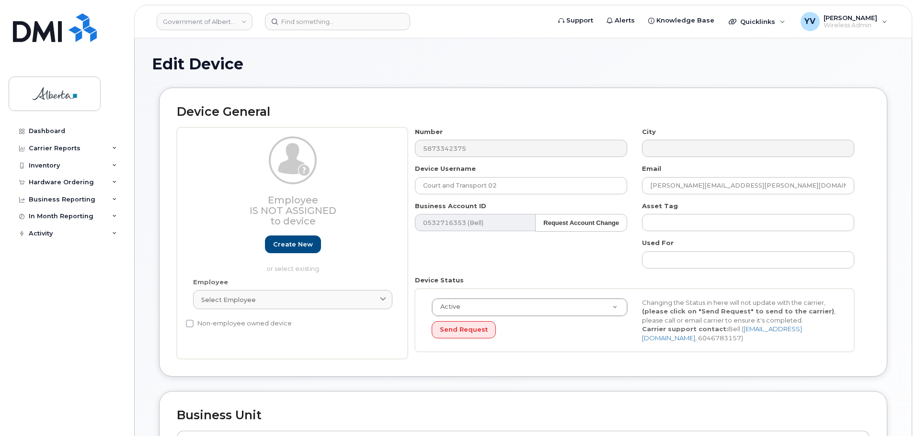
select select "4797682"
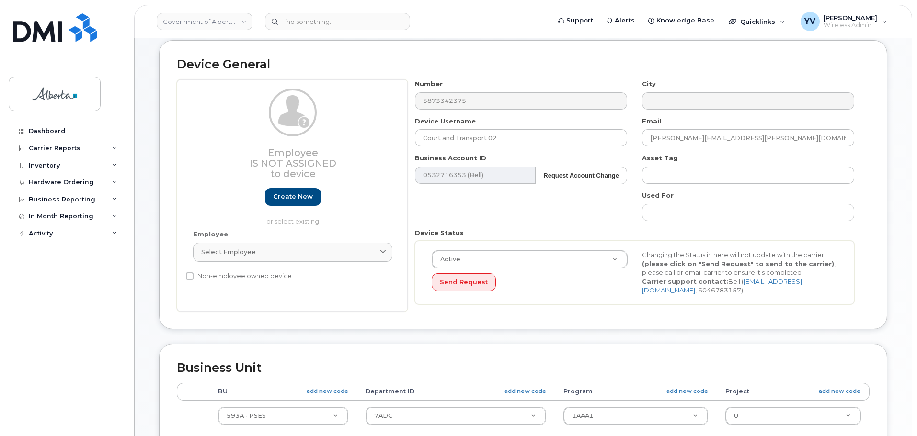
scroll to position [100, 0]
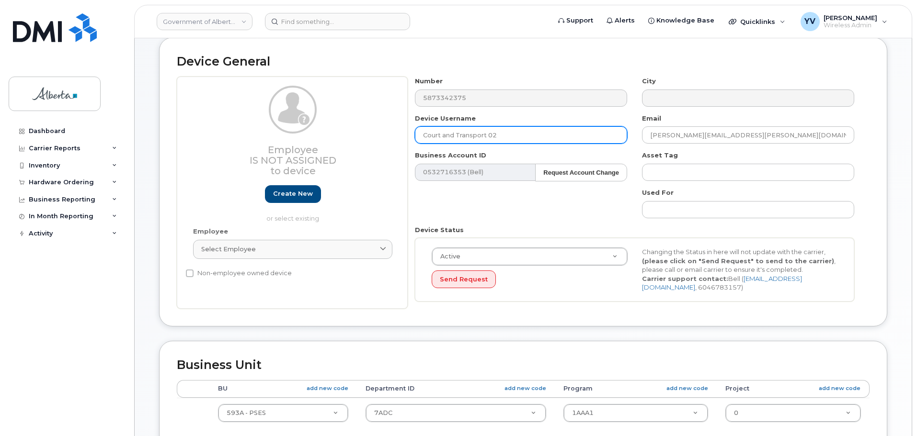
drag, startPoint x: 499, startPoint y: 134, endPoint x: 413, endPoint y: 137, distance: 85.8
click at [413, 137] on div "Device Username Court and Transport 02" at bounding box center [521, 129] width 227 height 30
paste input "[PERSON_NAME]"
type input "[PERSON_NAME]"
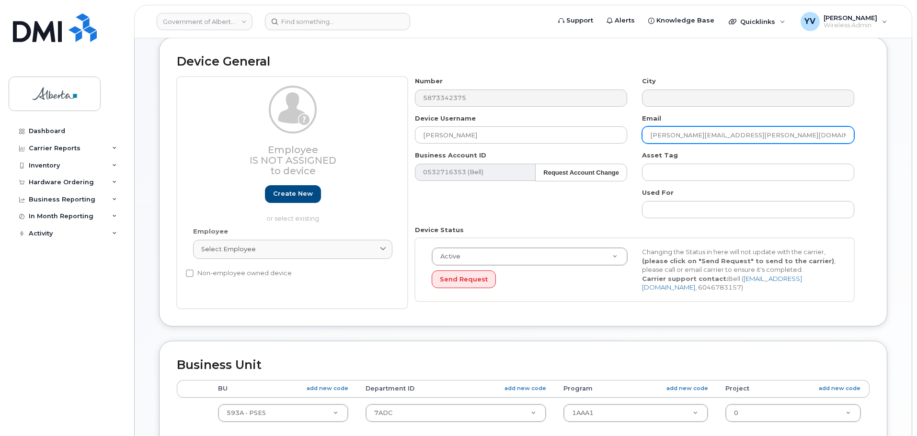
drag, startPoint x: 733, startPoint y: 136, endPoint x: 644, endPoint y: 137, distance: 89.1
click at [644, 137] on input "Barbara.boyce@gov.ab.ca" at bounding box center [748, 134] width 212 height 17
paste input "Jade.Gauchier"
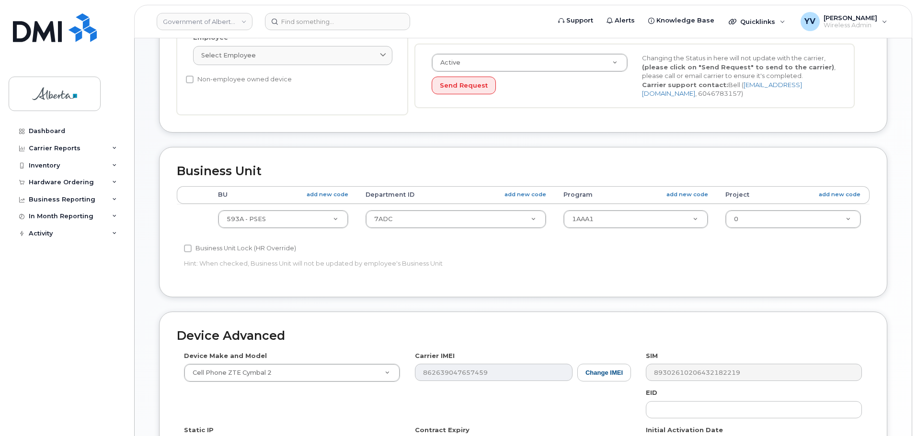
scroll to position [295, 0]
type input "[EMAIL_ADDRESS][DOMAIN_NAME]"
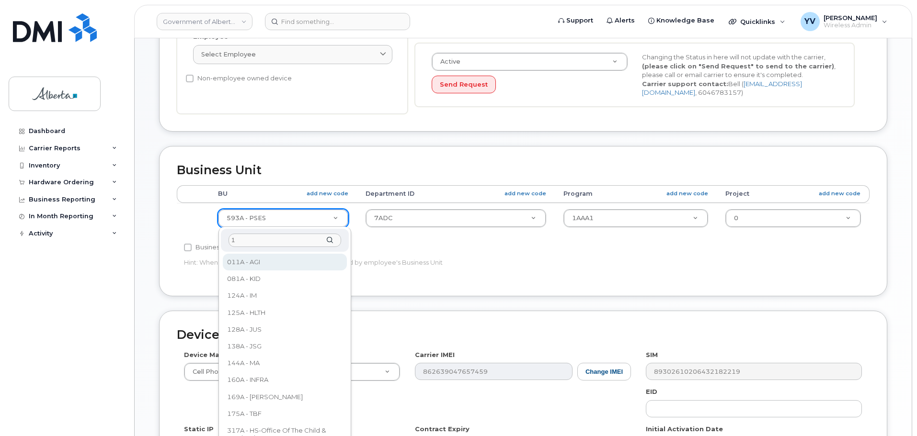
scroll to position [0, 0]
type input "144"
select select "4120338"
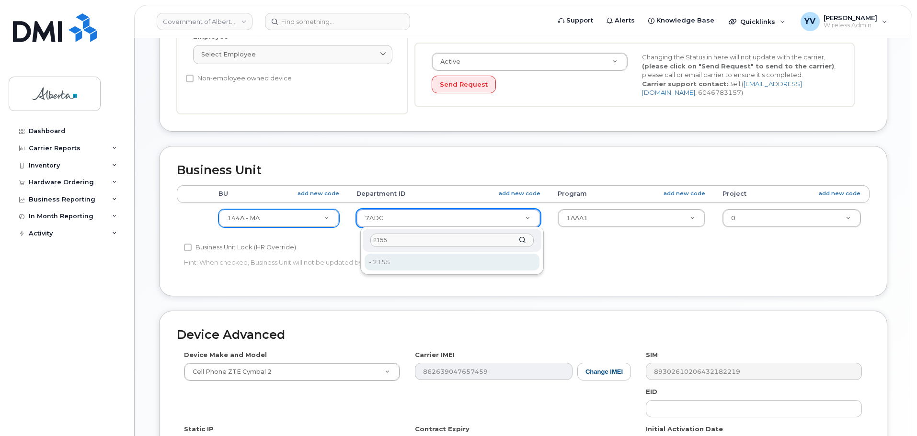
type input "2155"
type input "4752637"
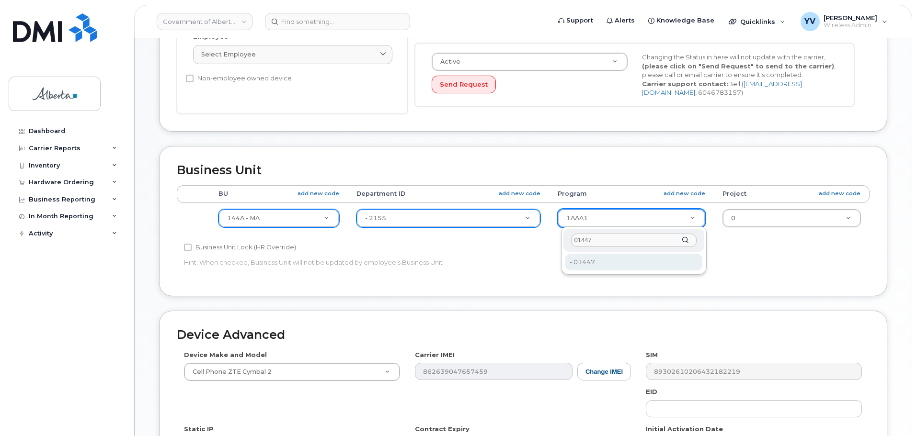
type input "01447"
type input "4753526"
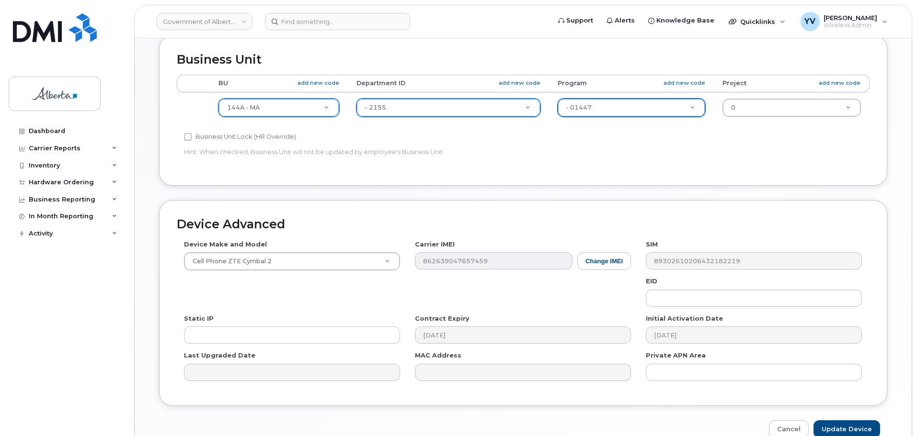
scroll to position [436, 0]
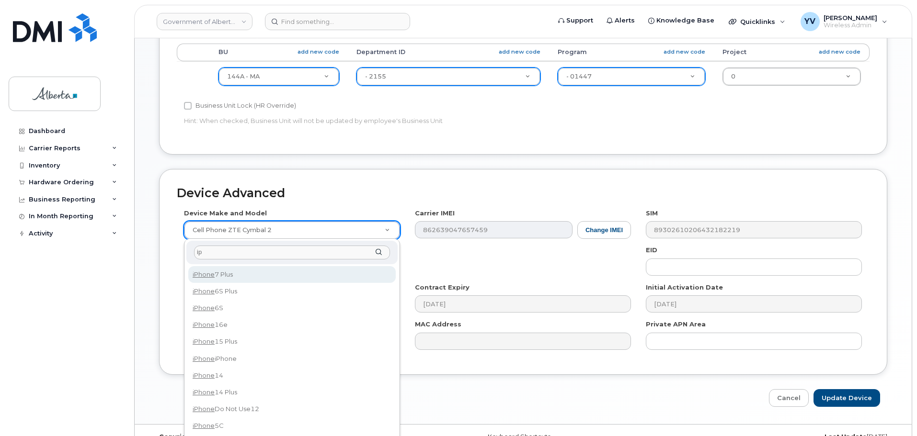
type input "i"
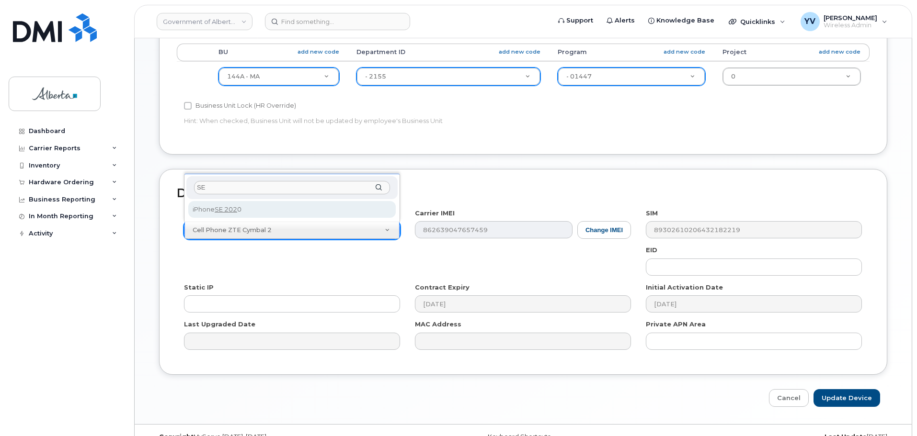
type input "S"
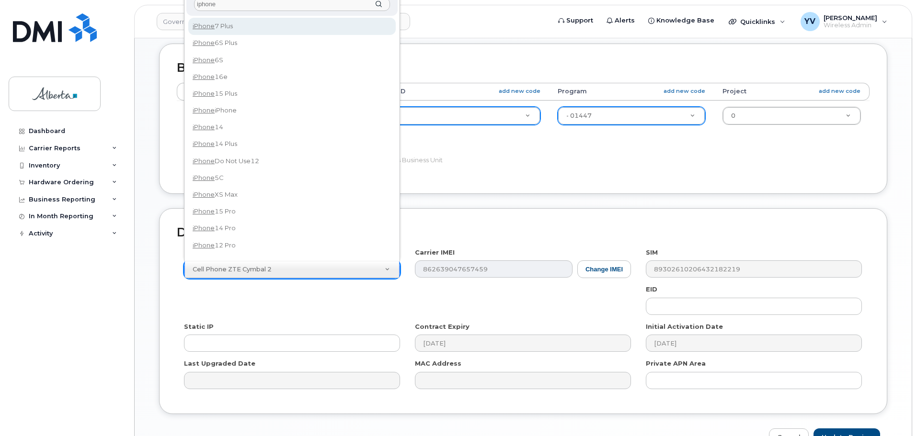
type input "iphone S"
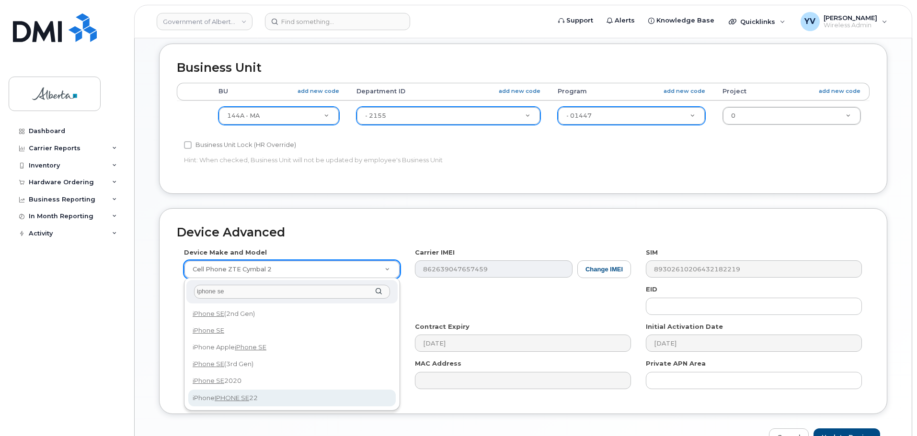
type input "iphone se"
select select "3281"
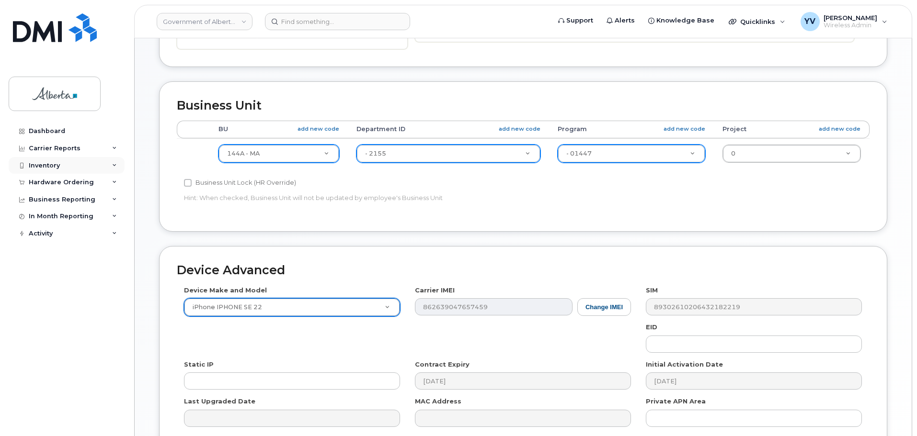
scroll to position [349, 0]
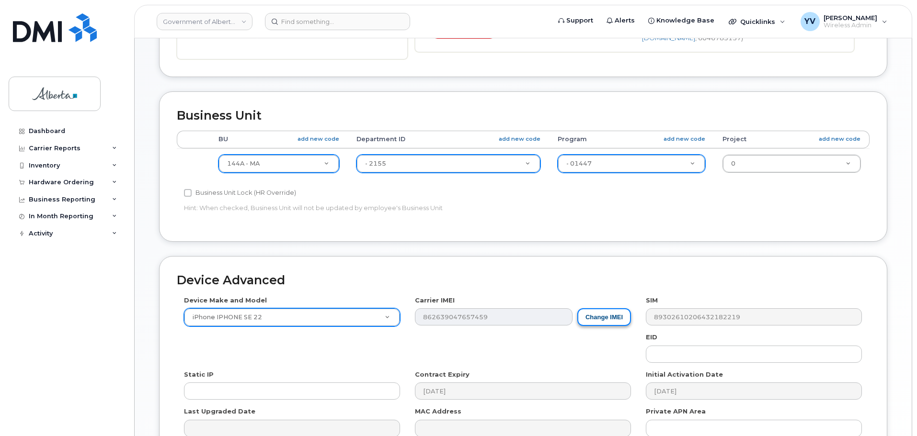
click at [609, 317] on button "Change IMEI" at bounding box center [604, 317] width 54 height 18
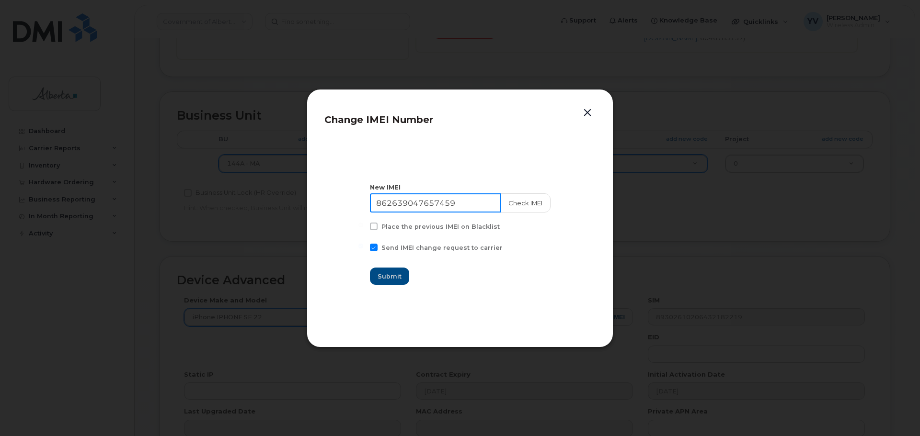
drag, startPoint x: 466, startPoint y: 202, endPoint x: 351, endPoint y: 205, distance: 115.4
click at [351, 205] on section "New IMEI 862639047657459 Check IMEI Place the previous IMEI on Blacklist Send I…" at bounding box center [459, 234] width 271 height 192
paste input "35293814207396"
type input "352938142073969"
click at [390, 273] on span "Submit" at bounding box center [390, 276] width 24 height 9
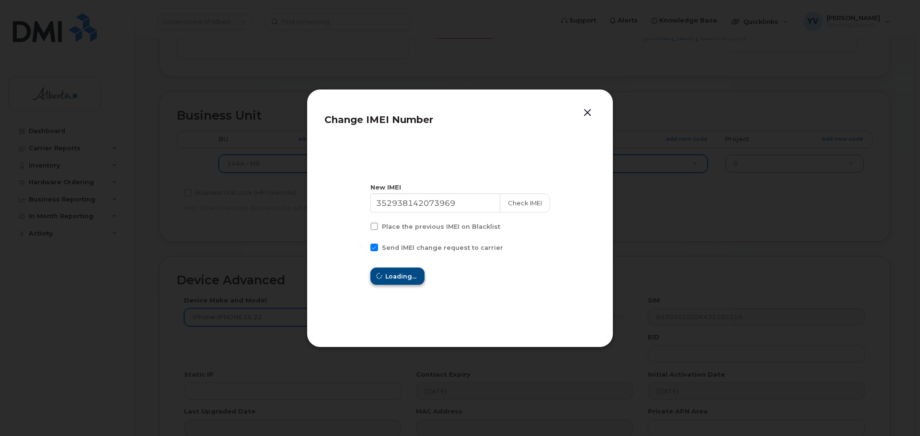
type input "352938142073969"
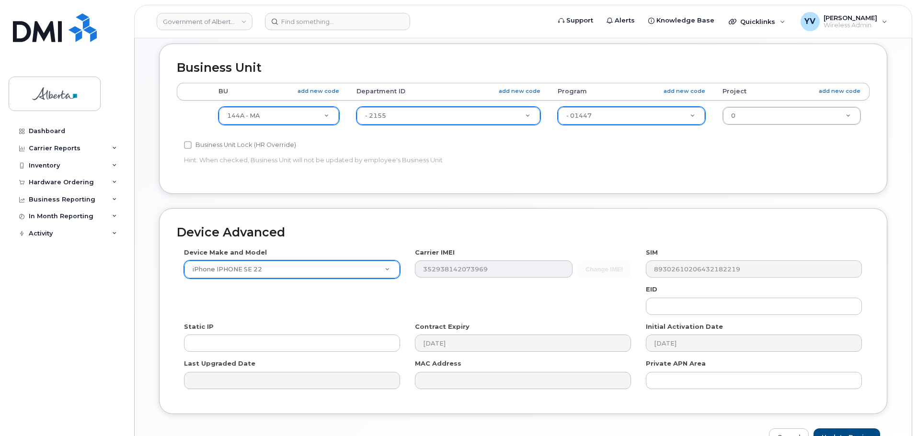
scroll to position [455, 0]
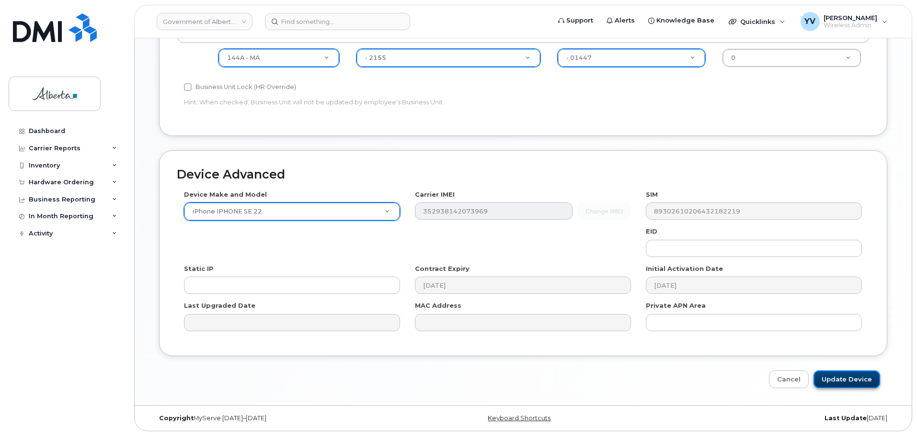
click at [844, 376] on input "Update Device" at bounding box center [846, 380] width 67 height 18
type input "Saving..."
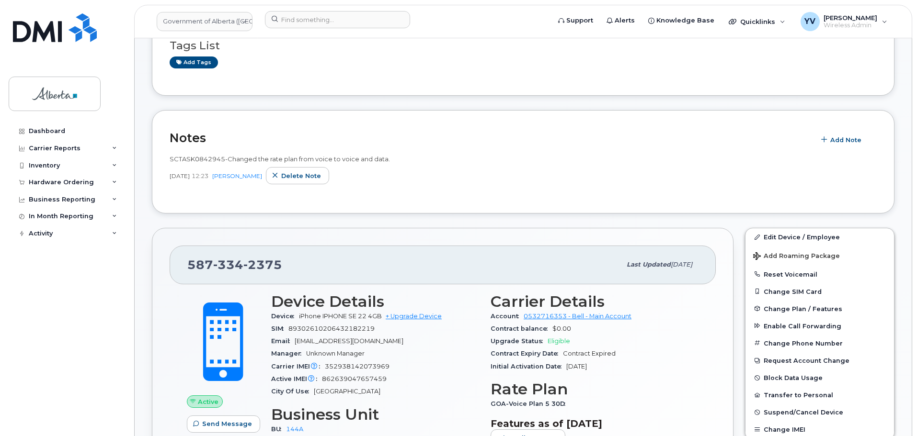
scroll to position [170, 0]
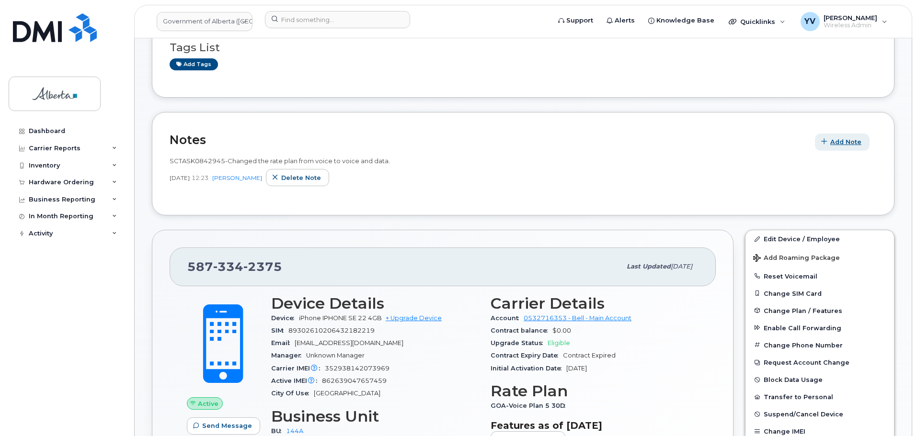
click at [841, 138] on span "Add Note" at bounding box center [845, 141] width 31 height 9
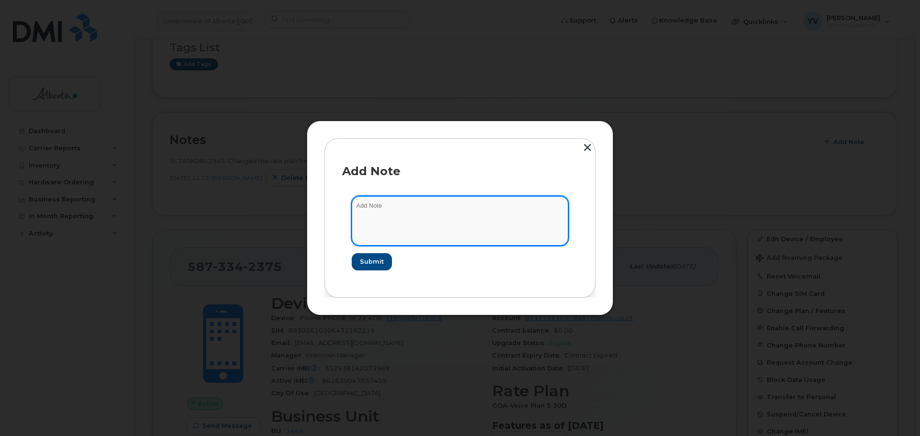
click at [372, 211] on textarea at bounding box center [460, 220] width 216 height 49
paste textarea "SCTASK0842945 5873342375 DO NOT DELETE - BEING REASSIGNED to [PERSON_NAME]. Pre…"
type textarea "SCTASK0842945 5873342375 DO NOT DELETE - BEING REASSIGNED to [PERSON_NAME]. Pre…"
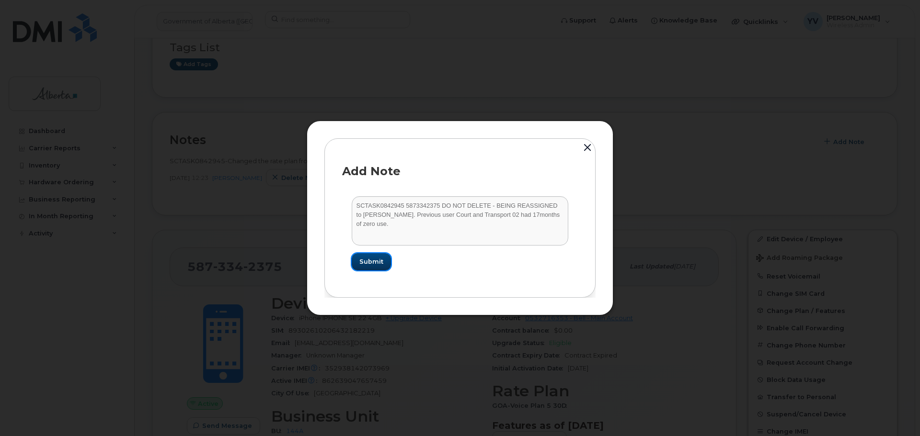
click at [374, 257] on span "Submit" at bounding box center [371, 261] width 24 height 9
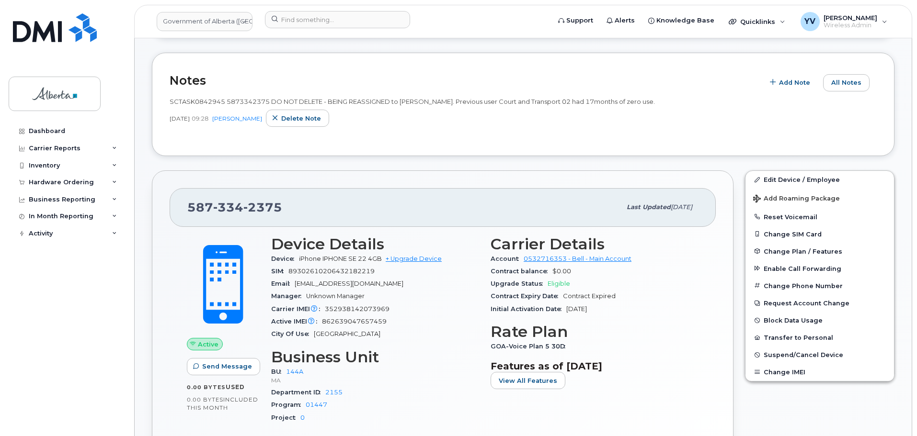
scroll to position [307, 0]
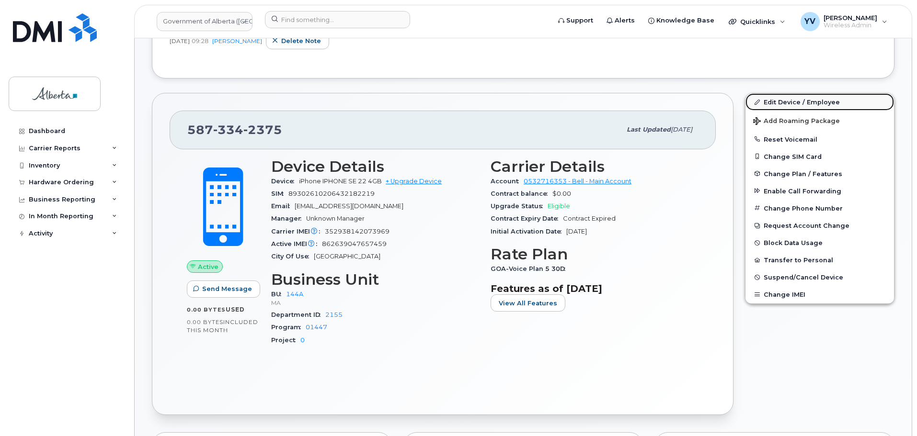
click at [782, 100] on link "Edit Device / Employee" at bounding box center [819, 101] width 148 height 17
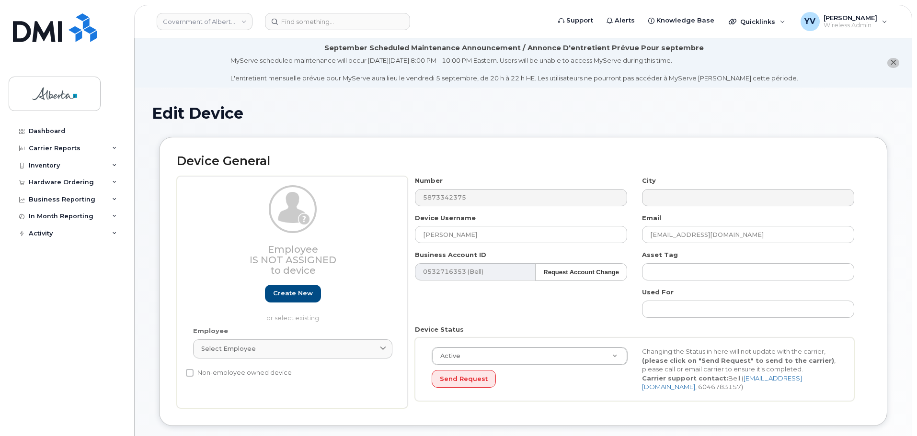
select select "4120338"
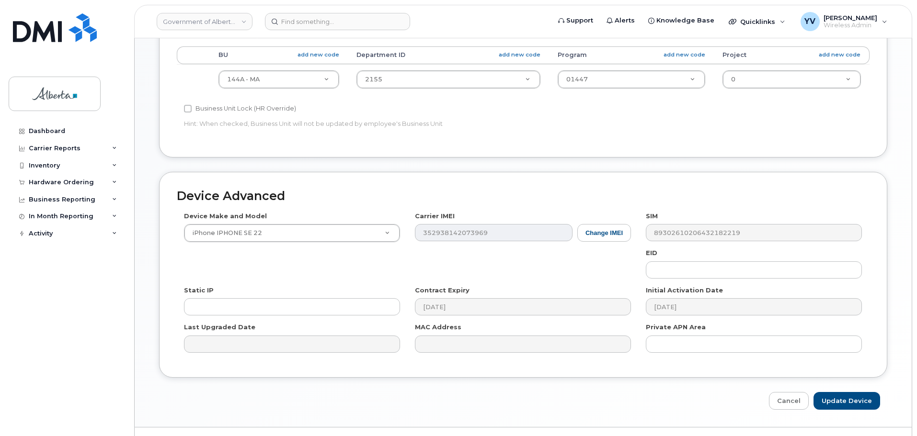
scroll to position [436, 0]
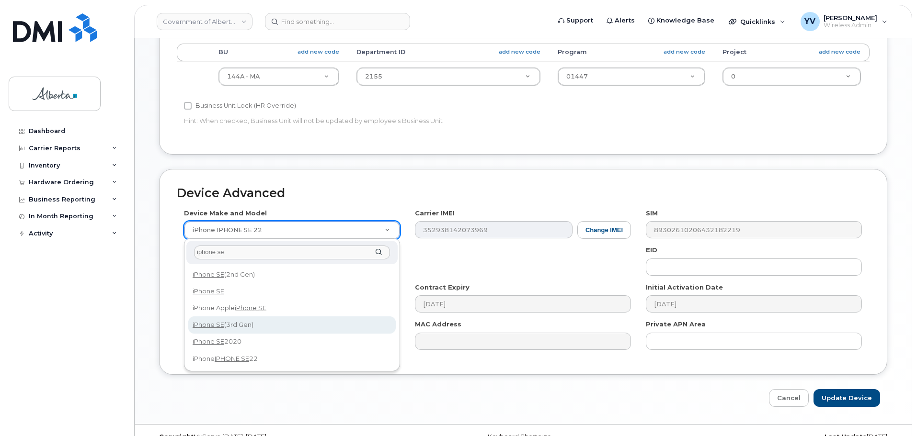
type input "iphone se"
select select "2709"
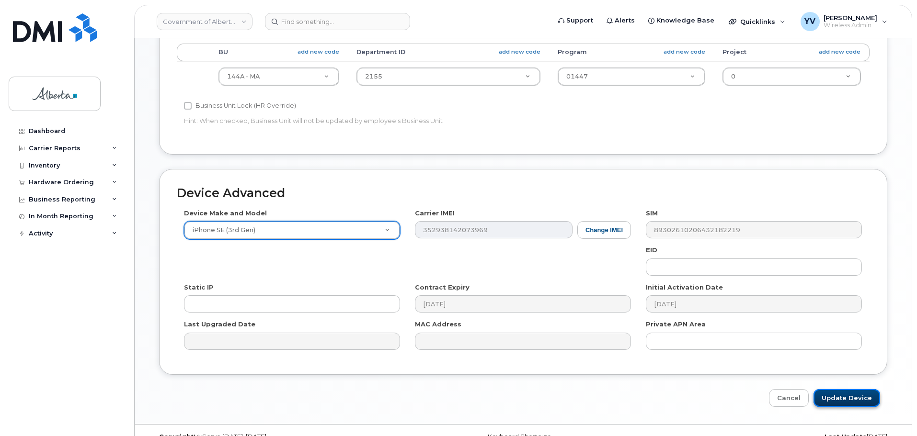
click at [841, 395] on input "Update Device" at bounding box center [846, 398] width 67 height 18
type input "Saving..."
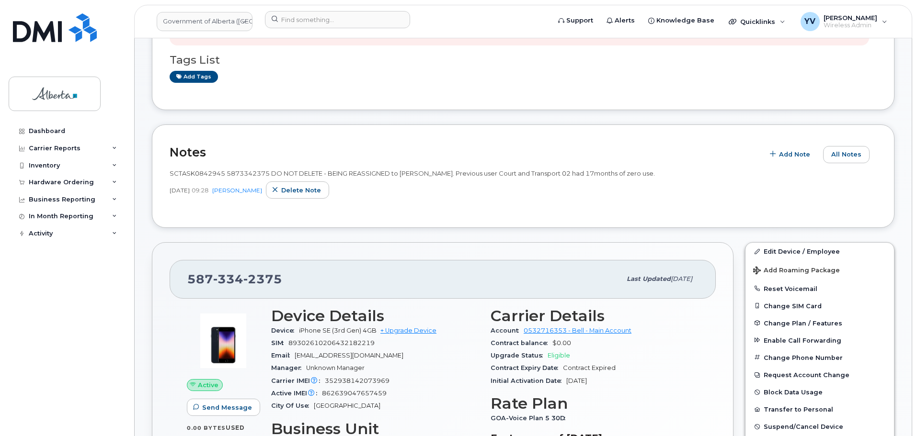
scroll to position [262, 0]
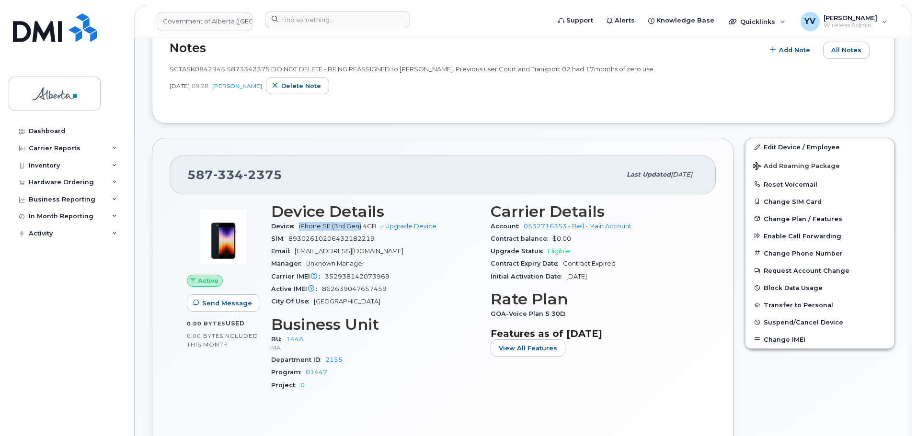
drag, startPoint x: 361, startPoint y: 225, endPoint x: 298, endPoint y: 228, distance: 63.3
click at [298, 228] on div "Device iPhone SE (3rd Gen) 4GB + Upgrade Device" at bounding box center [375, 226] width 208 height 12
copy span "iPhone SE (3rd Gen)"
click at [780, 182] on button "Reset Voicemail" at bounding box center [819, 184] width 148 height 17
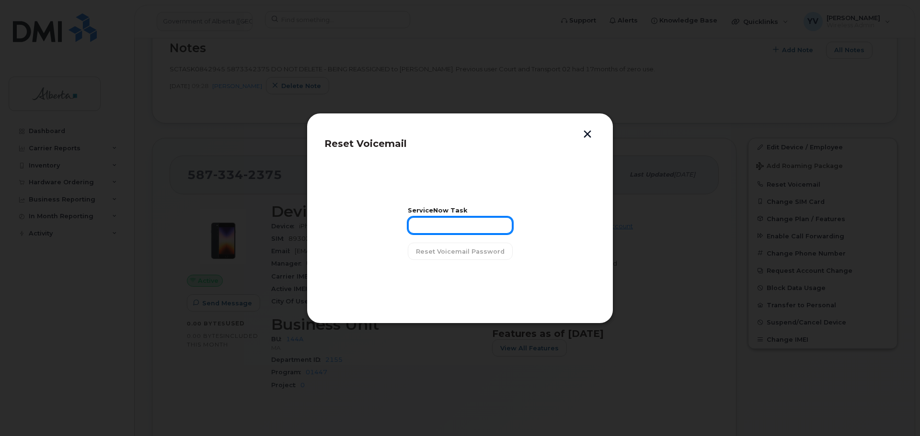
click at [424, 226] on input "text" at bounding box center [460, 225] width 105 height 17
paste input "SCTASK0842945"
type input "SCTASK0842945"
click at [454, 251] on span "Reset Voicemail Password" at bounding box center [460, 251] width 89 height 9
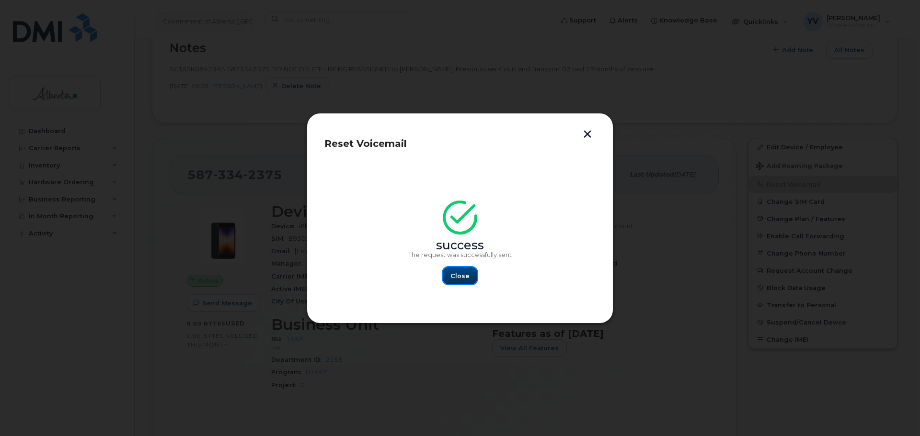
click at [461, 272] on span "Close" at bounding box center [459, 276] width 19 height 9
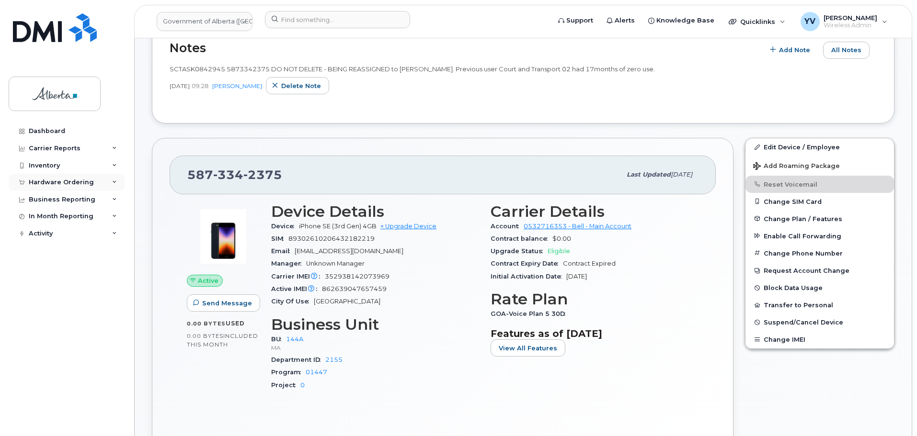
click at [45, 179] on div "Hardware Ordering" at bounding box center [61, 183] width 65 height 8
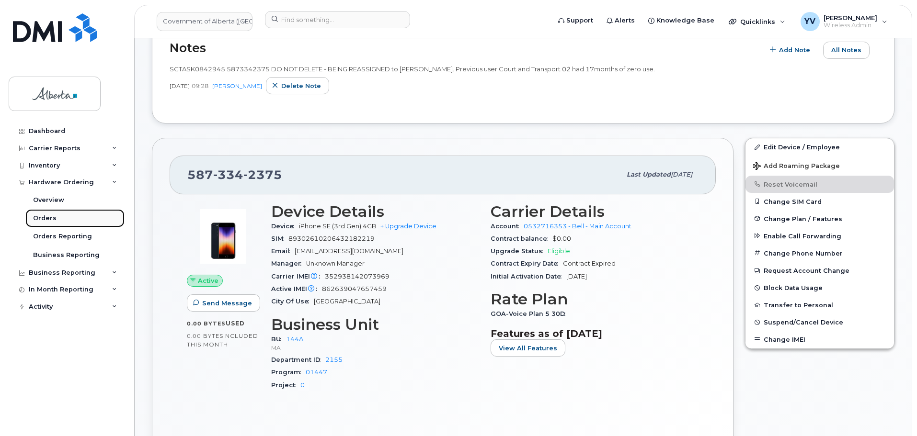
click at [36, 217] on div "Orders" at bounding box center [44, 218] width 23 height 9
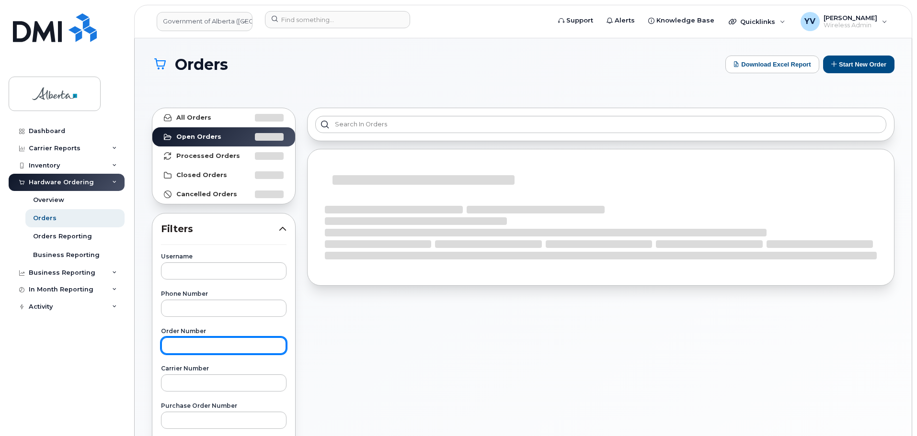
click at [171, 345] on input "text" at bounding box center [223, 345] width 125 height 17
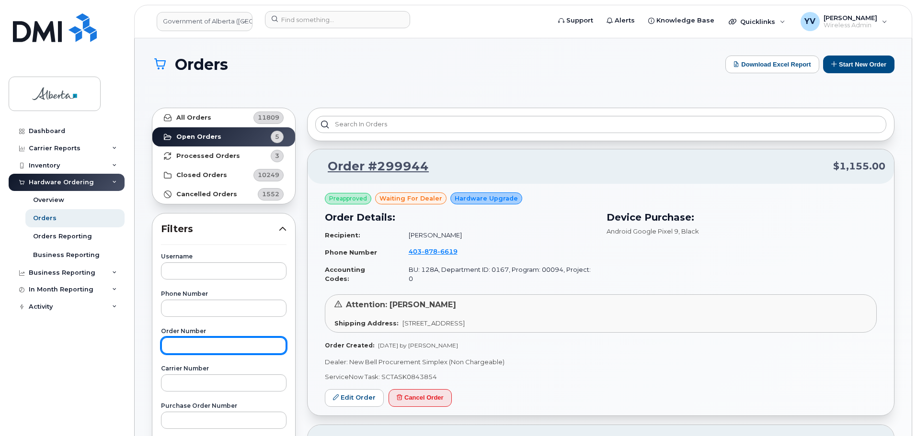
paste input "299931"
type input "299931"
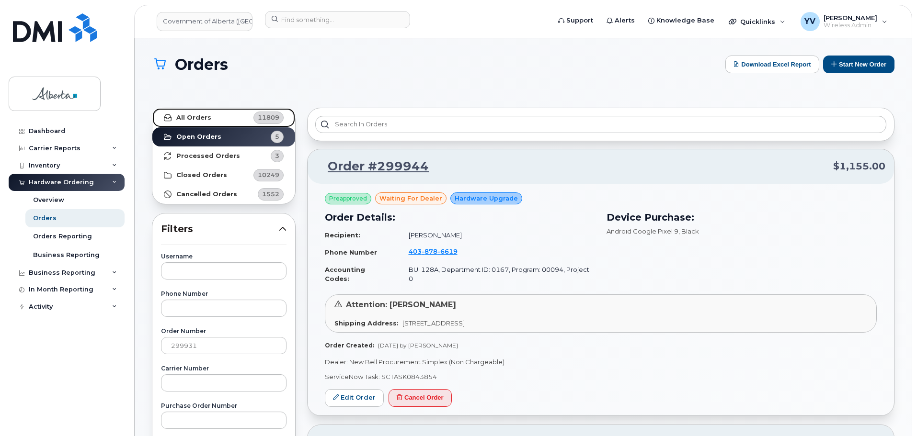
click at [188, 114] on strong "All Orders" at bounding box center [193, 118] width 35 height 8
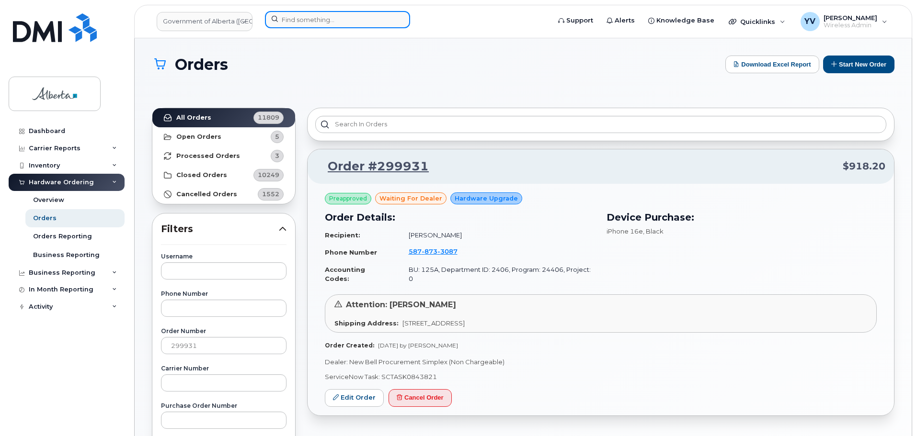
click at [295, 19] on input at bounding box center [337, 19] width 145 height 17
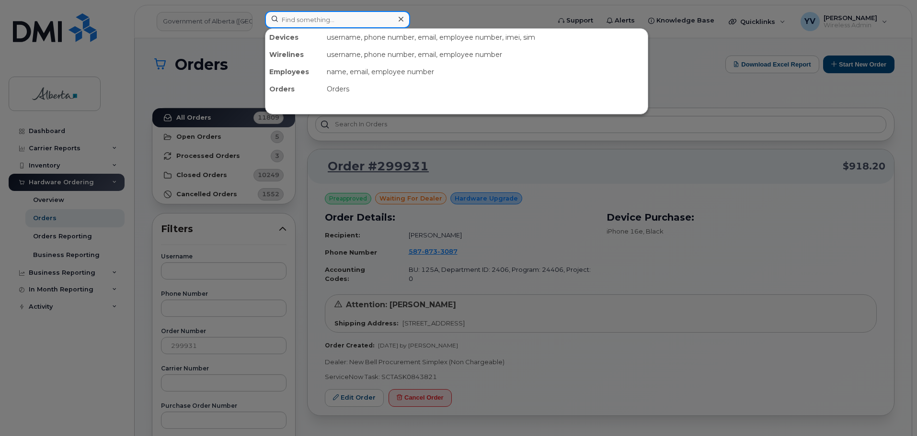
paste input "7807287801"
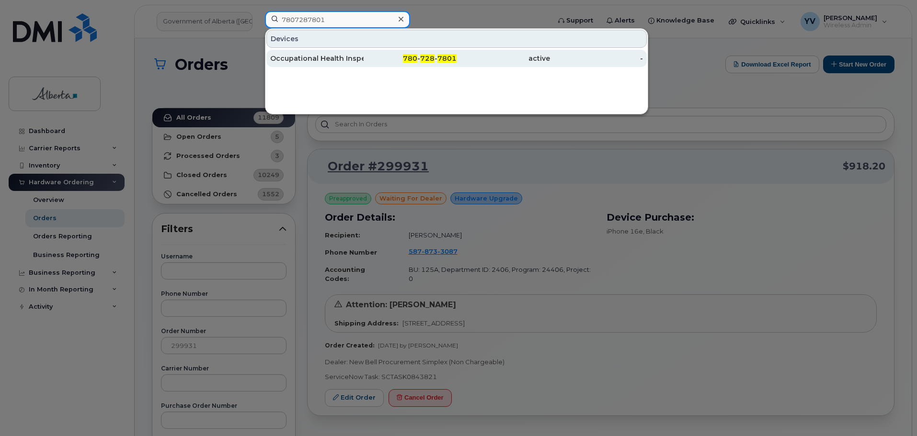
type input "7807287801"
click at [429, 55] on span "728" at bounding box center [427, 58] width 14 height 9
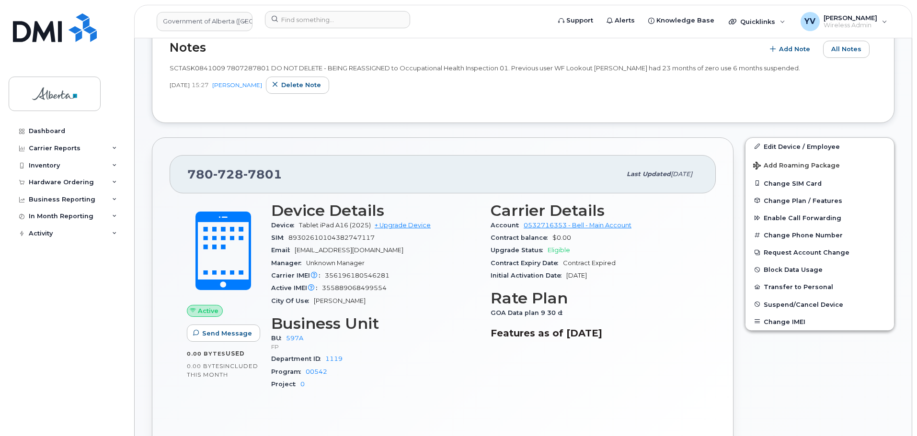
scroll to position [325, 0]
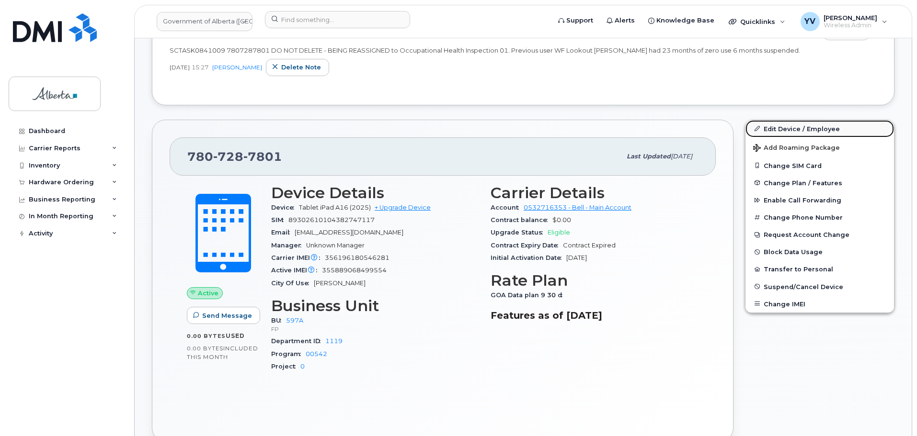
click at [783, 125] on link "Edit Device / Employee" at bounding box center [819, 128] width 148 height 17
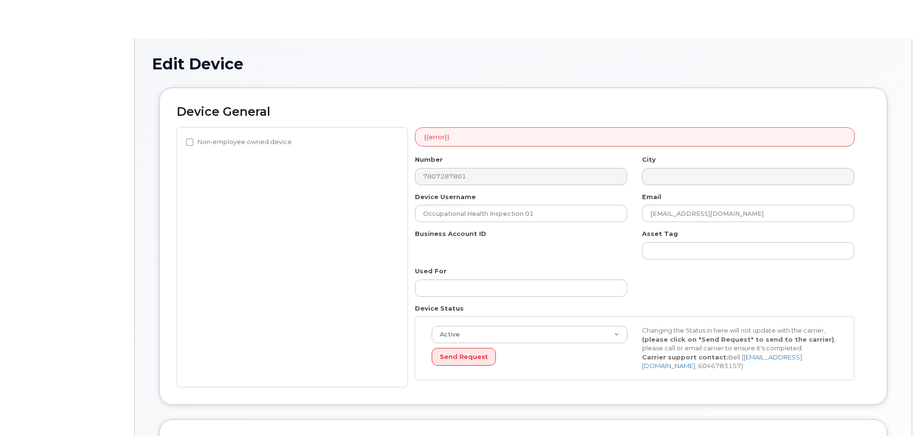
select select "4797726"
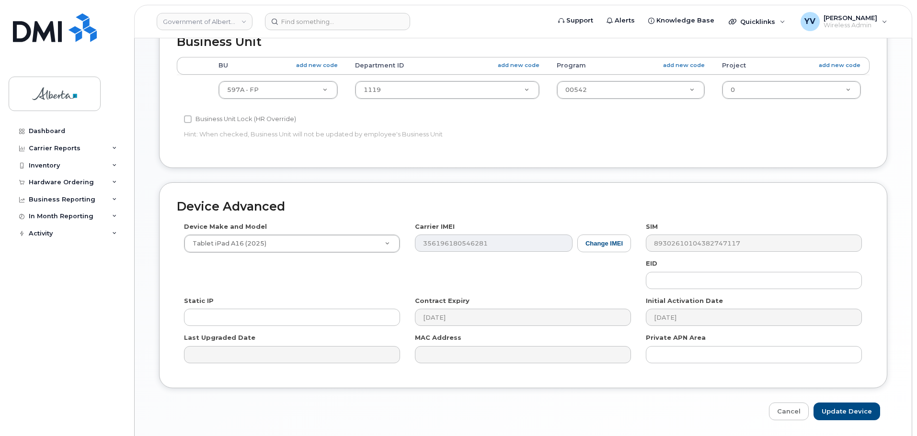
scroll to position [443, 0]
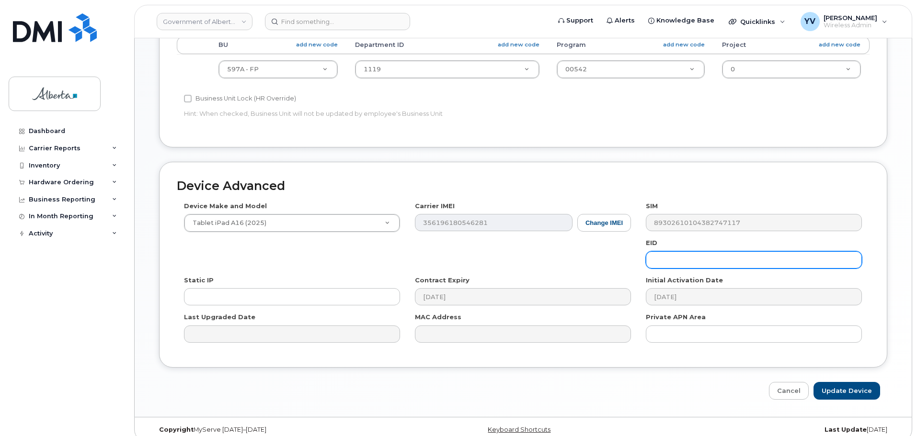
click at [647, 263] on input "text" at bounding box center [754, 259] width 216 height 17
paste input "89049032007408888700202659161275"
type input "89049032007408888700202659161275"
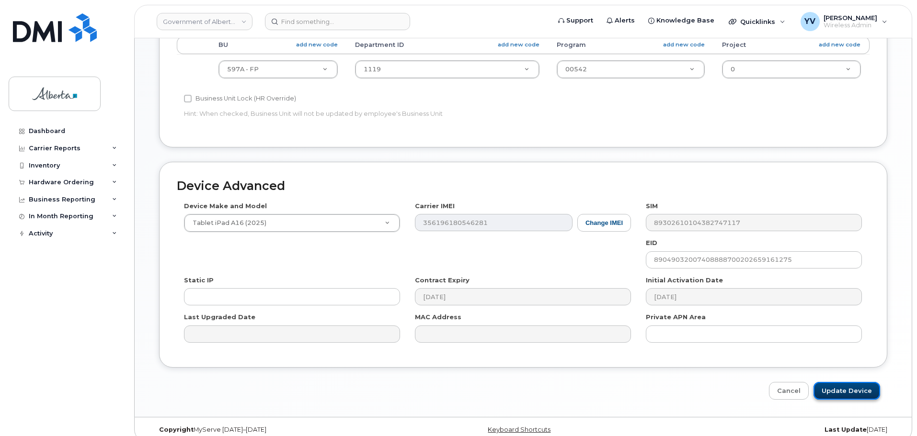
click at [836, 391] on input "Update Device" at bounding box center [846, 391] width 67 height 18
type input "Saving..."
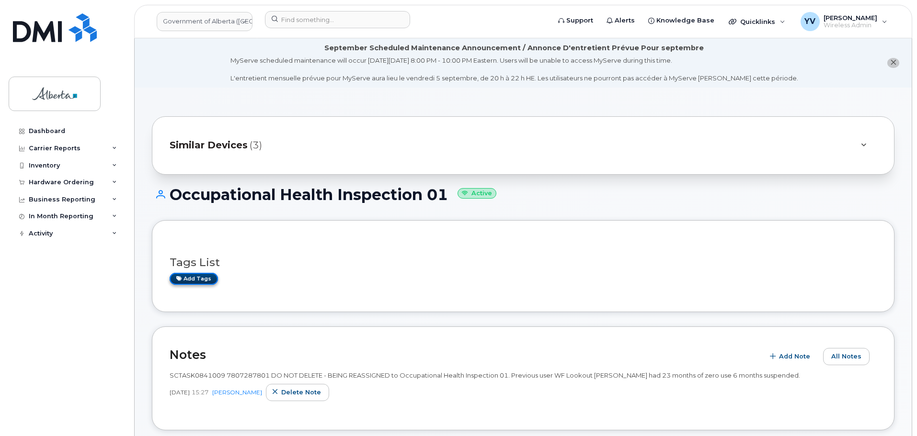
click at [187, 277] on link "Add tags" at bounding box center [194, 279] width 48 height 12
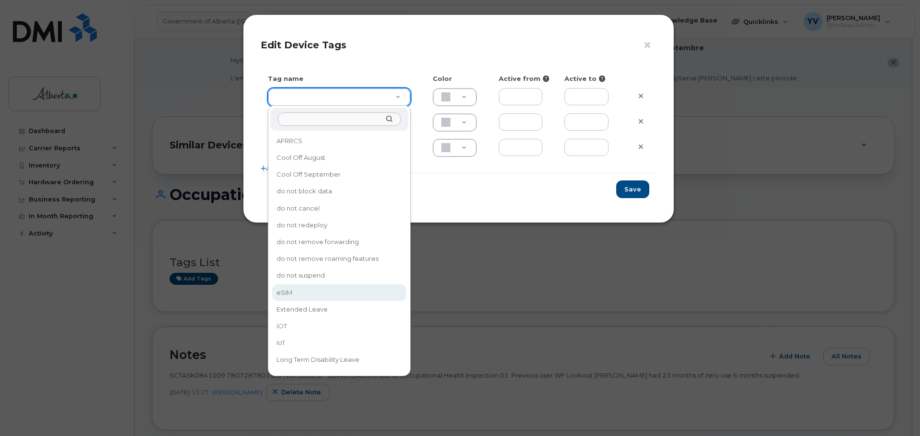
type input "eSIM"
type input "D6CDC1"
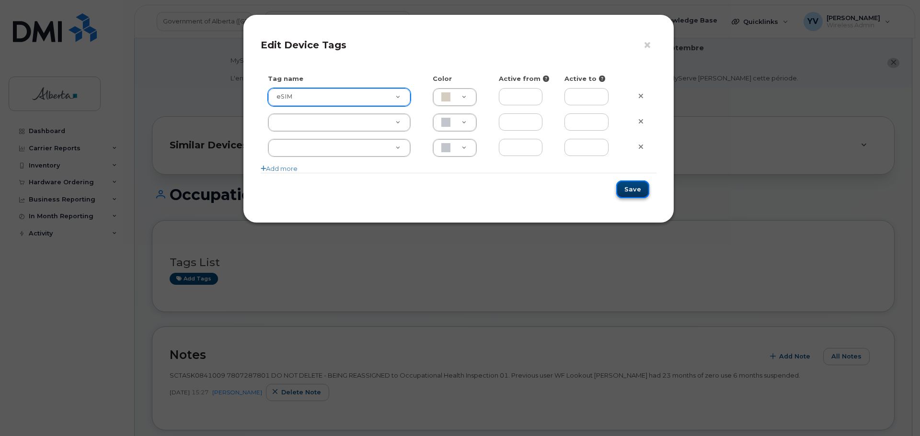
click at [637, 188] on button "Save" at bounding box center [632, 190] width 33 height 18
